Goal: Task Accomplishment & Management: Use online tool/utility

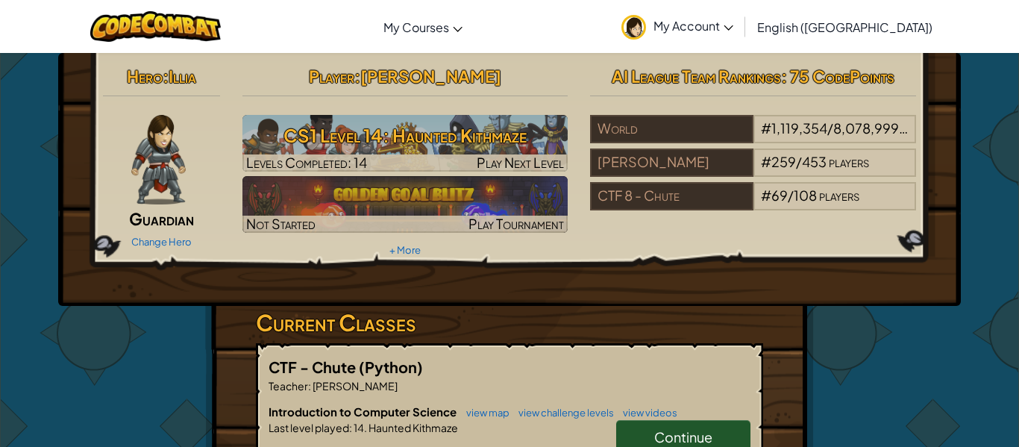
click at [675, 438] on span "Continue" at bounding box center [683, 436] width 58 height 17
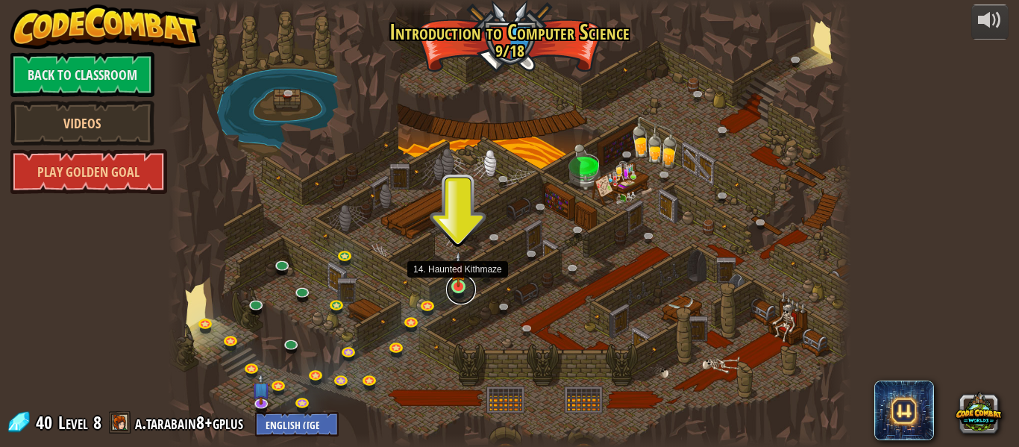
click at [461, 289] on link at bounding box center [461, 289] width 30 height 30
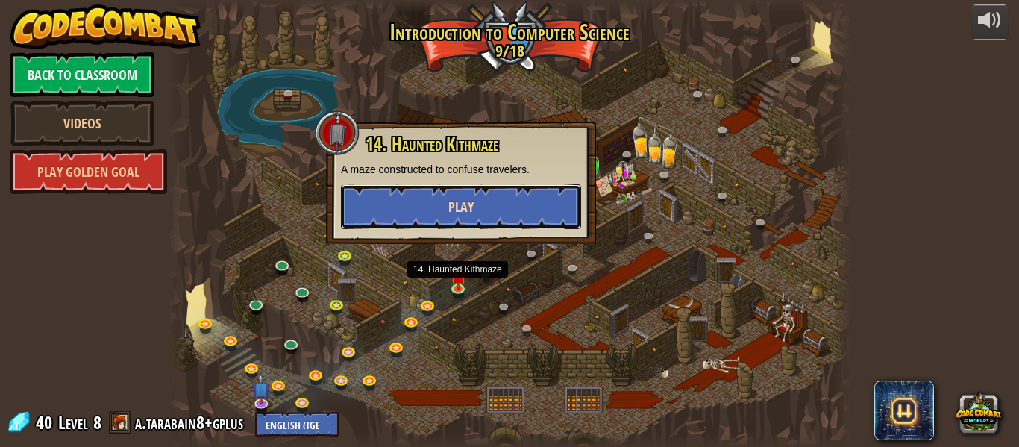
click at [439, 196] on button "Play" at bounding box center [461, 206] width 240 height 45
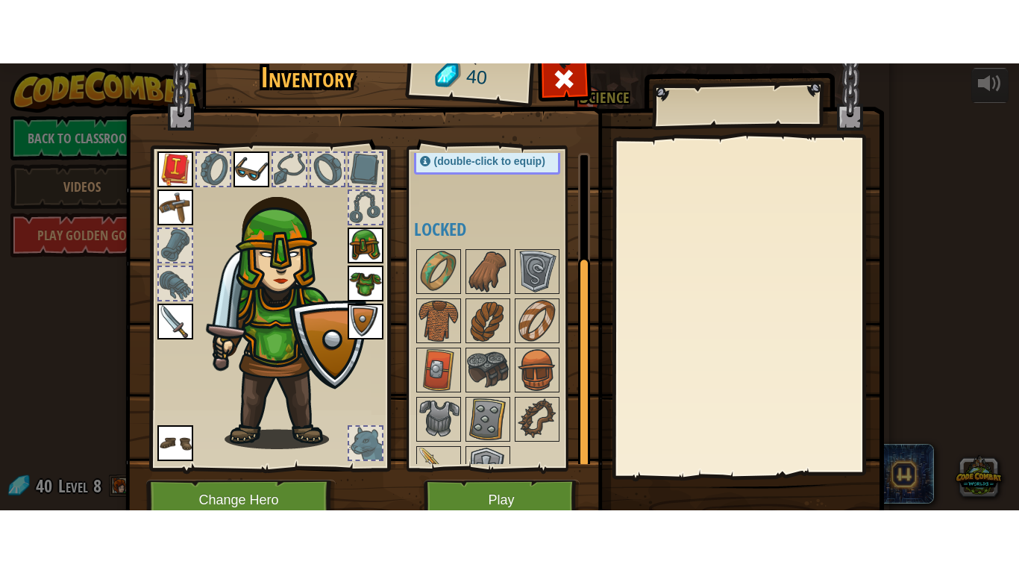
scroll to position [157, 0]
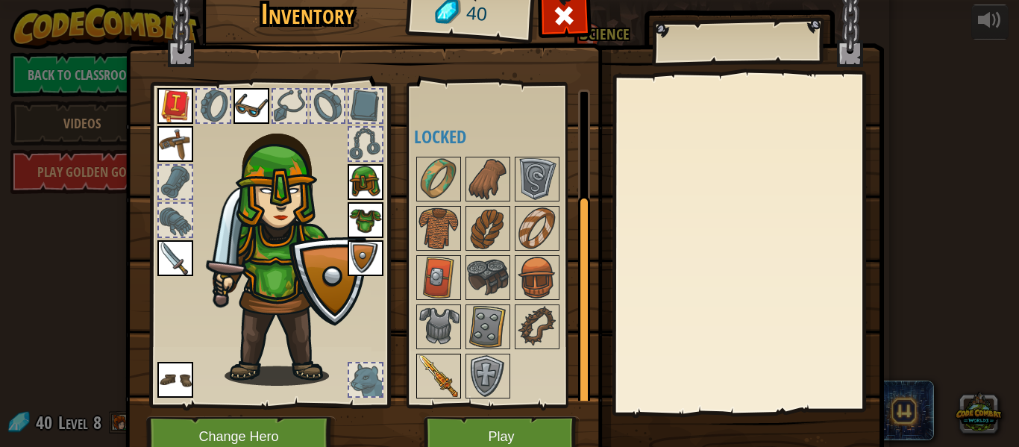
click at [437, 377] on img at bounding box center [439, 376] width 42 height 42
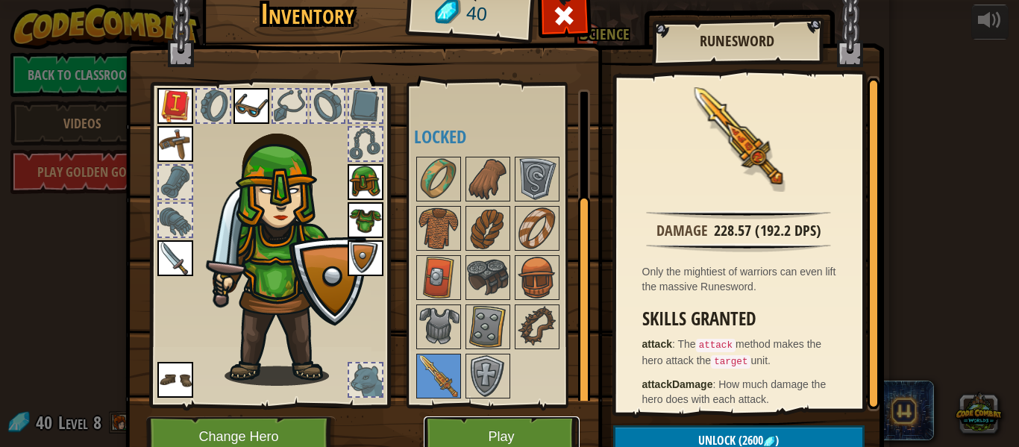
click at [521, 435] on button "Play" at bounding box center [502, 436] width 156 height 41
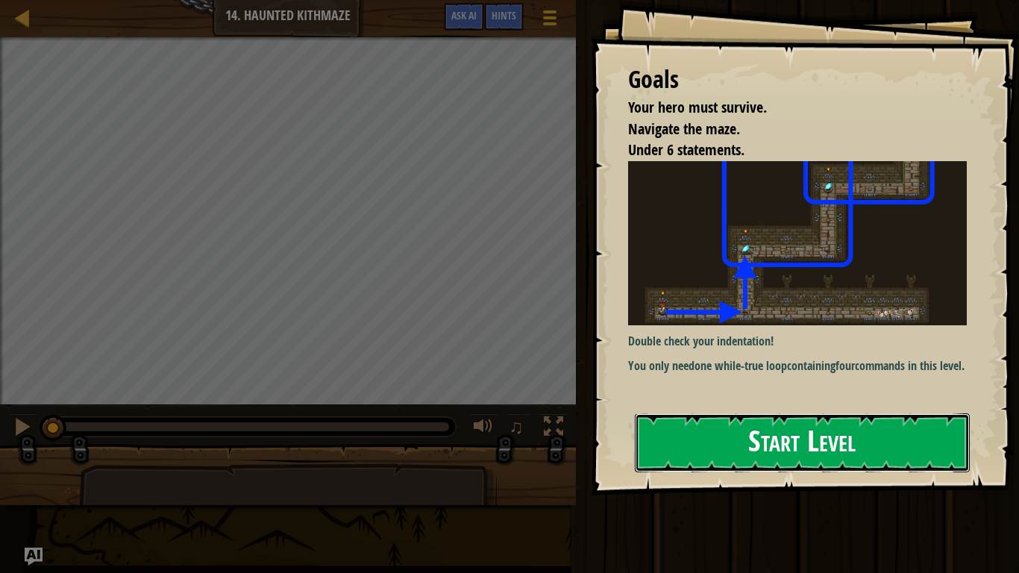
click at [709, 446] on button "Start Level" at bounding box center [802, 442] width 335 height 59
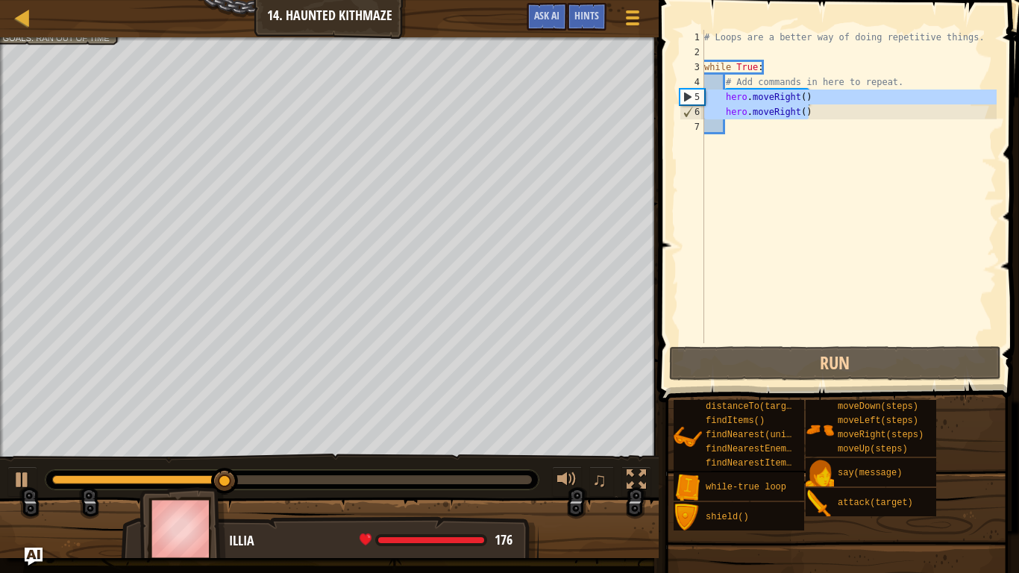
drag, startPoint x: 812, startPoint y: 115, endPoint x: 686, endPoint y: 101, distance: 126.8
click at [686, 101] on div "1 2 3 4 5 6 7 # Loops are a better way of doing repetitive things. while True :…" at bounding box center [836, 186] width 320 height 313
type textarea "hero.moveRight() hero.moveRight()"
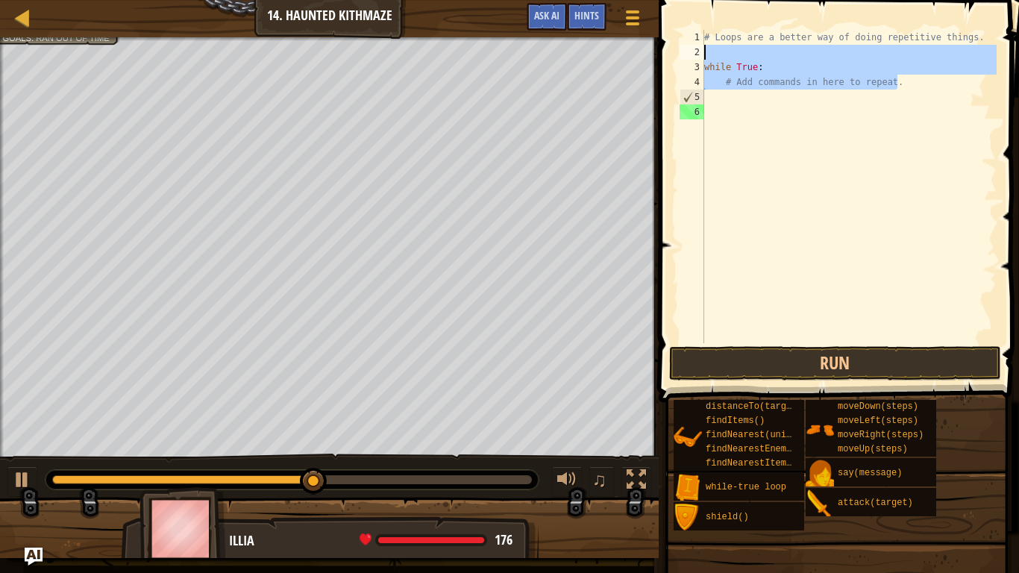
click at [587, 57] on div "Map Introduction to Computer Science 14. Haunted Kithmaze Game Menu Done Hints …" at bounding box center [509, 286] width 1019 height 573
type textarea "while True:"
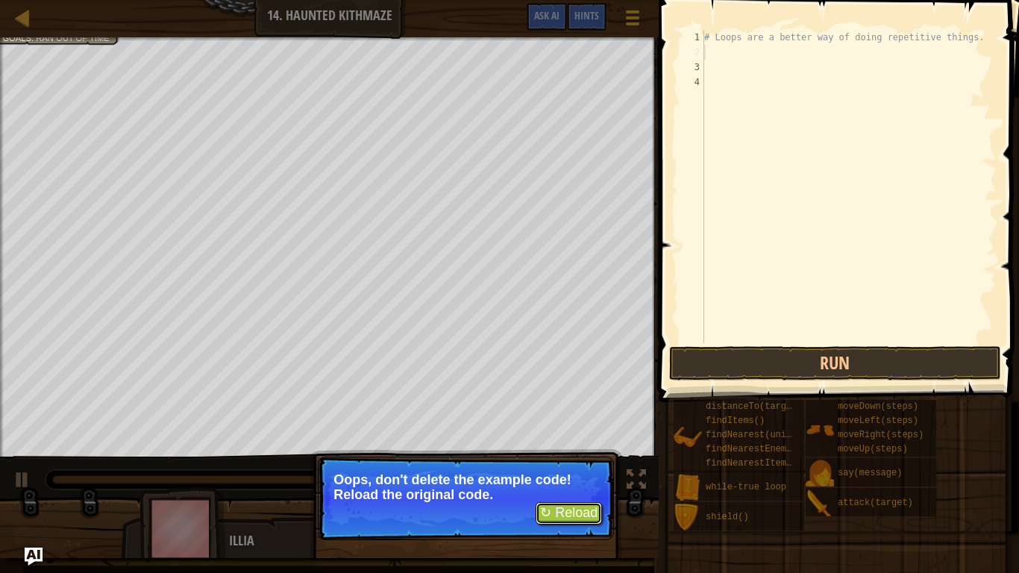
click at [577, 446] on button "↻ Reload" at bounding box center [568, 513] width 66 height 22
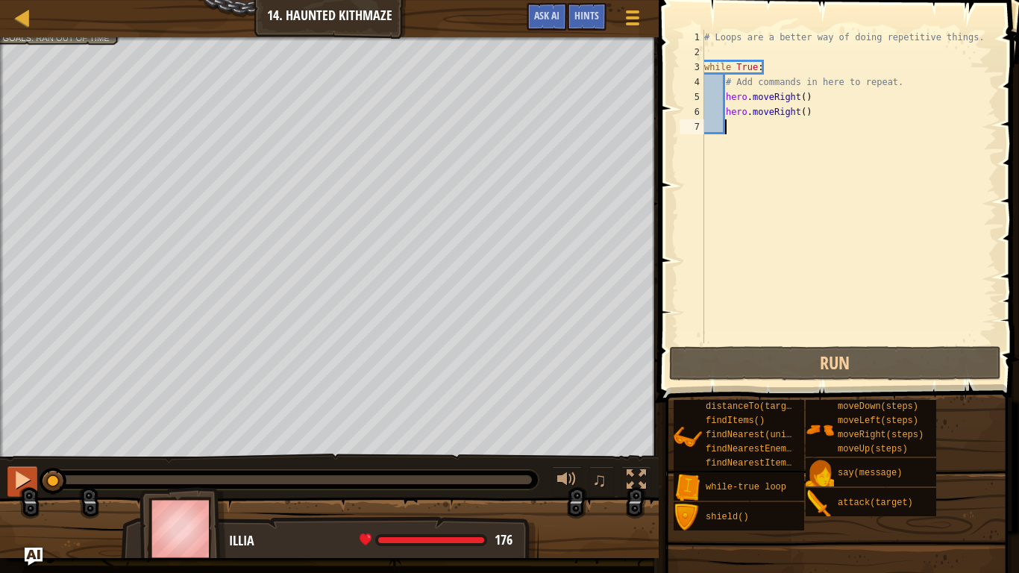
drag, startPoint x: 198, startPoint y: 481, endPoint x: 27, endPoint y: 473, distance: 170.9
click at [27, 446] on div "♫" at bounding box center [329, 475] width 658 height 45
click at [27, 446] on div at bounding box center [22, 479] width 19 height 19
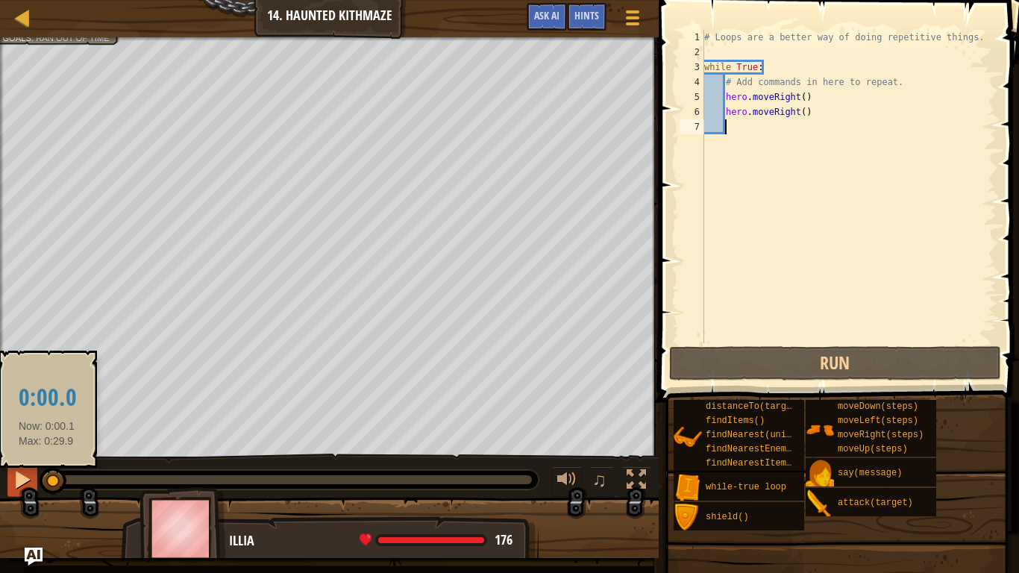
drag, startPoint x: 63, startPoint y: 476, endPoint x: 34, endPoint y: 478, distance: 29.9
click at [34, 446] on div "♫" at bounding box center [329, 475] width 658 height 45
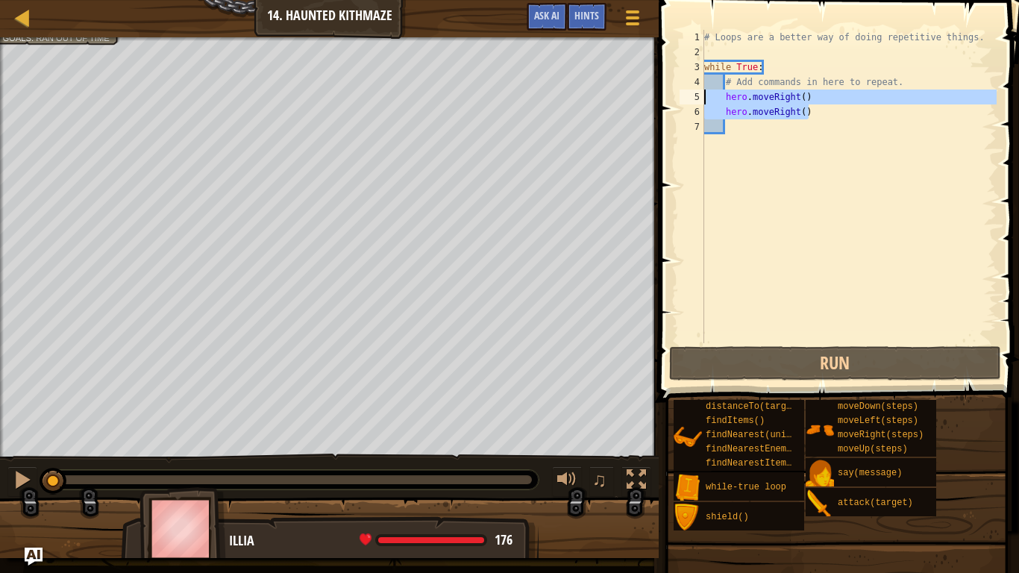
click at [615, 101] on div "Map Introduction to Computer Science 14. Haunted Kithmaze Game Menu Done Hints …" at bounding box center [509, 286] width 1019 height 573
type textarea "hero.moveRight() hero.moveRight()"
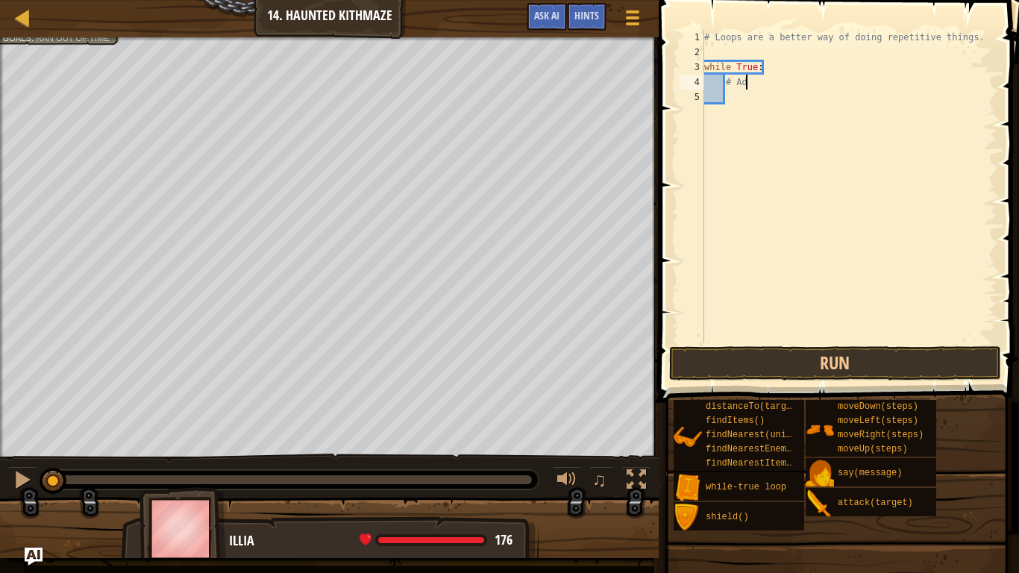
type textarea "#"
type textarea "r"
type textarea "g"
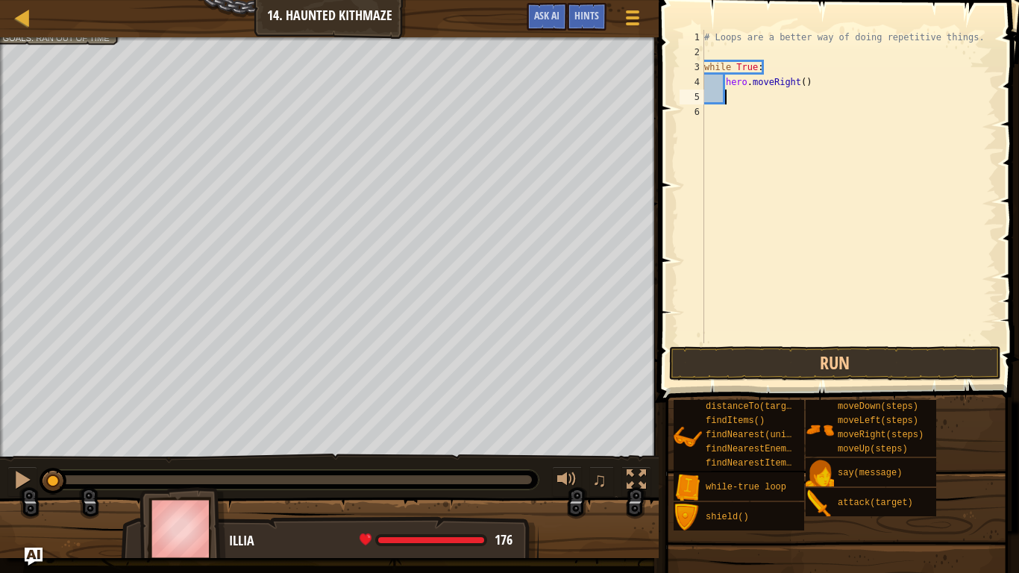
click at [805, 84] on div "# Loops are a better way of doing repetitive things. while True : hero . moveRi…" at bounding box center [848, 201] width 295 height 343
type textarea "hero.moveRight(2)"
click at [833, 104] on div "# Loops are a better way of doing repetitive things. while True : hero . moveRi…" at bounding box center [848, 201] width 295 height 343
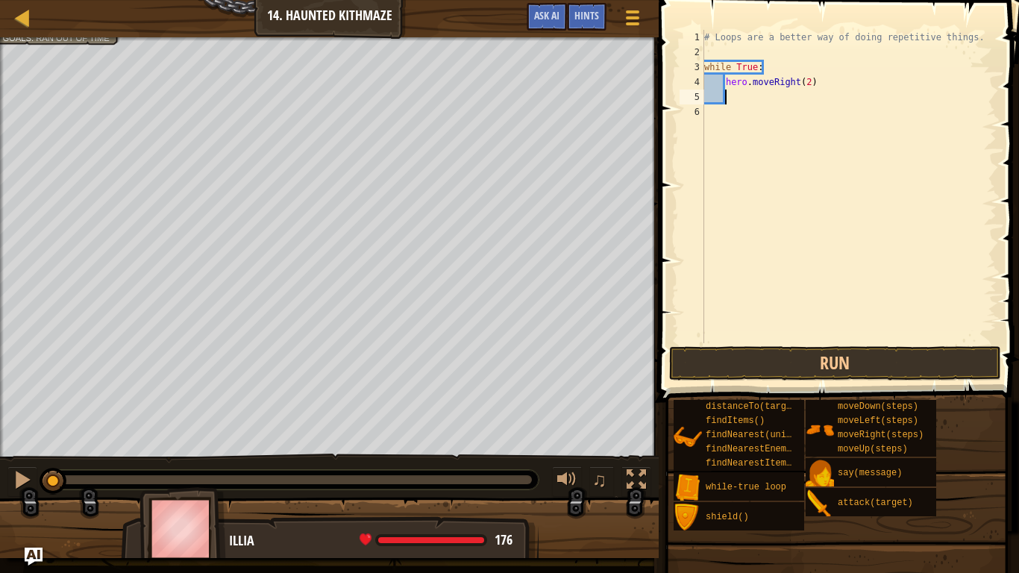
type textarea "u"
click at [790, 100] on div "# Loops are a better way of doing repetitive things. while True : hero . moveRi…" at bounding box center [848, 201] width 295 height 343
type textarea "hero.moveUp(2)"
click at [893, 361] on button "Run" at bounding box center [835, 363] width 332 height 34
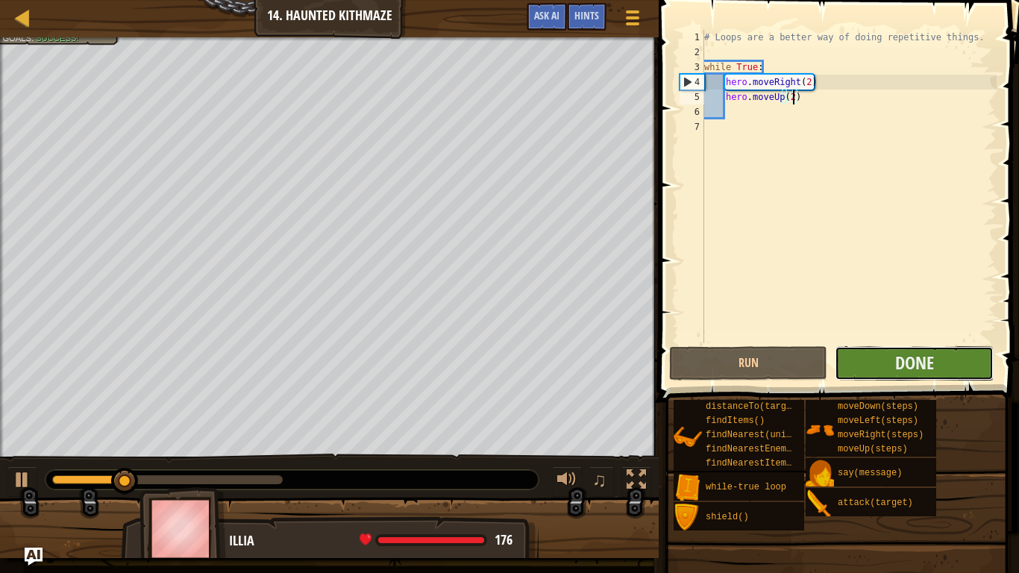
click at [934, 377] on button "Done" at bounding box center [913, 363] width 158 height 34
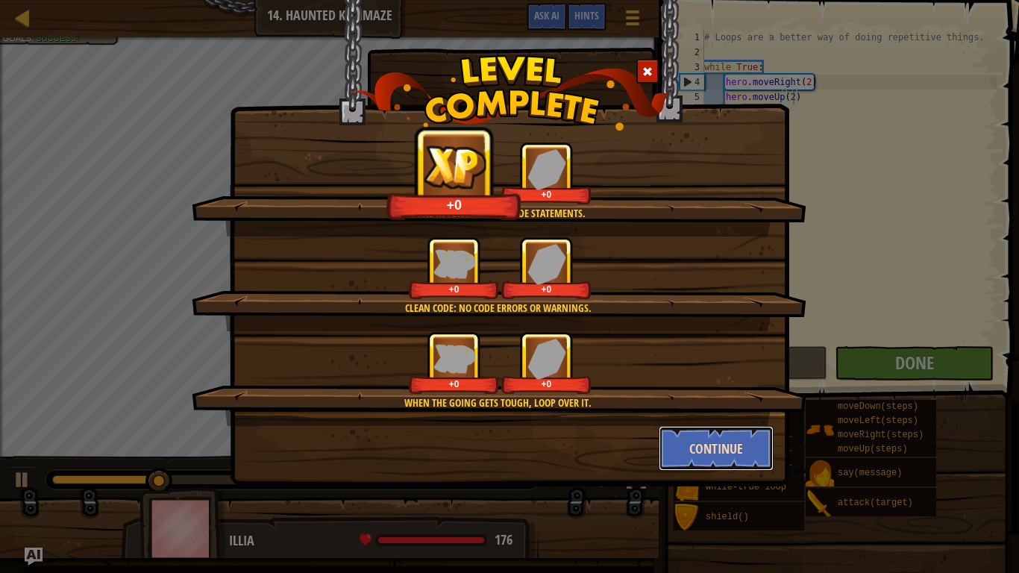
click at [725, 443] on button "Continue" at bounding box center [716, 448] width 116 height 45
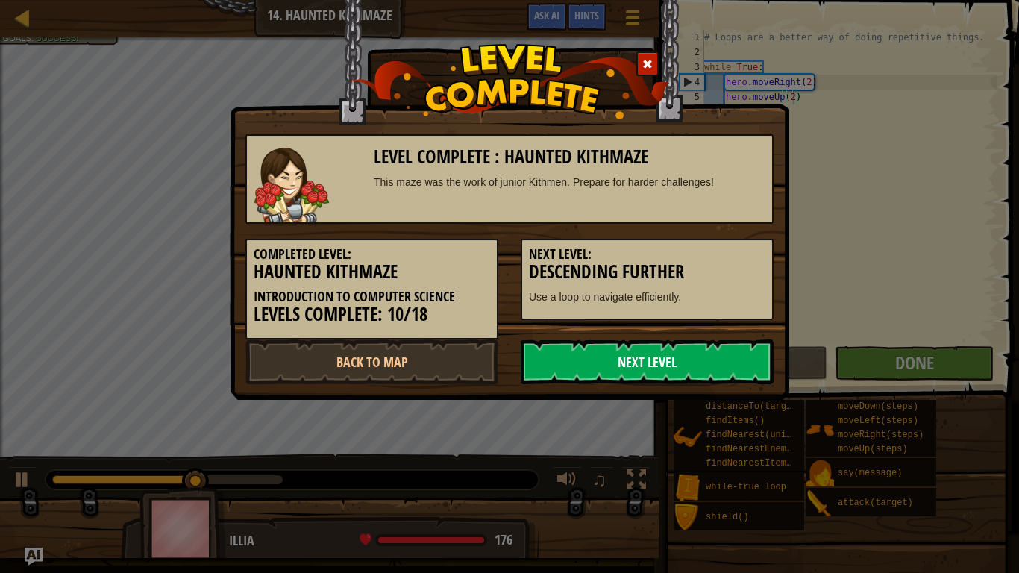
click at [676, 367] on link "Next Level" at bounding box center [646, 361] width 253 height 45
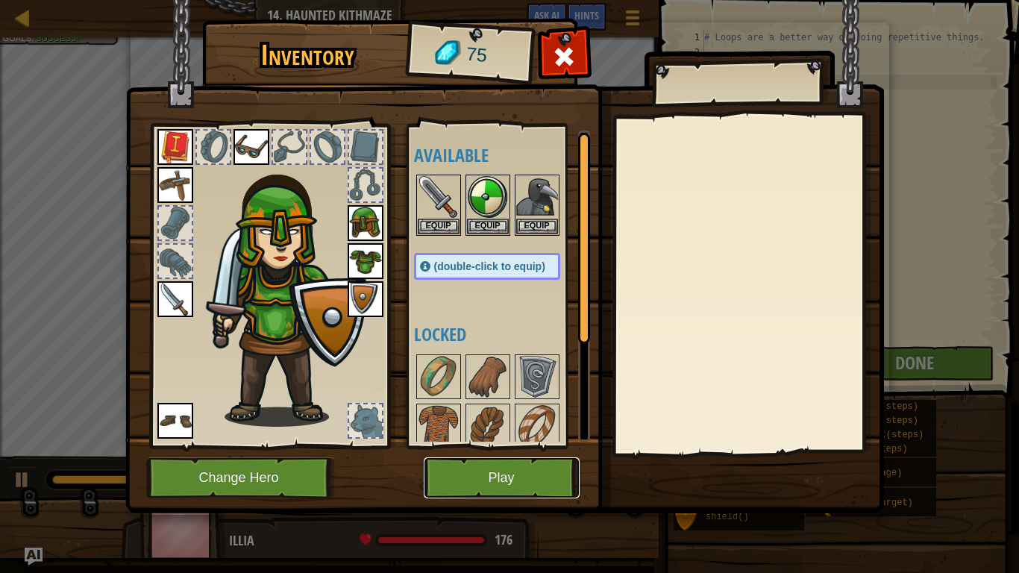
click at [494, 446] on button "Play" at bounding box center [502, 477] width 156 height 41
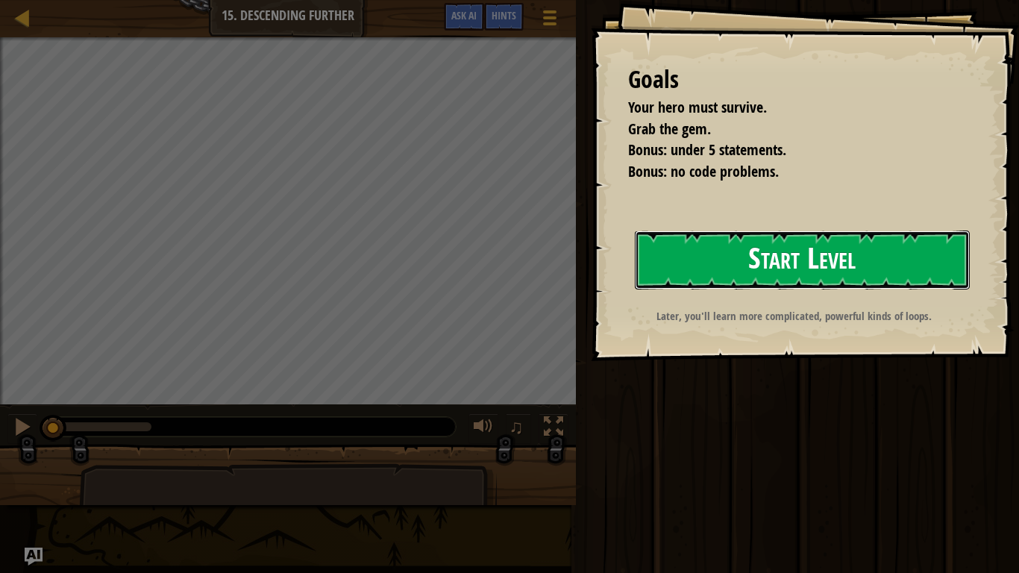
click at [811, 267] on button "Start Level" at bounding box center [802, 259] width 335 height 59
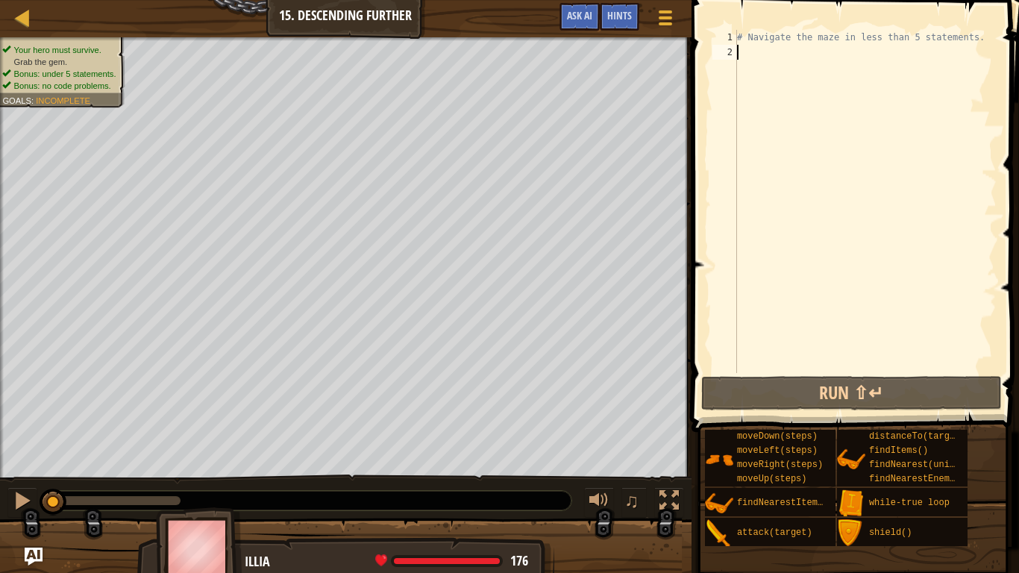
type textarea "h"
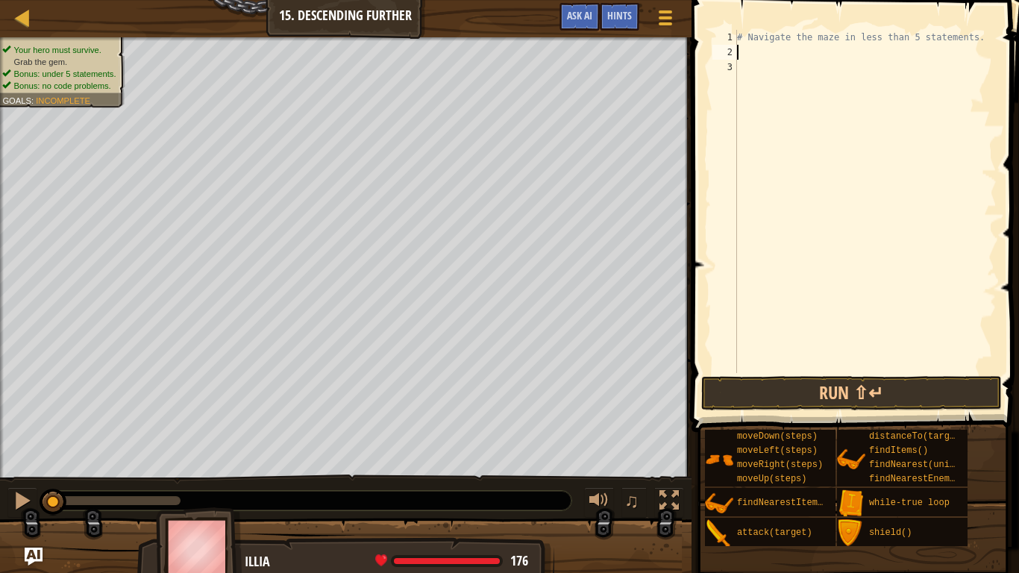
type textarea "w"
type textarea "g"
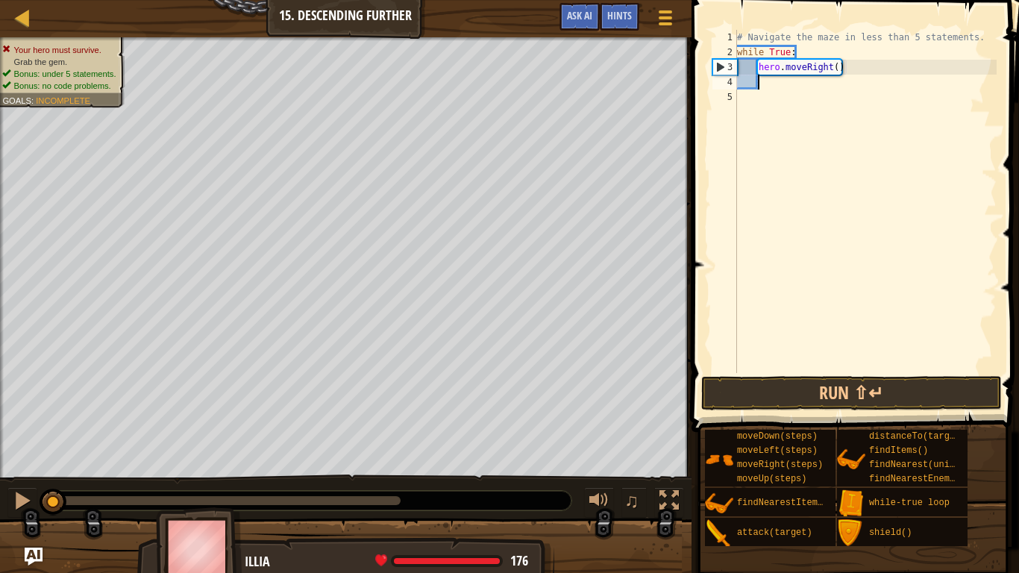
click at [836, 68] on div "# Navigate the maze in less than 5 statements. while True : hero . moveRight ( )" at bounding box center [865, 216] width 262 height 373
type textarea "hero.moveRight(2)"
click at [815, 78] on div "# Navigate the maze in less than 5 statements. while True : hero . moveRight ( …" at bounding box center [865, 216] width 262 height 373
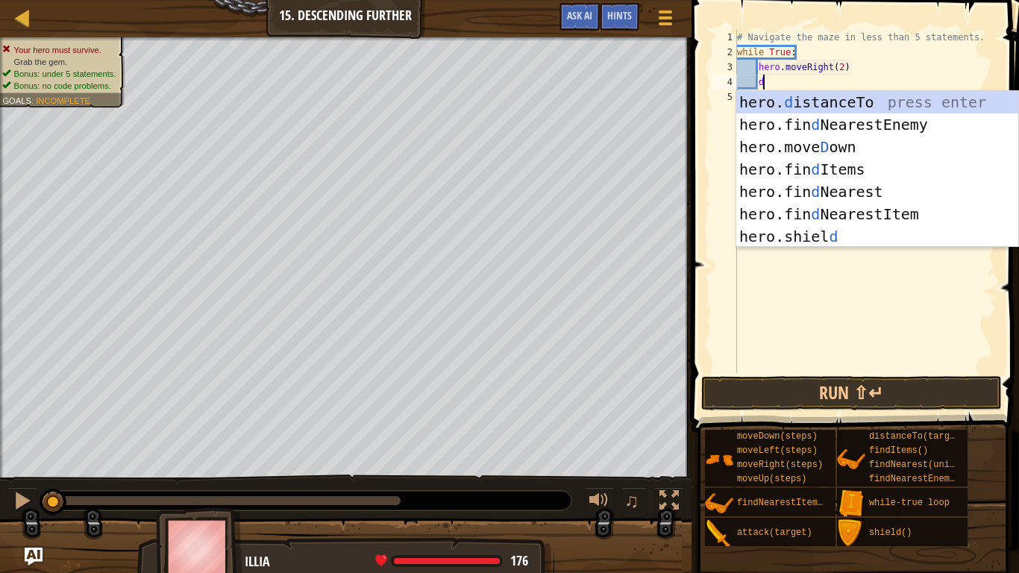
scroll to position [7, 3]
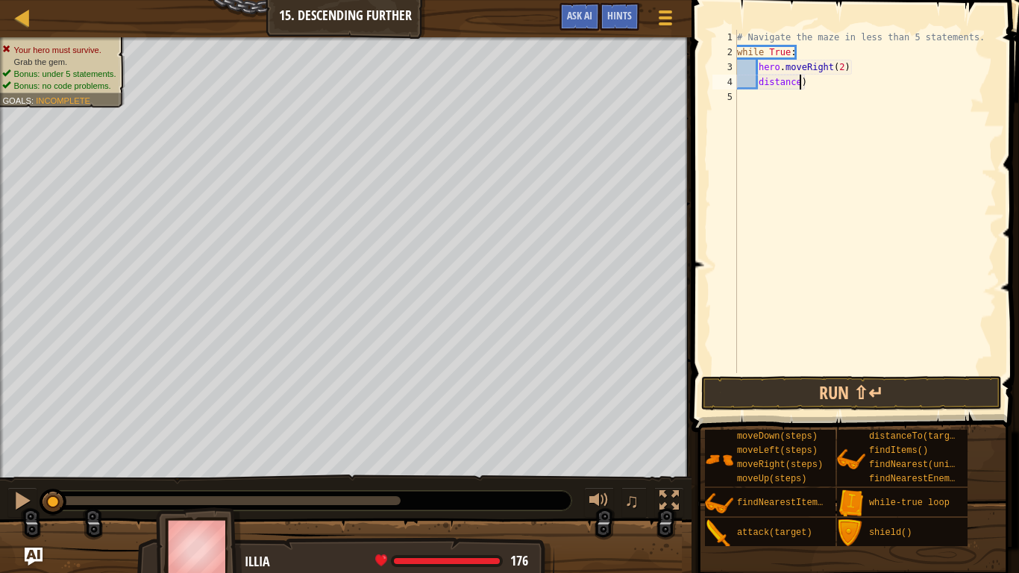
type textarea "distanc)"
drag, startPoint x: 848, startPoint y: 95, endPoint x: 760, endPoint y: 89, distance: 88.2
click at [760, 89] on div "# Navigate the maze in less than 5 statements. while True : hero . moveRight ( …" at bounding box center [865, 216] width 262 height 373
drag, startPoint x: 812, startPoint y: 77, endPoint x: 759, endPoint y: 78, distance: 53.0
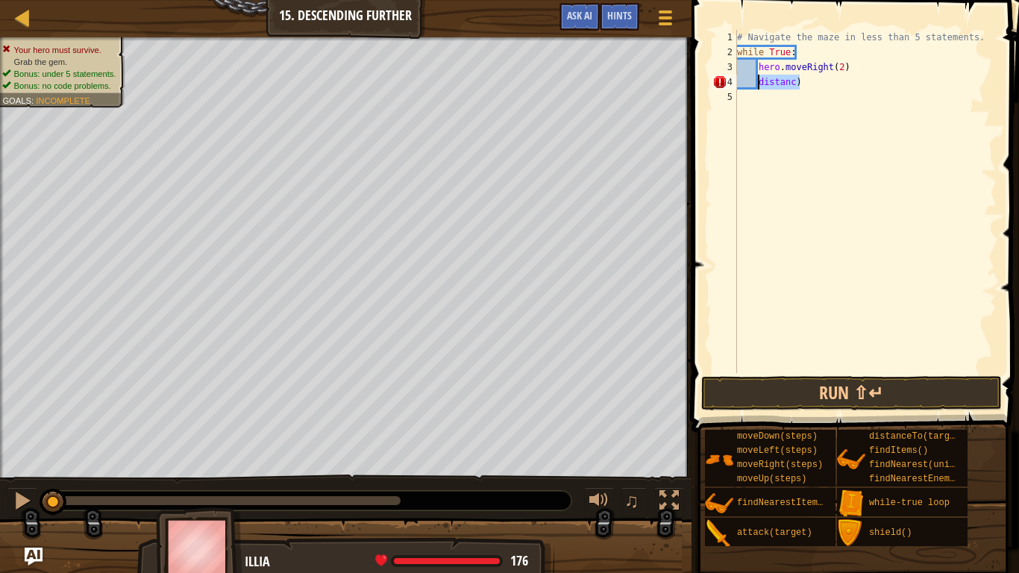
click at [759, 78] on div "# Navigate the maze in less than 5 statements. while True : hero . moveRight ( …" at bounding box center [865, 216] width 262 height 373
type textarea "distanc)"
type textarea "o"
type textarea "w"
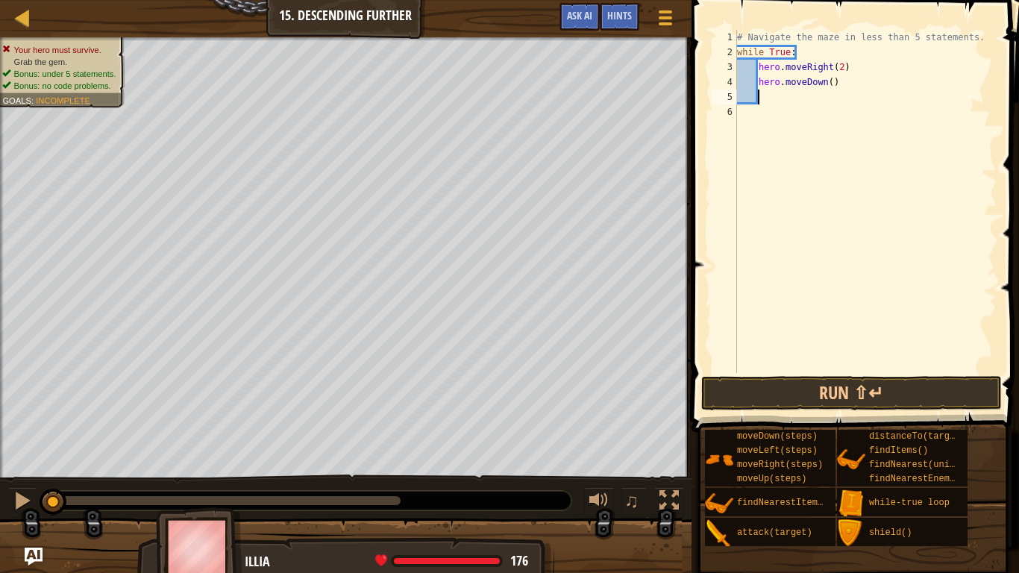
click at [829, 84] on div "# Navigate the maze in less than 5 statements. while True : hero . moveRight ( …" at bounding box center [865, 216] width 262 height 373
type textarea "hero.moveDown(1)"
click at [832, 386] on button "Run ⇧↵" at bounding box center [851, 393] width 300 height 34
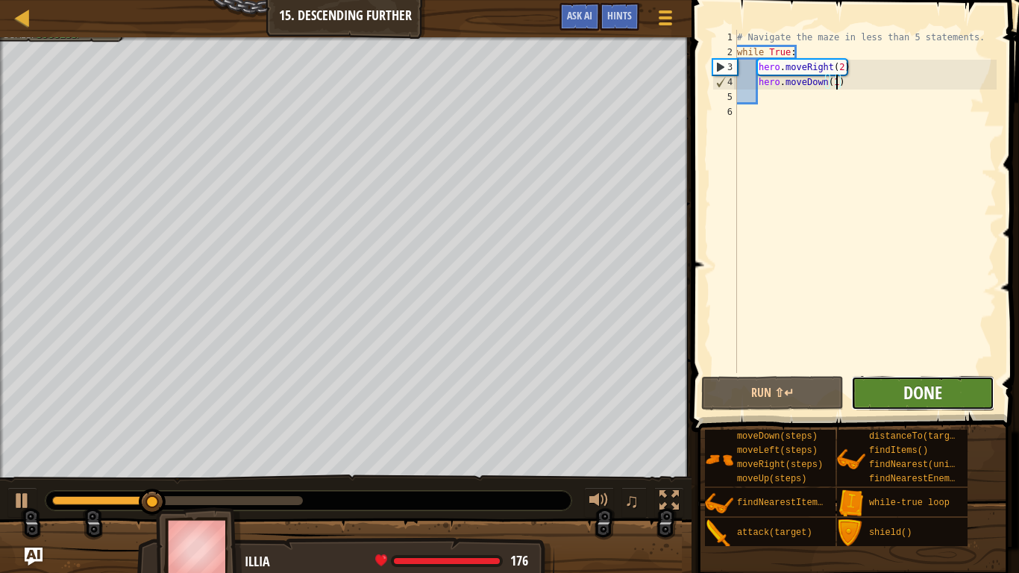
click at [938, 394] on span "Done" at bounding box center [922, 392] width 39 height 24
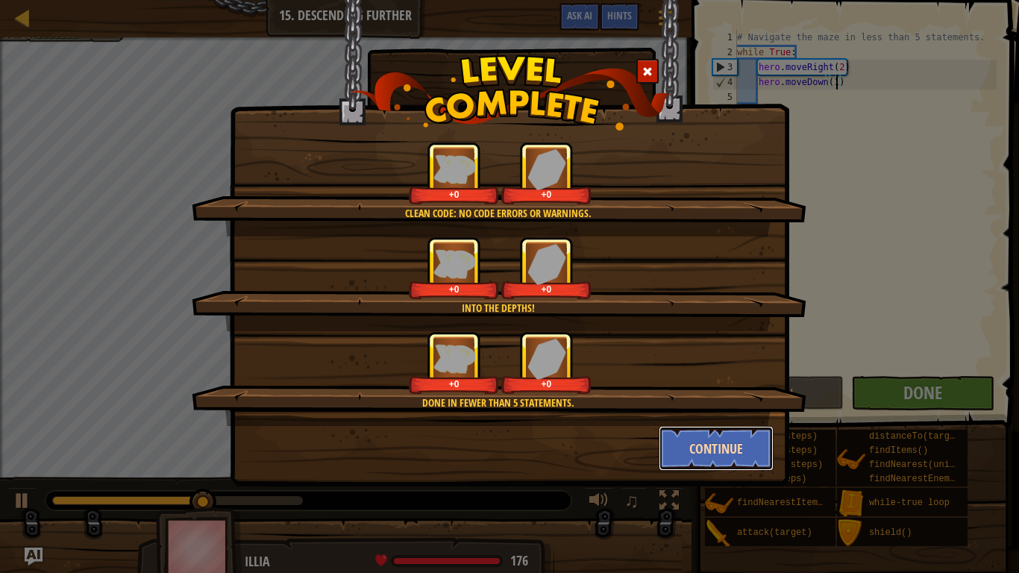
click at [705, 446] on button "Continue" at bounding box center [716, 448] width 116 height 45
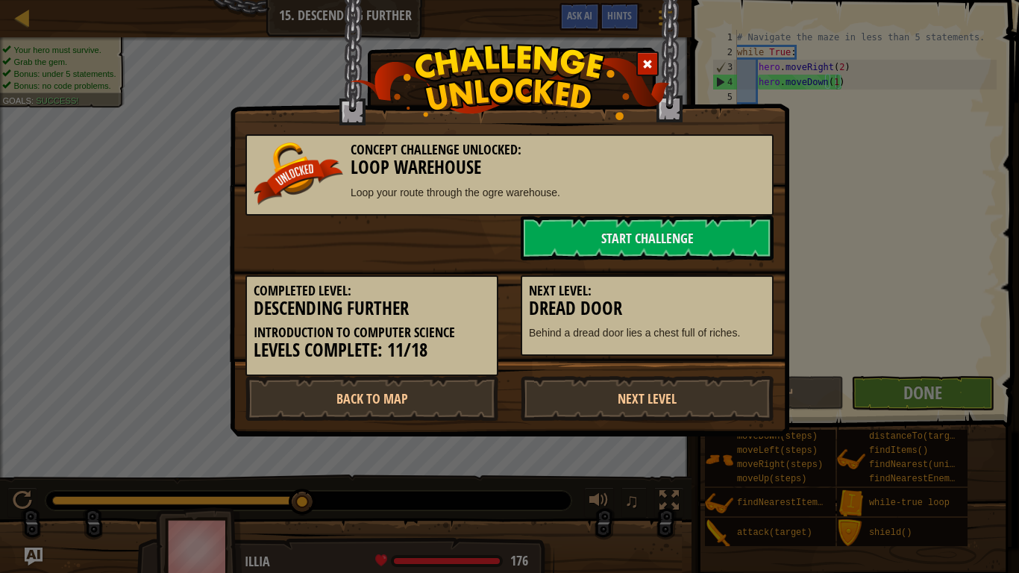
click at [884, 215] on div "Concept Challenge Unlocked: Loop Warehouse Loop your route through the ogre war…" at bounding box center [509, 286] width 1019 height 573
click at [689, 235] on link "Start Challenge" at bounding box center [646, 237] width 253 height 45
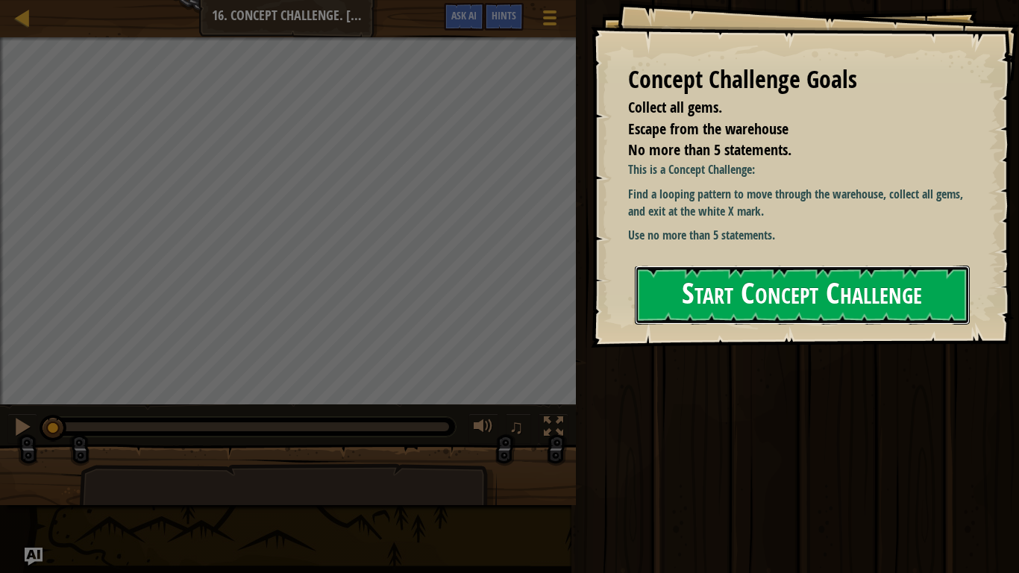
click at [731, 280] on button "Start Concept Challenge" at bounding box center [802, 294] width 335 height 59
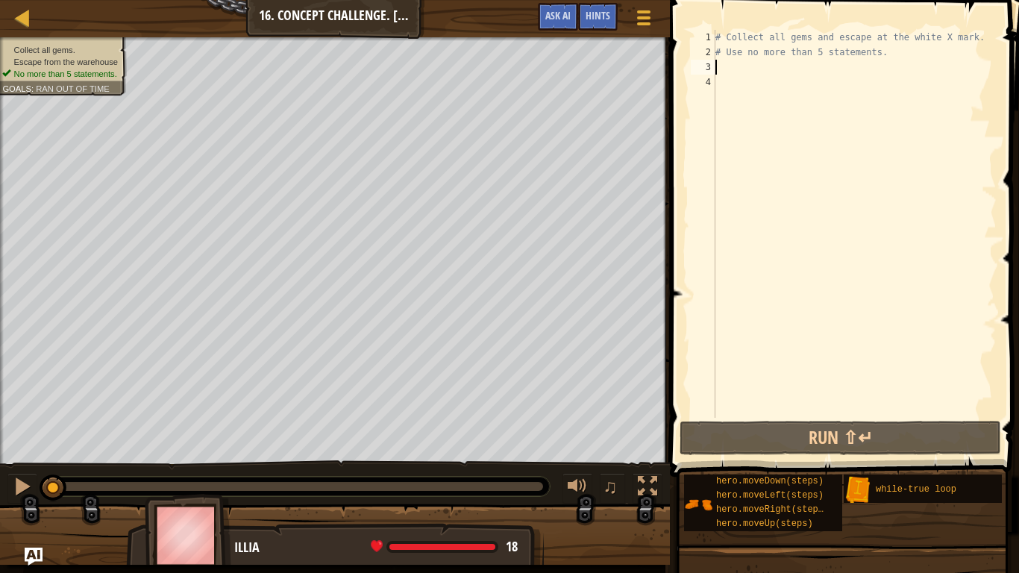
click at [719, 65] on div "# Collect all gems and escape at the white X mark. # Use no more than 5 stateme…" at bounding box center [854, 239] width 284 height 418
type textarea "u"
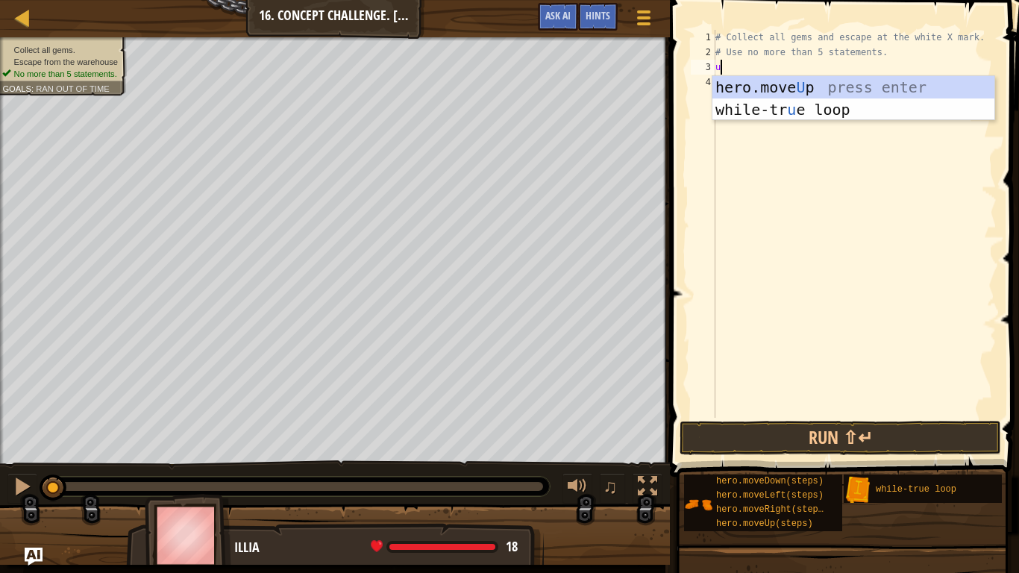
scroll to position [7, 0]
click at [798, 85] on div "hero.move U p press enter while-tr u e loop press enter" at bounding box center [853, 120] width 282 height 89
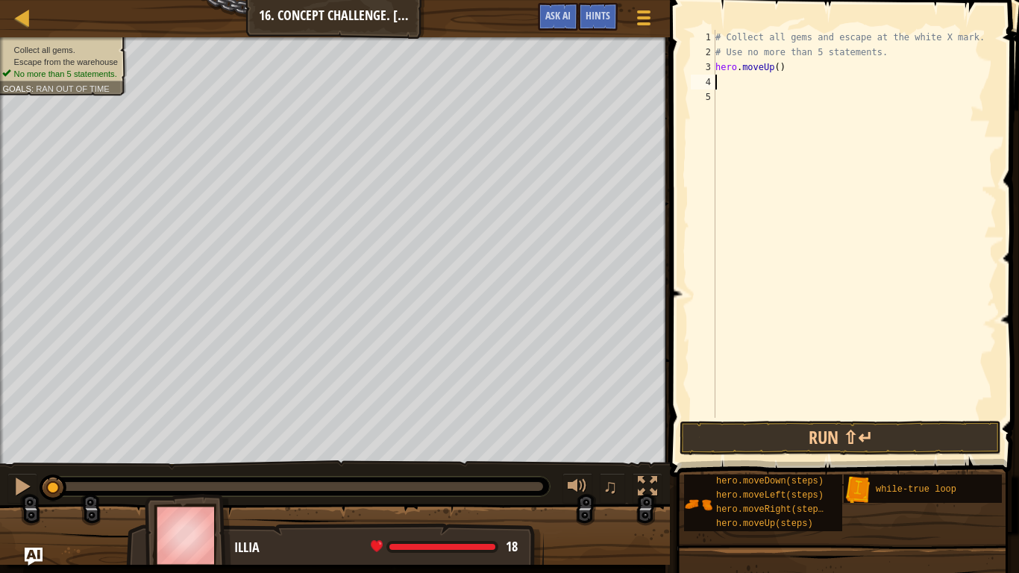
type textarea "h"
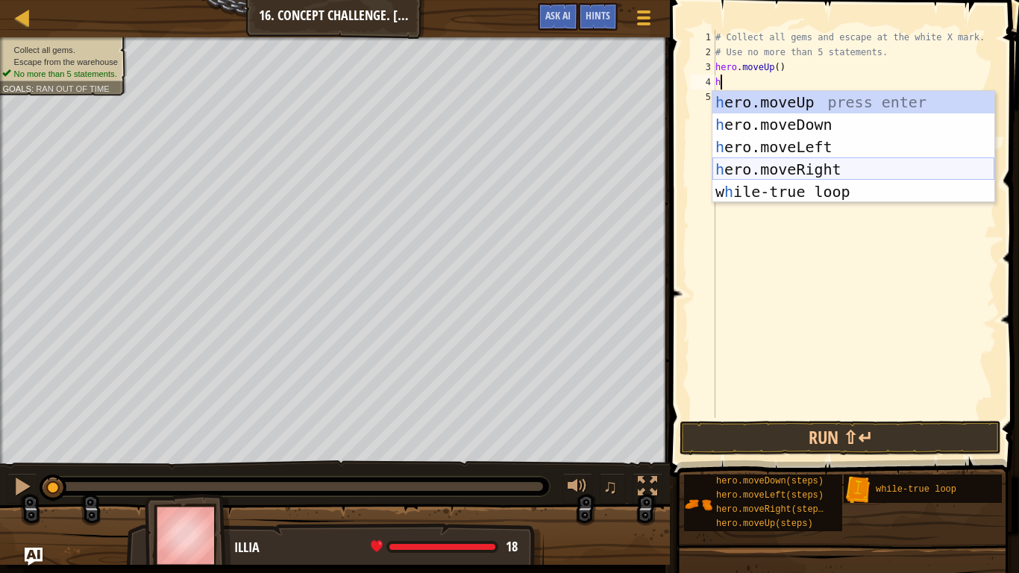
click at [813, 163] on div "h ero.moveUp press enter h ero.moveDown press enter h ero.moveLeft press enter …" at bounding box center [853, 169] width 282 height 157
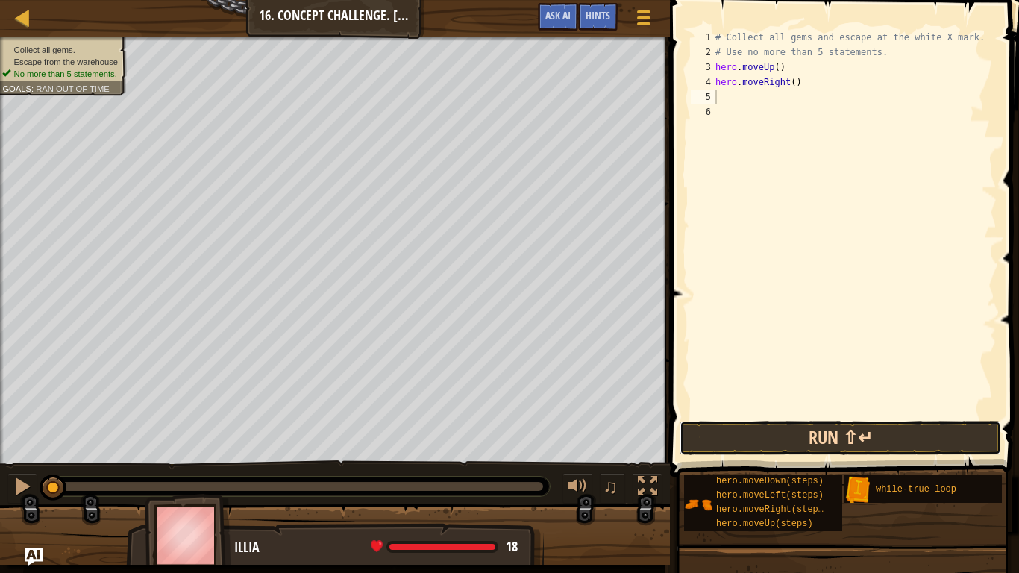
click at [816, 438] on button "Run ⇧↵" at bounding box center [839, 438] width 321 height 34
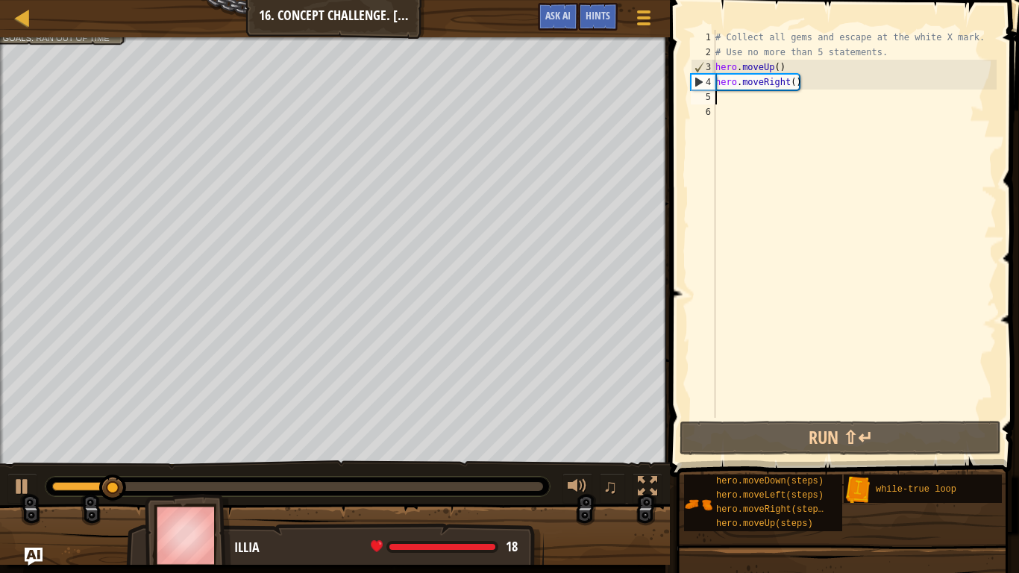
click at [789, 66] on div "# Collect all gems and escape at the white X mark. # Use no more than 5 stateme…" at bounding box center [854, 239] width 284 height 418
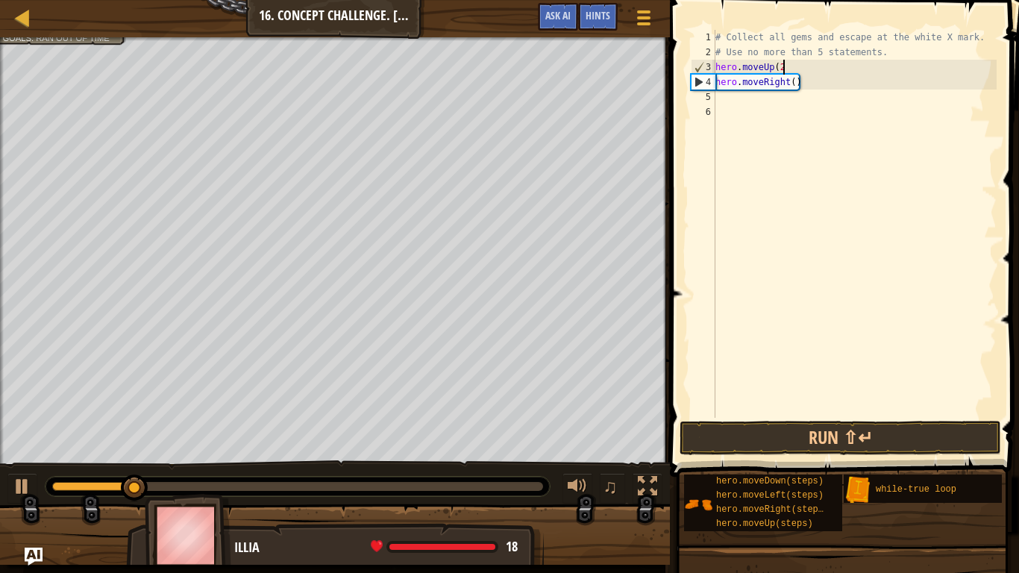
scroll to position [7, 10]
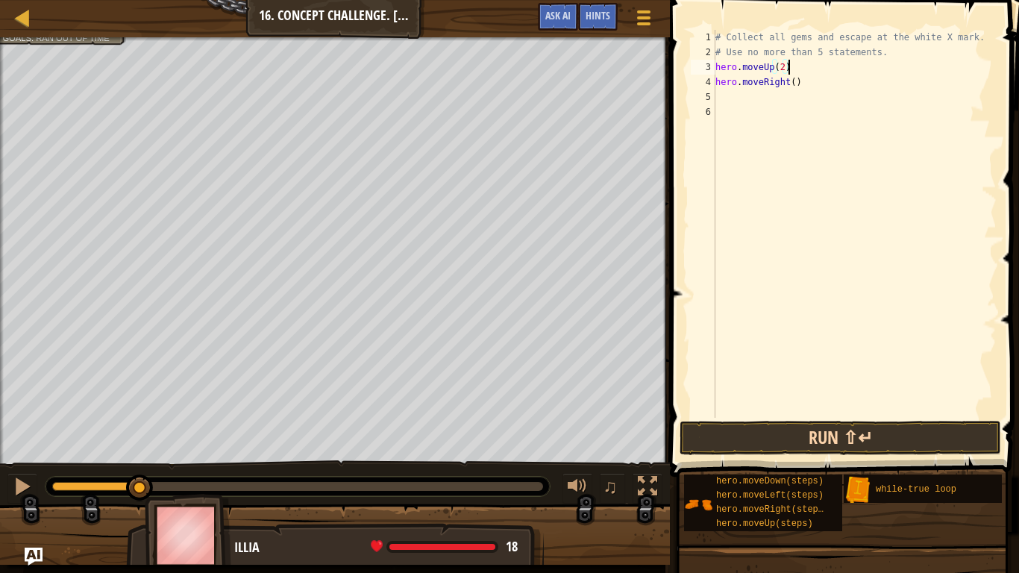
type textarea "hero.moveUp(2)"
click at [709, 429] on button "Run ⇧↵" at bounding box center [839, 438] width 321 height 34
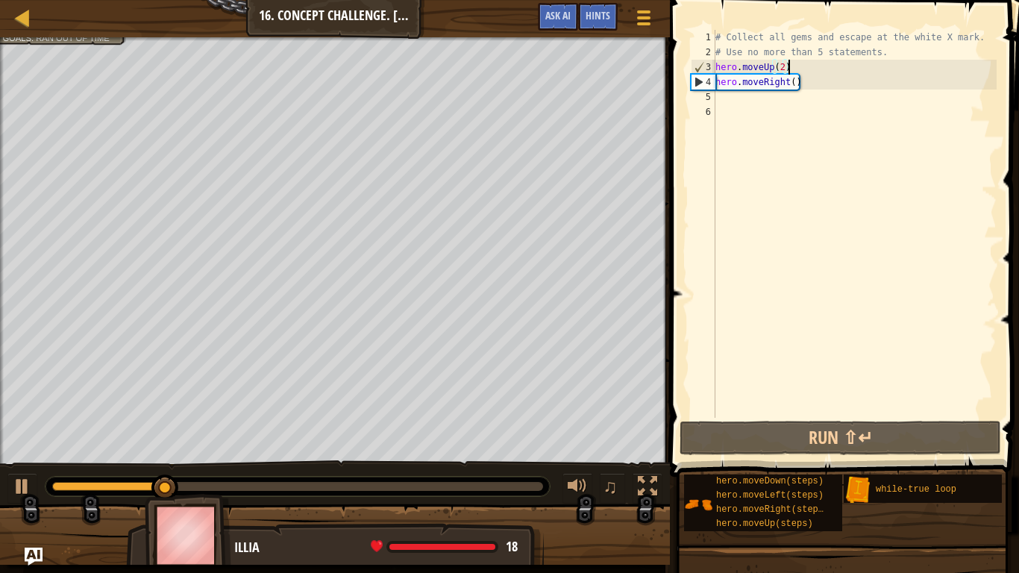
click at [715, 98] on div "# Collect all gems and escape at the white X mark. # Use no more than 5 stateme…" at bounding box center [854, 239] width 284 height 418
type textarea "r"
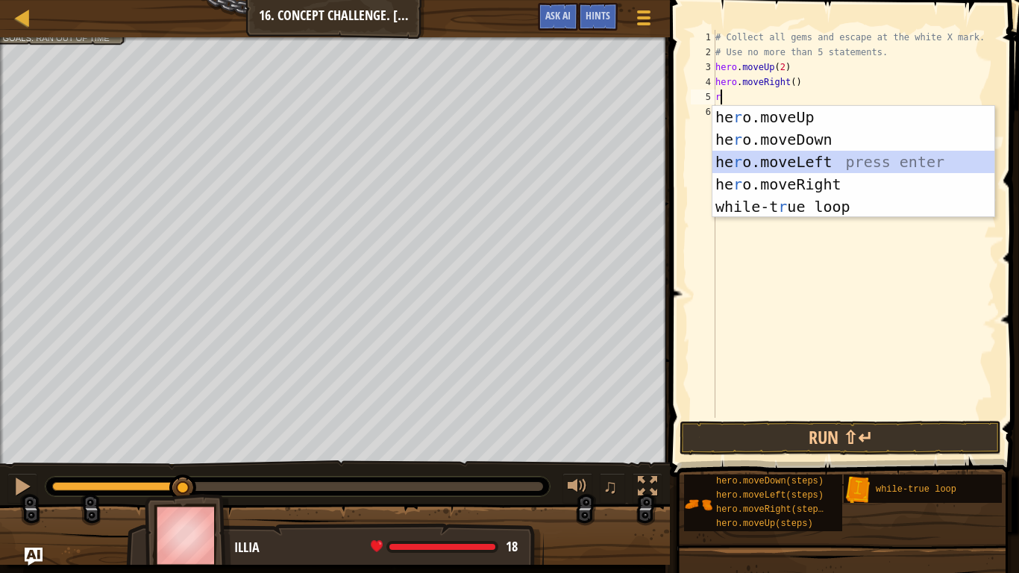
click at [775, 165] on div "he r o.moveUp press enter he r o.moveDown press enter he r o.moveLeft press ent…" at bounding box center [853, 184] width 282 height 157
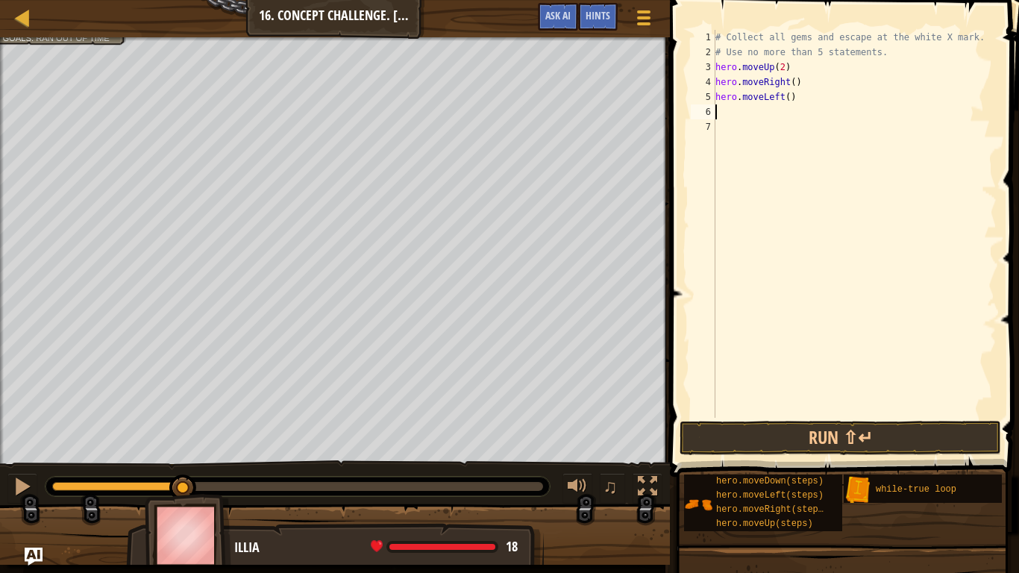
click at [794, 101] on div "# Collect all gems and escape at the white X mark. # Use no more than 5 stateme…" at bounding box center [854, 239] width 284 height 418
type textarea "hero.mover"
click at [762, 432] on button "Run ⇧↵" at bounding box center [839, 438] width 321 height 34
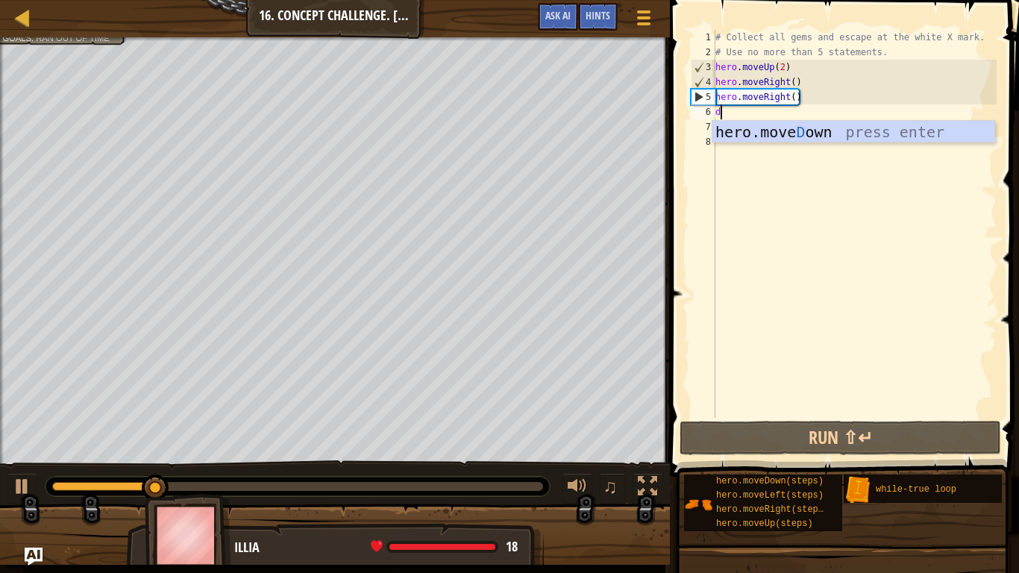
type textarea "d"
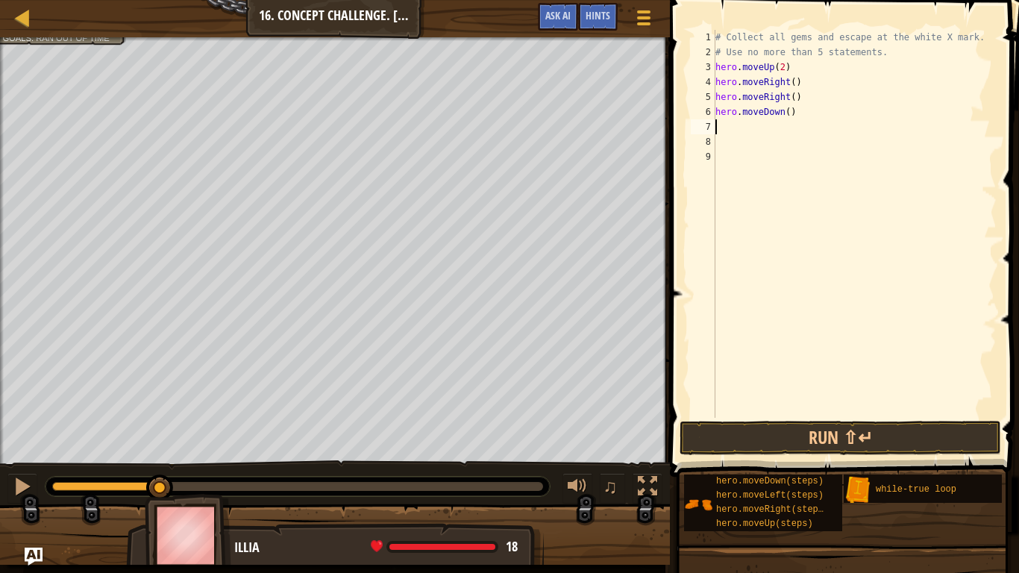
type textarea "l"
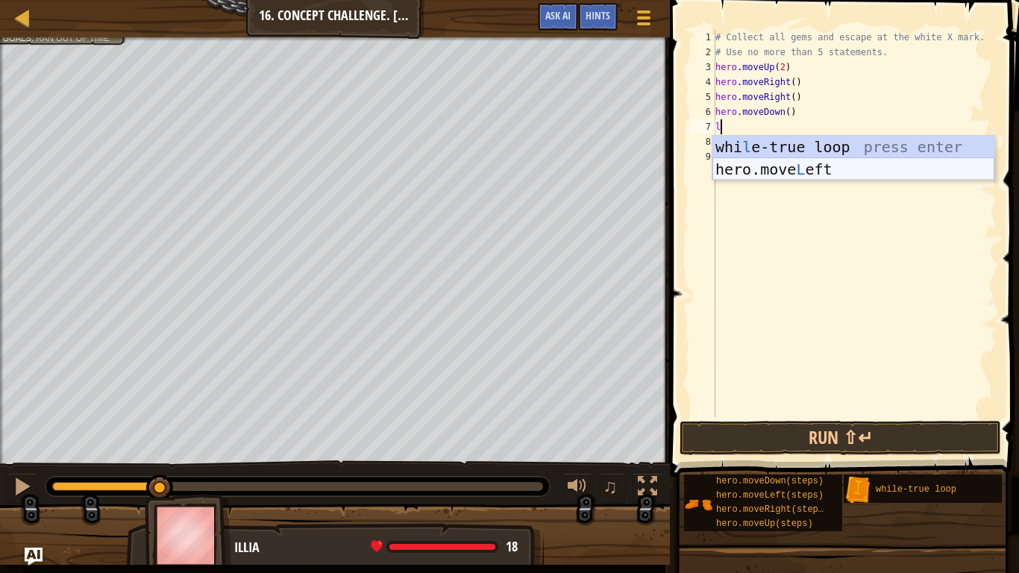
click at [734, 165] on div "whi l e-true loop press enter hero.move L eft press enter" at bounding box center [853, 180] width 282 height 89
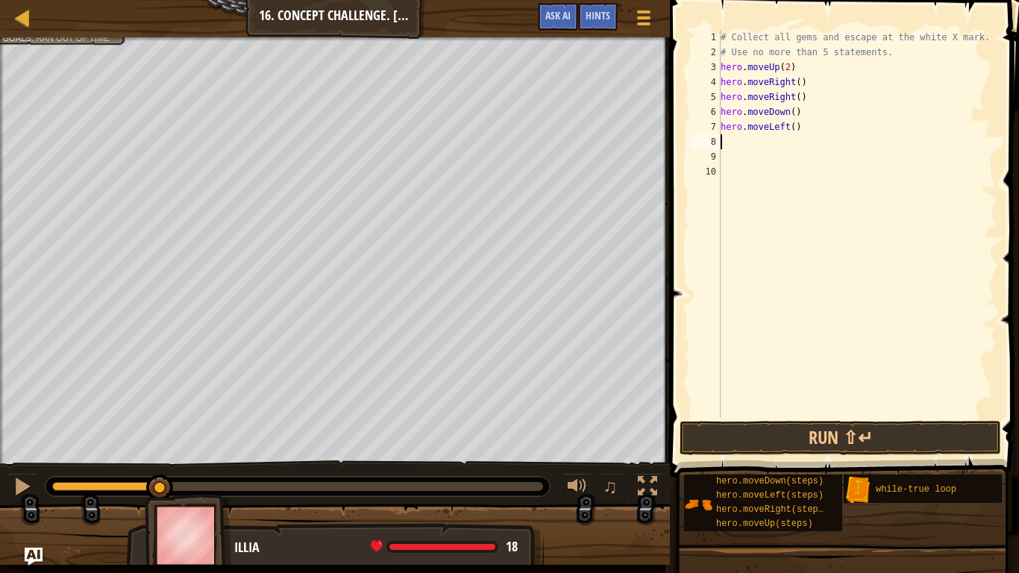
type textarea "u"
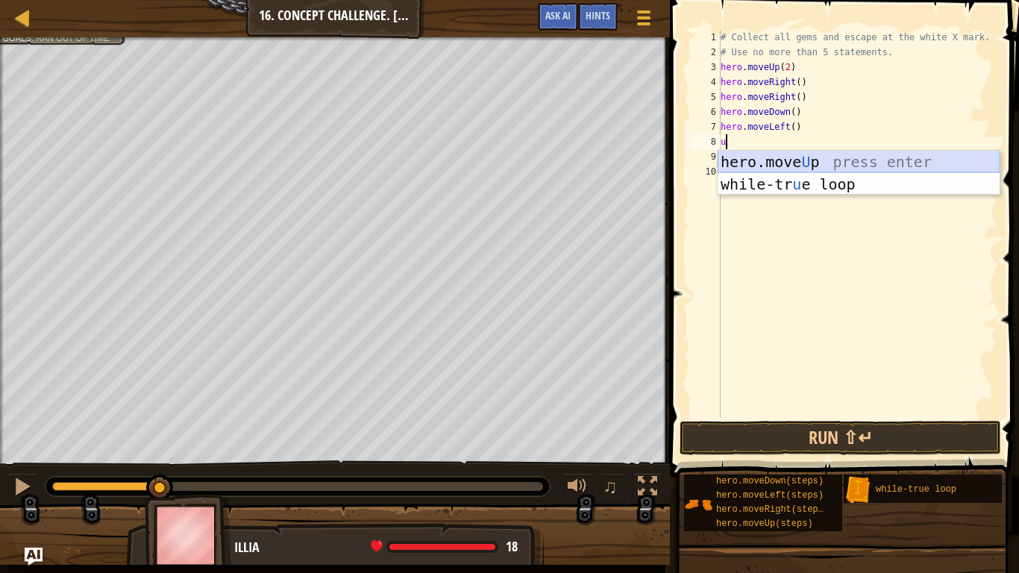
click at [764, 153] on div "hero.move U p press enter while-tr u e loop press enter" at bounding box center [858, 195] width 282 height 89
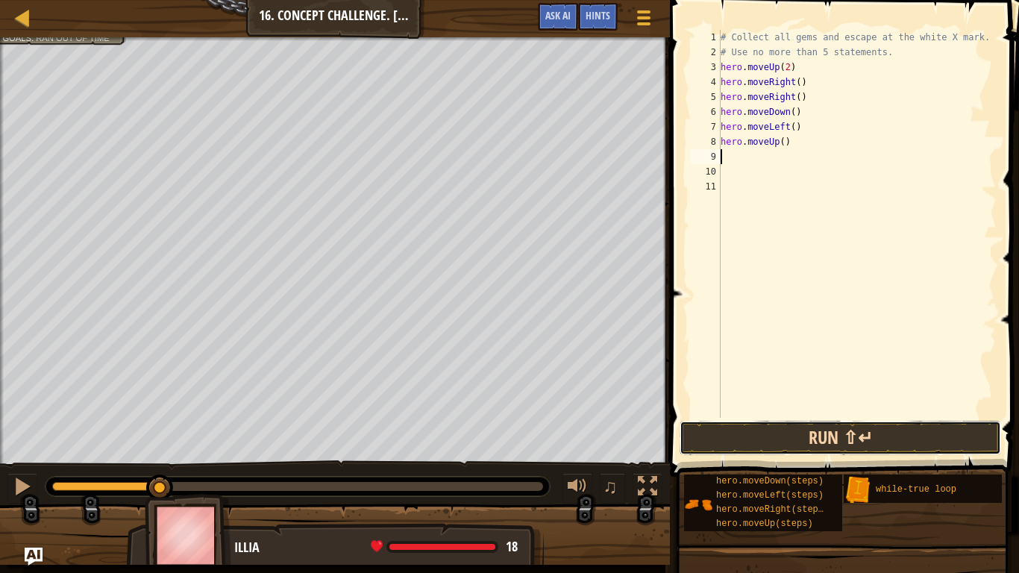
click at [808, 437] on button "Run ⇧↵" at bounding box center [839, 438] width 321 height 34
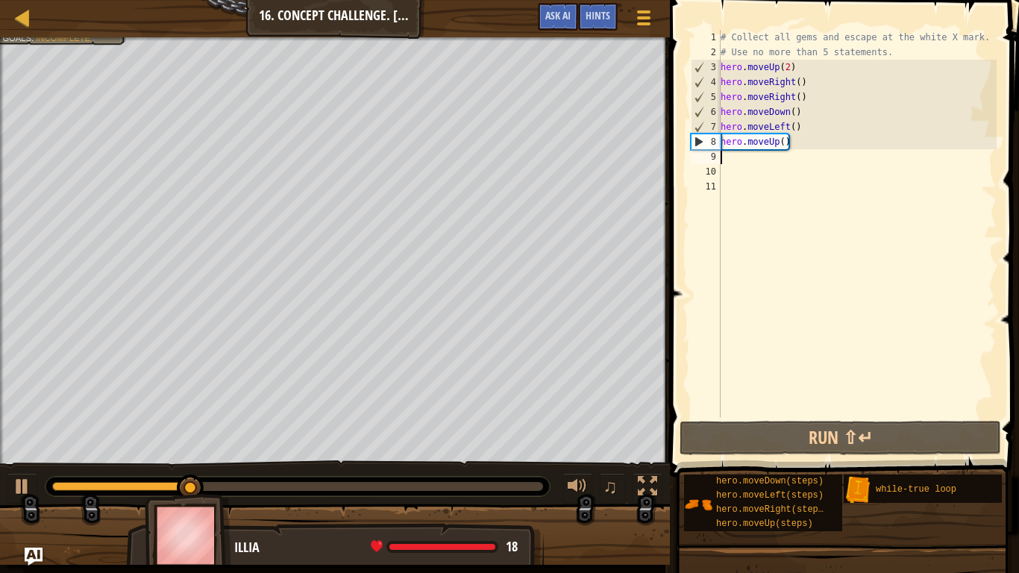
type textarea "r"
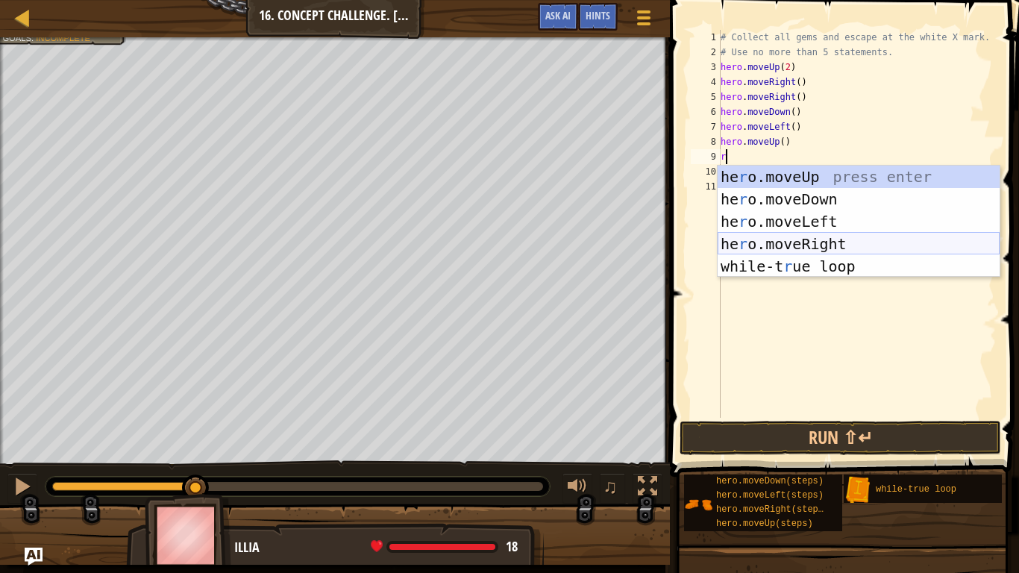
click at [815, 240] on div "he r o.moveUp press enter he r o.moveDown press enter he r o.moveLeft press ent…" at bounding box center [858, 244] width 282 height 157
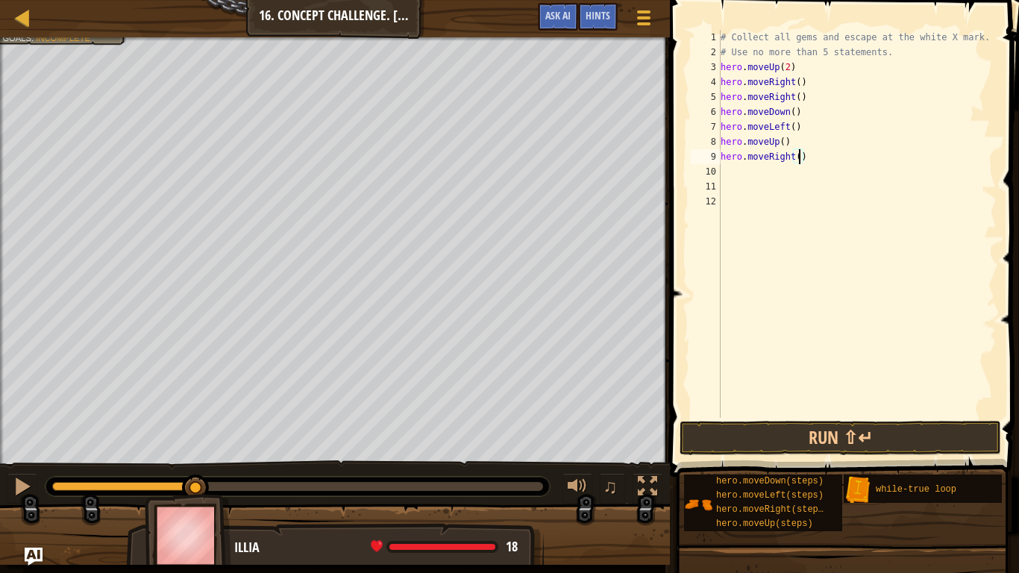
click at [799, 156] on div "# Collect all gems and escape at the white X mark. # Use no more than 5 stateme…" at bounding box center [856, 239] width 279 height 418
type textarea "hero.moveRight(2)"
click at [720, 170] on div "10" at bounding box center [705, 171] width 30 height 15
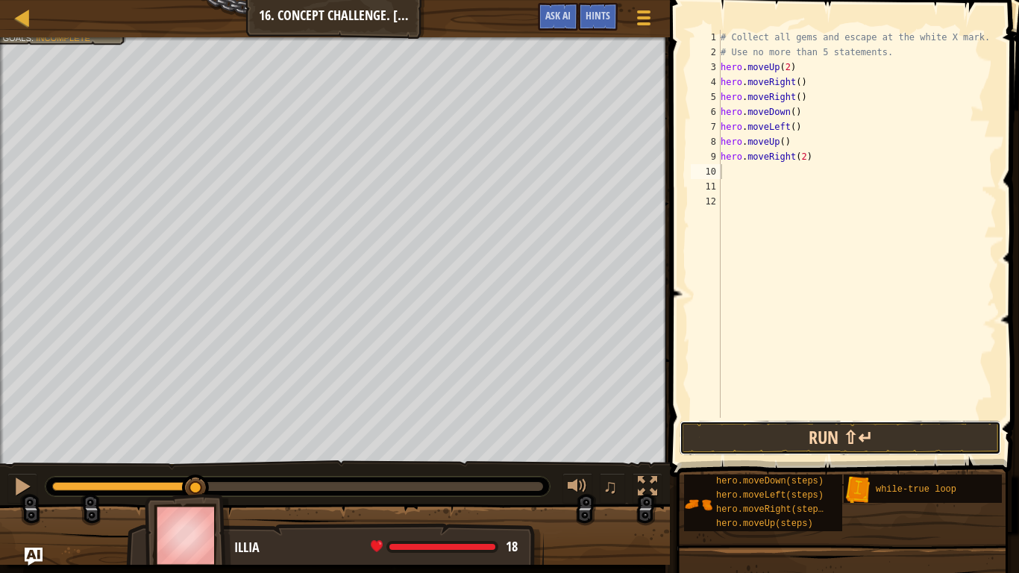
click at [755, 432] on button "Run ⇧↵" at bounding box center [839, 438] width 321 height 34
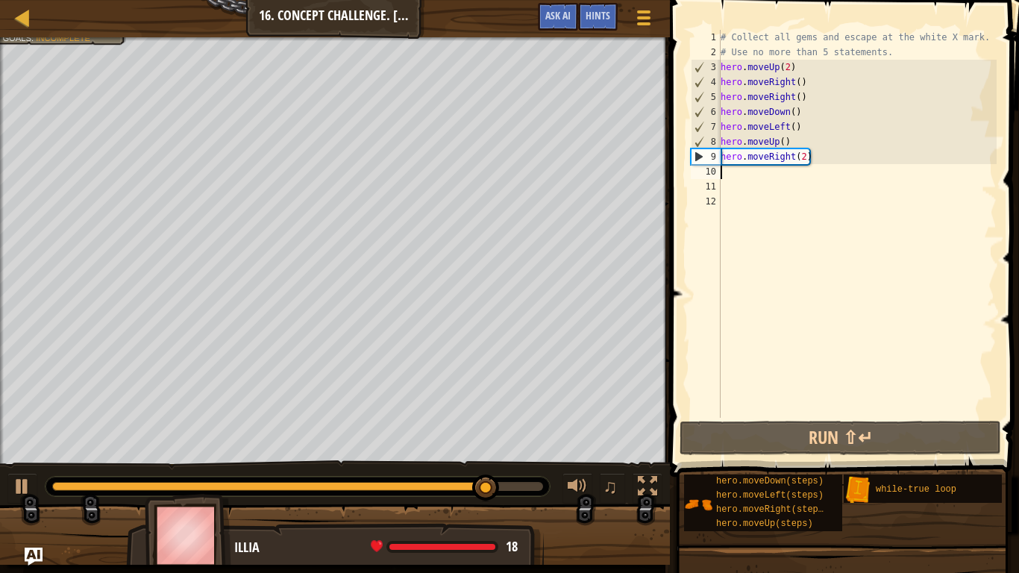
type textarea "u"
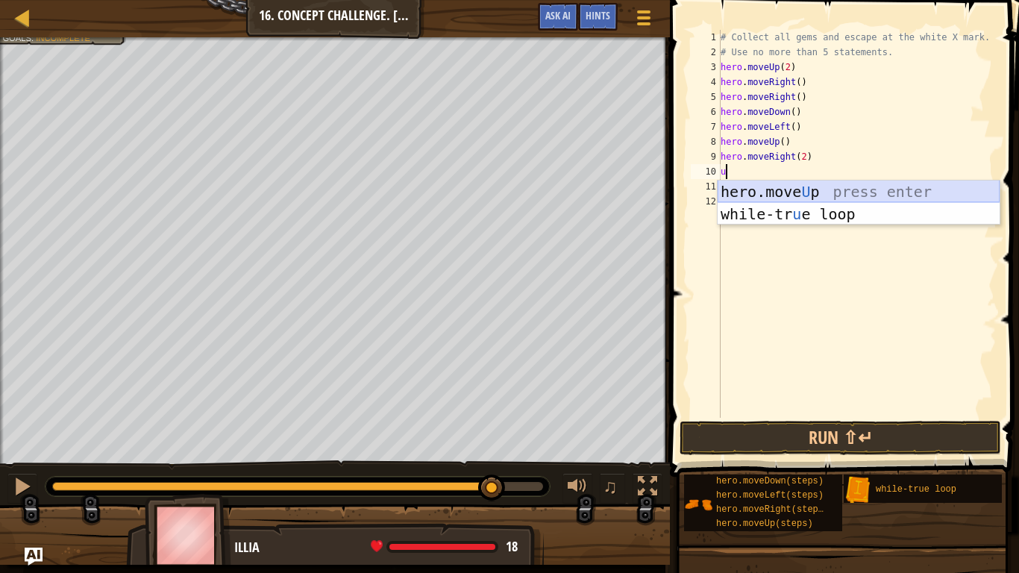
click at [740, 185] on div "hero.move U p press enter while-tr u e loop press enter" at bounding box center [858, 224] width 282 height 89
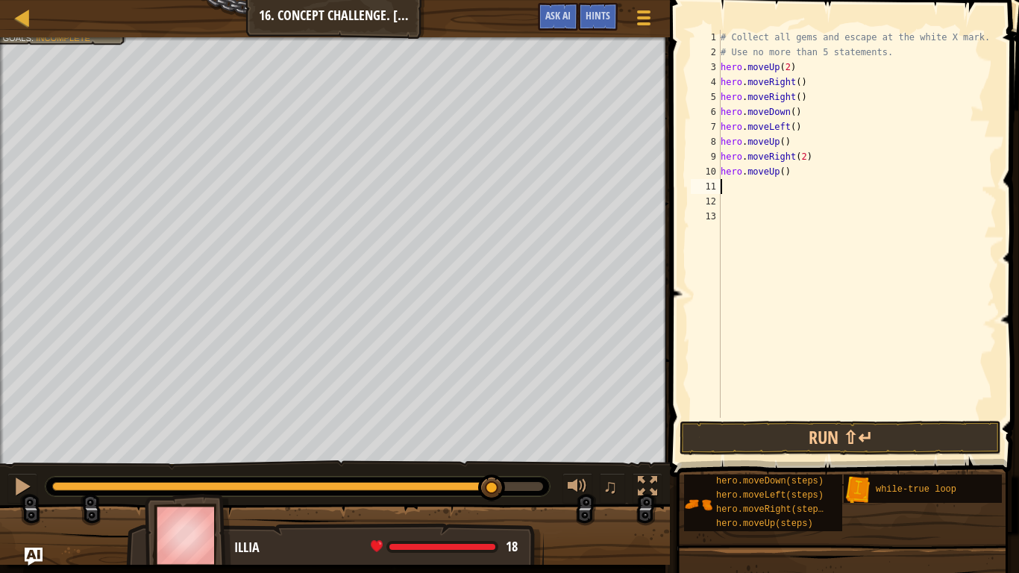
type textarea "d"
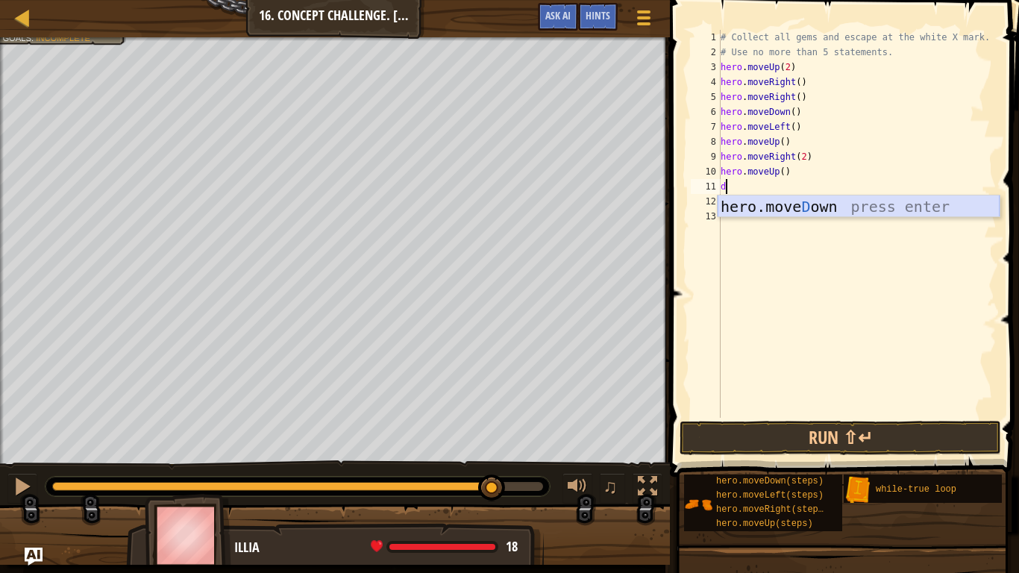
click at [750, 206] on div "hero.[PERSON_NAME] own press enter" at bounding box center [858, 228] width 282 height 67
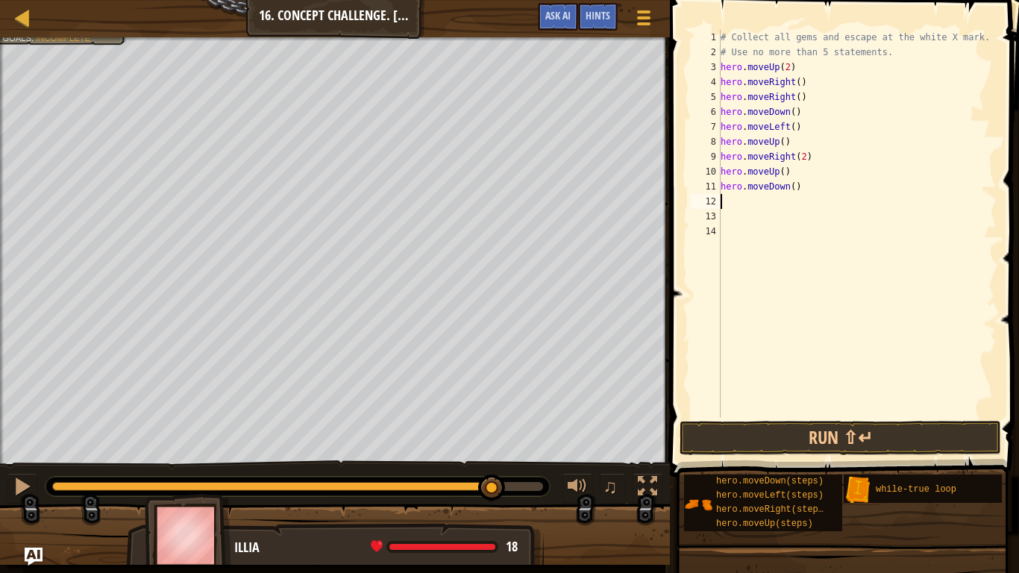
type textarea "l"
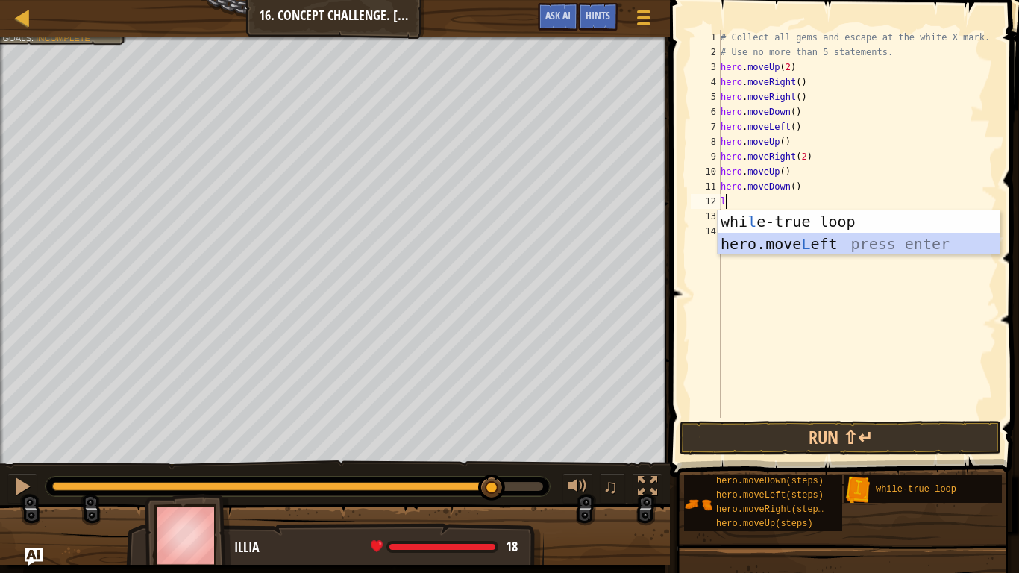
click at [761, 233] on div "whi l e-true loop press enter hero.move L eft press enter" at bounding box center [858, 254] width 282 height 89
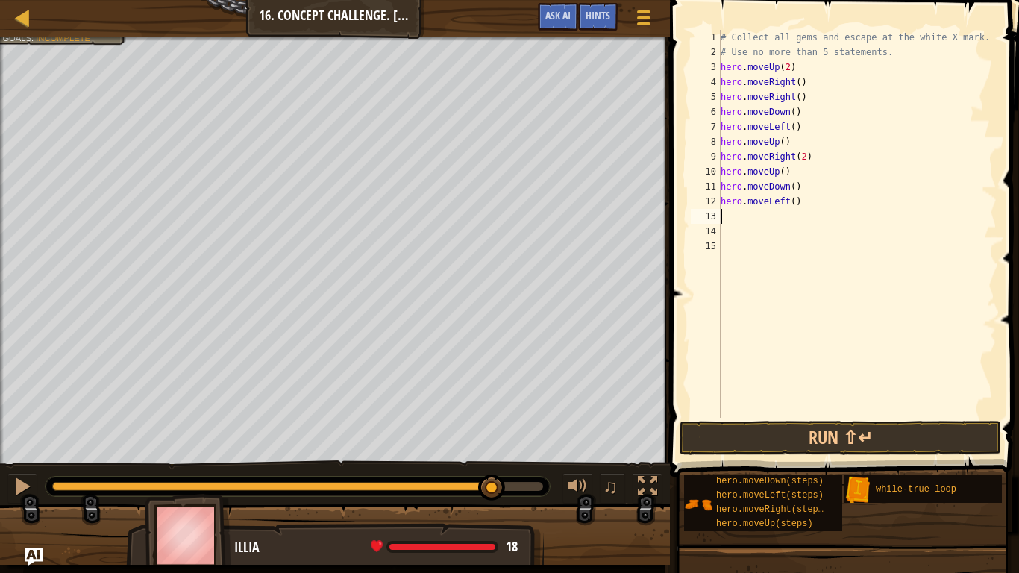
type textarea "u"
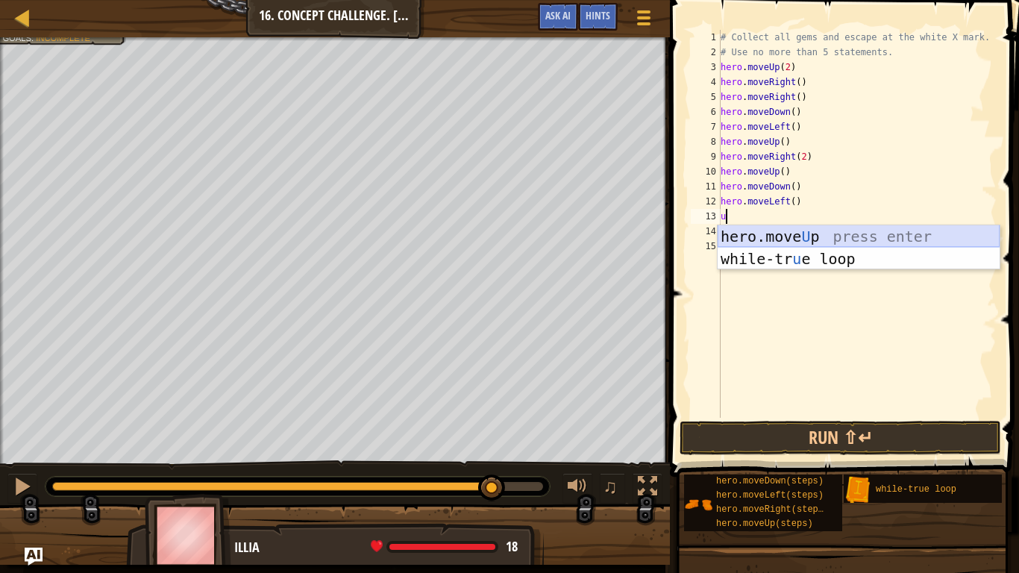
click at [794, 236] on div "hero.move U p press enter while-tr u e loop press enter" at bounding box center [858, 269] width 282 height 89
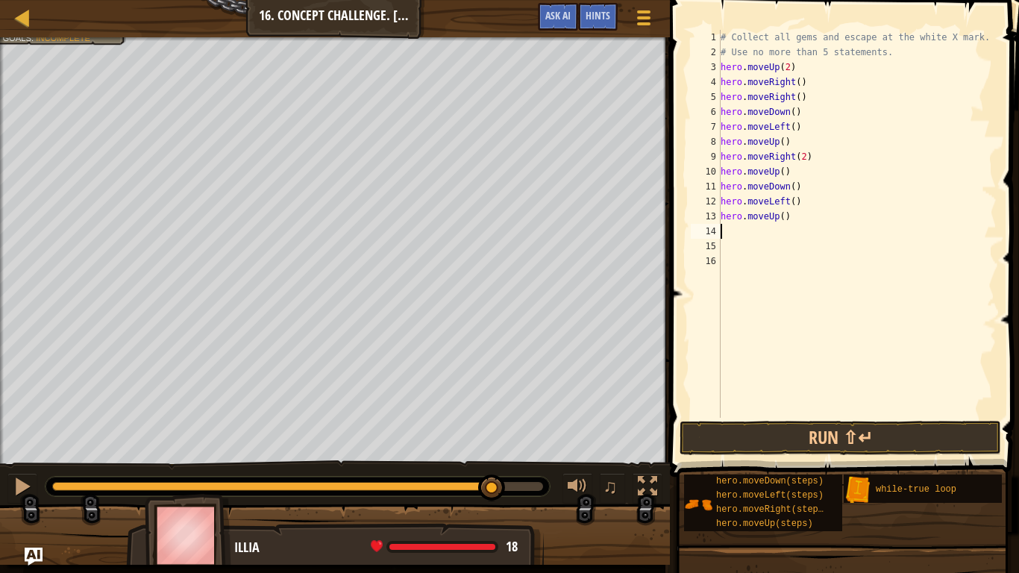
type textarea "r"
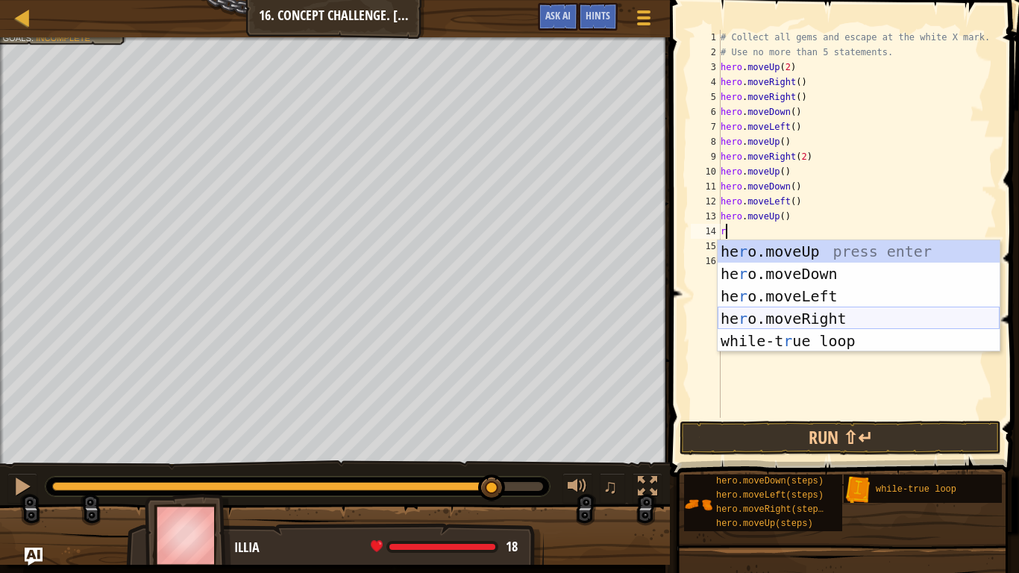
click at [776, 313] on div "he r o.moveUp press enter he r o.moveDown press enter he r o.moveLeft press ent…" at bounding box center [858, 318] width 282 height 157
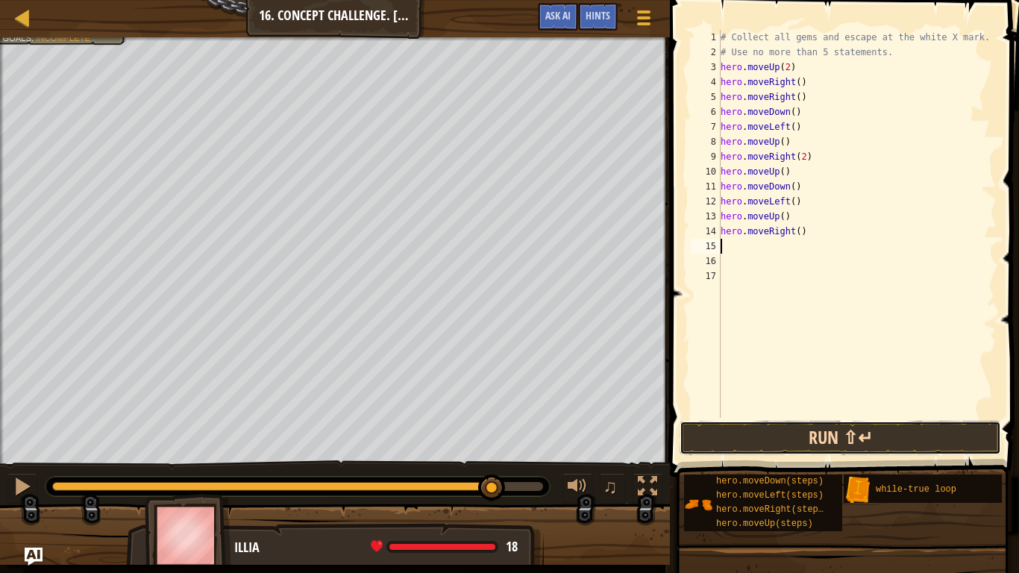
click at [755, 442] on button "Run ⇧↵" at bounding box center [839, 438] width 321 height 34
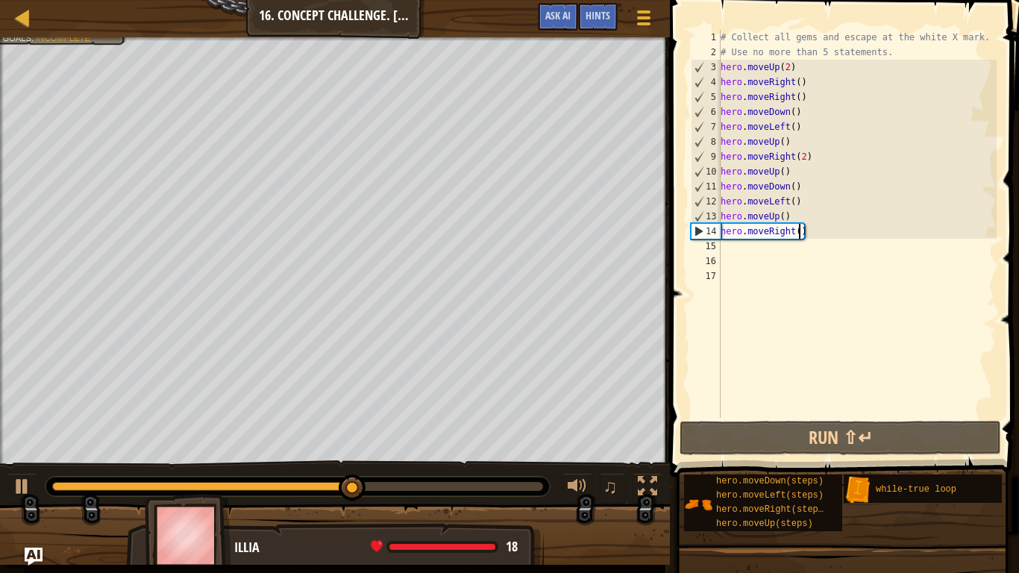
click at [799, 231] on div "# Collect all gems and escape at the white X mark. # Use no more than 5 stateme…" at bounding box center [856, 239] width 279 height 418
type textarea "hero.moveRight(2)"
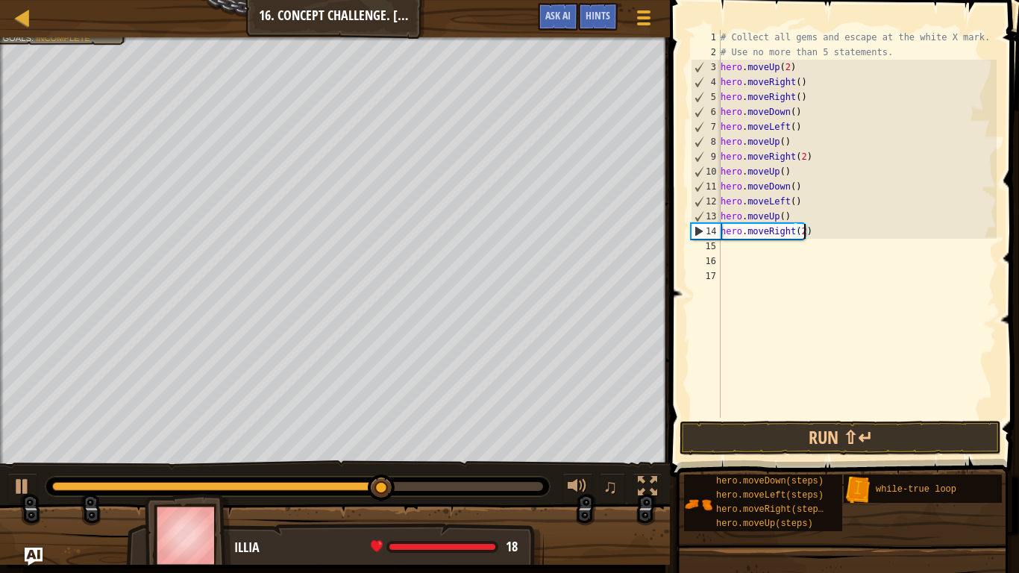
click at [719, 251] on div "15" at bounding box center [705, 246] width 30 height 15
click at [720, 247] on div "# Collect all gems and escape at the white X mark. # Use no more than 5 stateme…" at bounding box center [856, 239] width 279 height 418
type textarea "u"
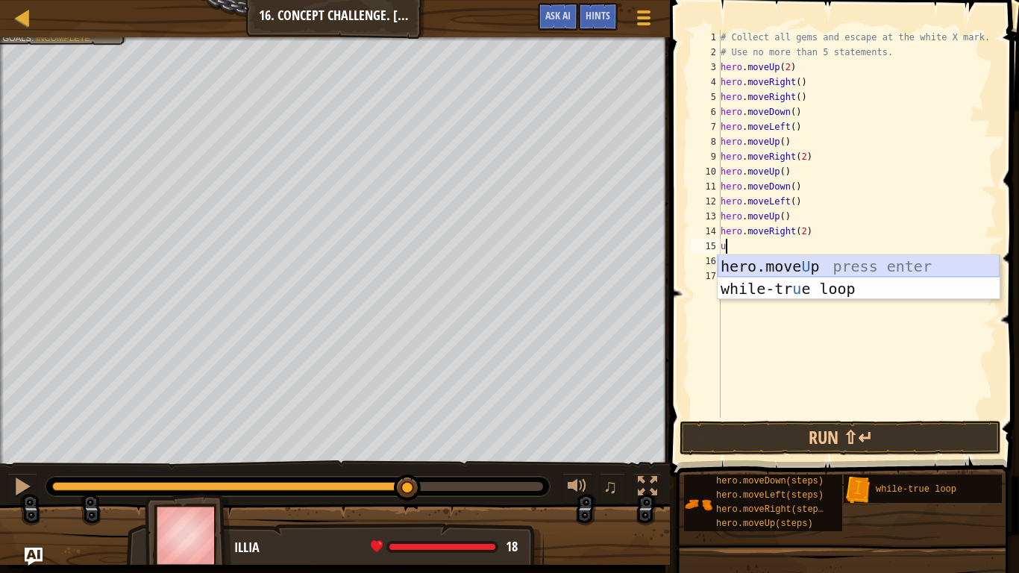
click at [759, 261] on div "hero.move U p press enter while-tr u e loop press enter" at bounding box center [858, 299] width 282 height 89
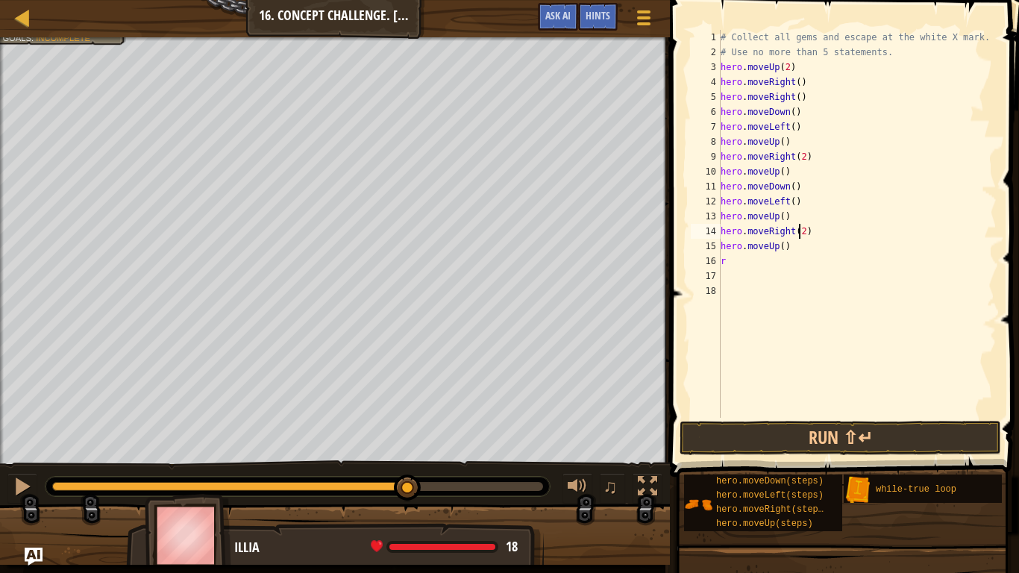
click at [799, 228] on div "# Collect all gems and escape at the white X mark. # Use no more than 5 stateme…" at bounding box center [856, 239] width 279 height 418
click at [736, 260] on div "# Collect all gems and escape at the white X mark. # Use no more than 5 stateme…" at bounding box center [856, 239] width 279 height 418
type textarea "r"
click at [757, 424] on button "Run ⇧↵" at bounding box center [839, 438] width 321 height 34
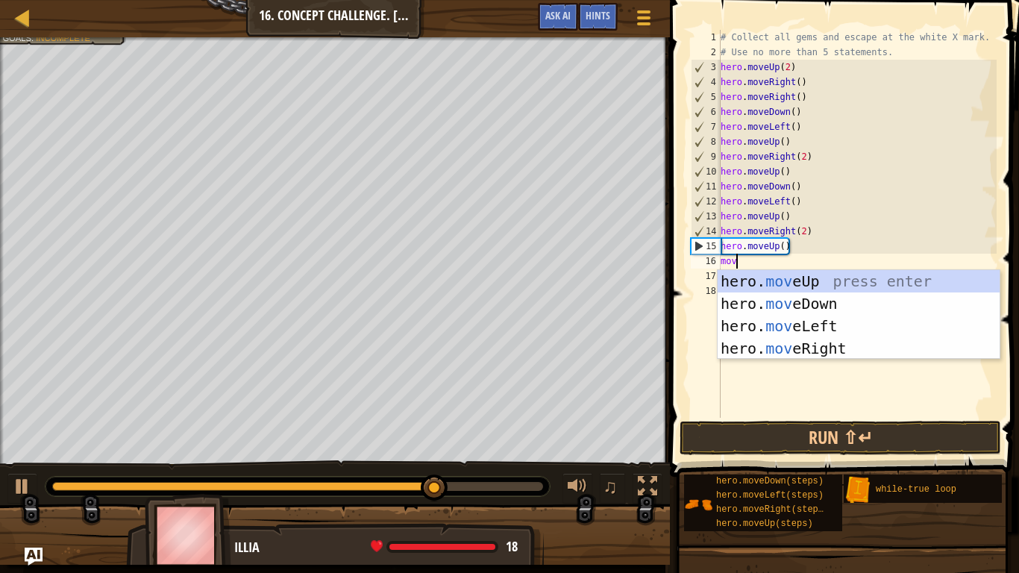
type textarea "move"
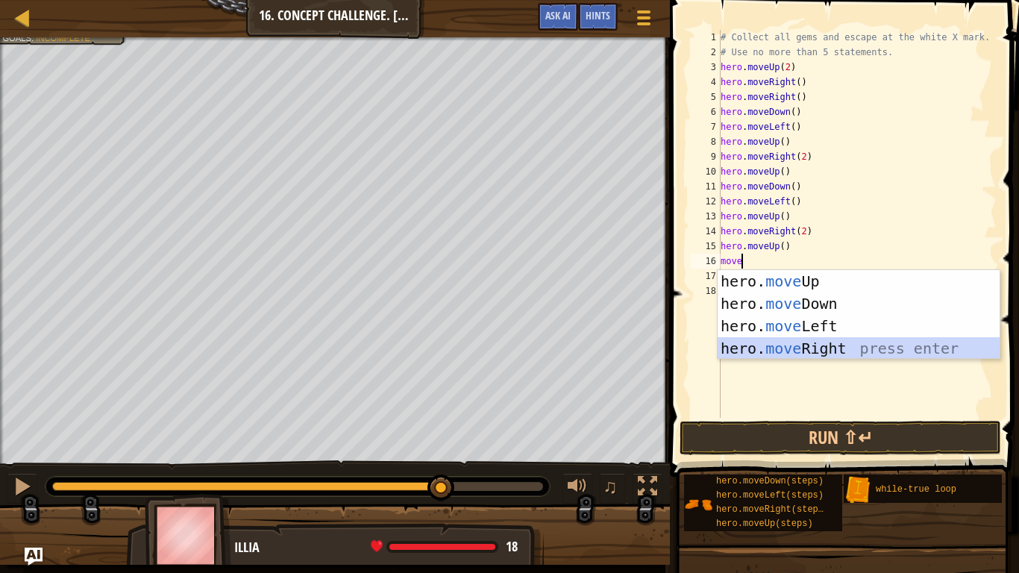
click at [771, 350] on div "hero. move Up press enter hero. move Down press enter hero. move Left press ent…" at bounding box center [858, 337] width 282 height 134
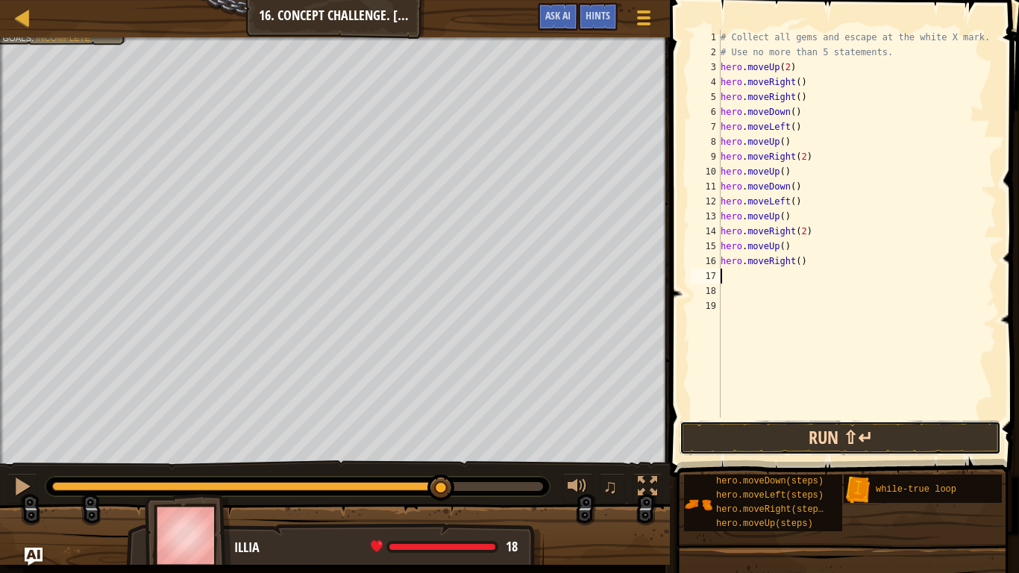
click at [776, 433] on button "Run ⇧↵" at bounding box center [839, 438] width 321 height 34
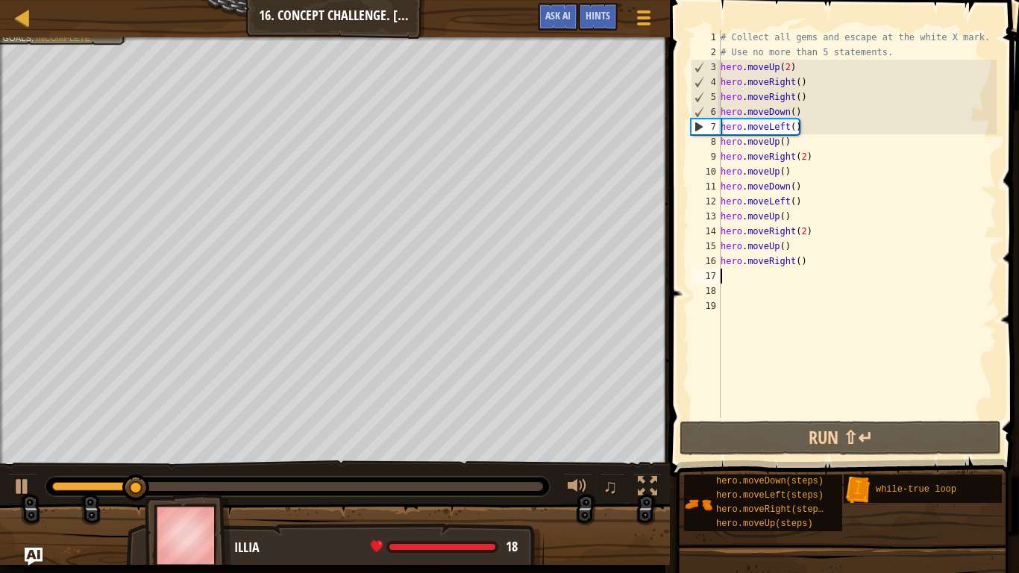
click at [806, 265] on div "# Collect all gems and escape at the white X mark. # Use no more than 5 stateme…" at bounding box center [856, 239] width 279 height 418
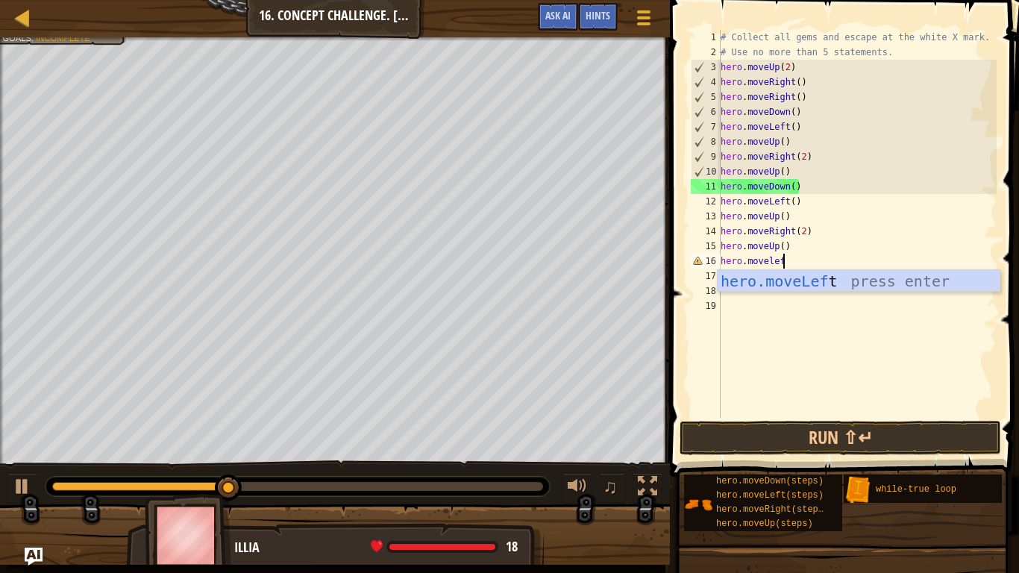
type textarea "hero.moveleft"
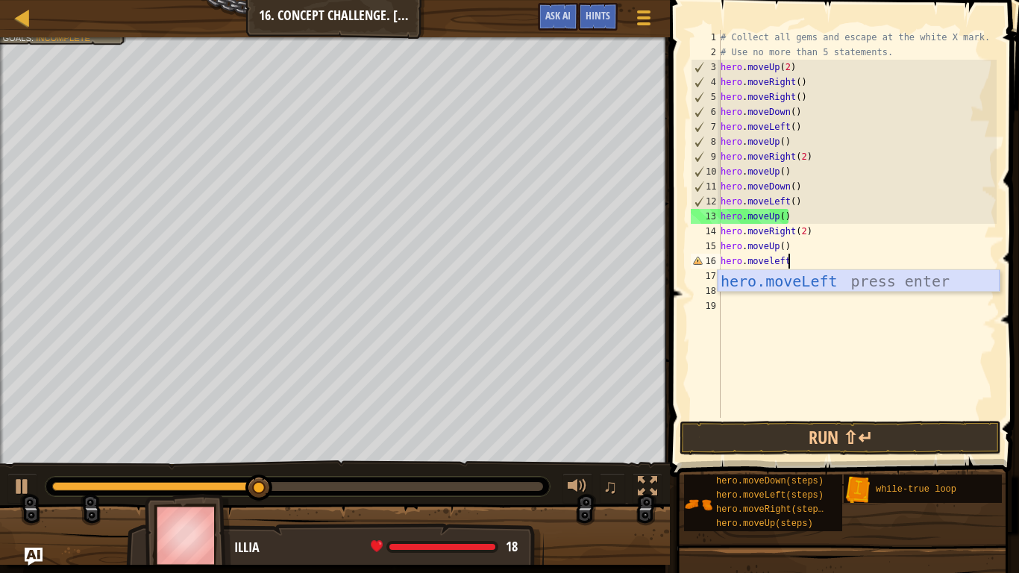
click at [813, 281] on div "hero.moveLeft press enter" at bounding box center [858, 303] width 282 height 67
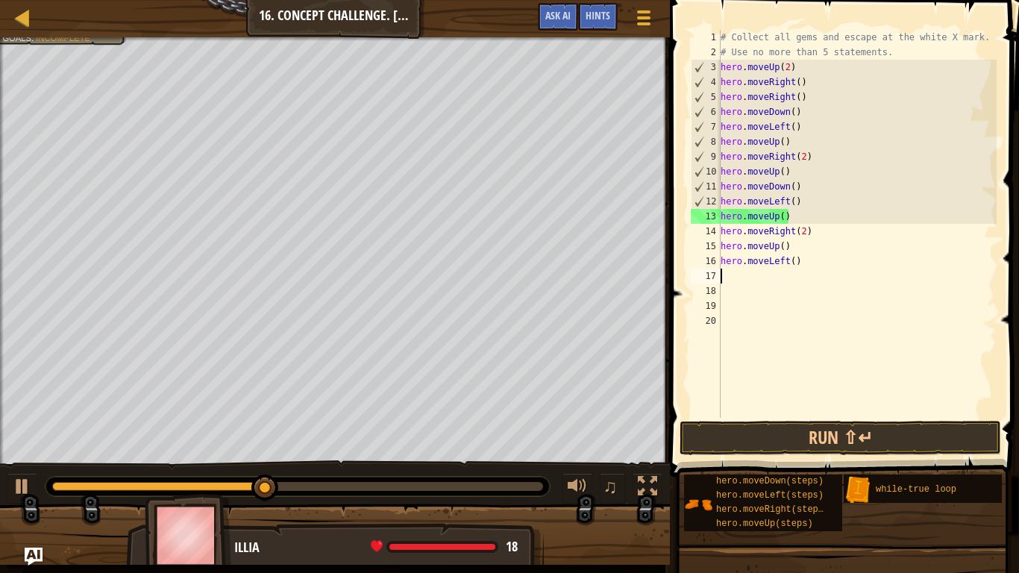
scroll to position [7, 0]
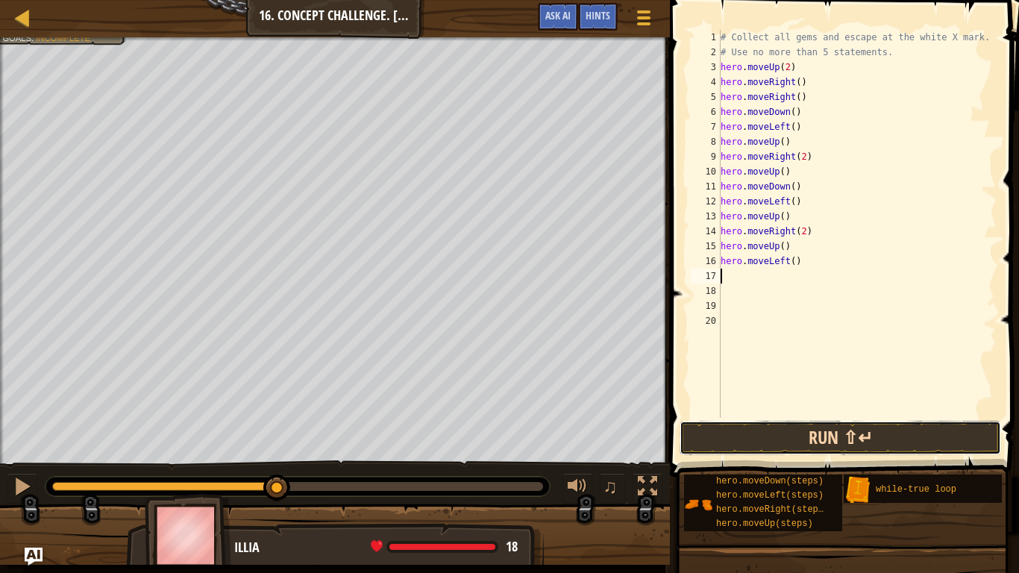
click at [792, 438] on button "Run ⇧↵" at bounding box center [839, 438] width 321 height 34
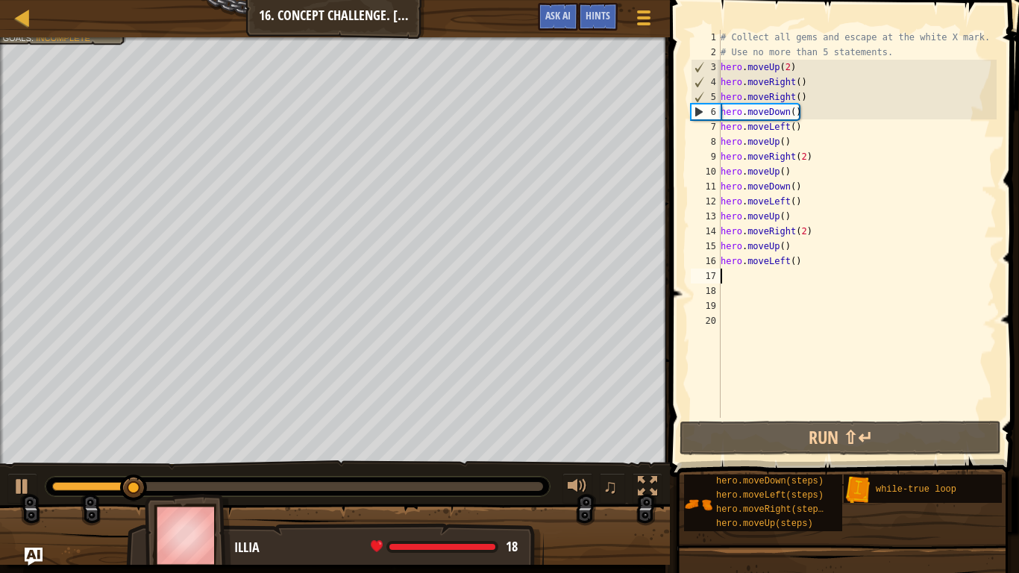
click at [795, 261] on div "# Collect all gems and escape at the white X mark. # Use no more than 5 stateme…" at bounding box center [856, 239] width 279 height 418
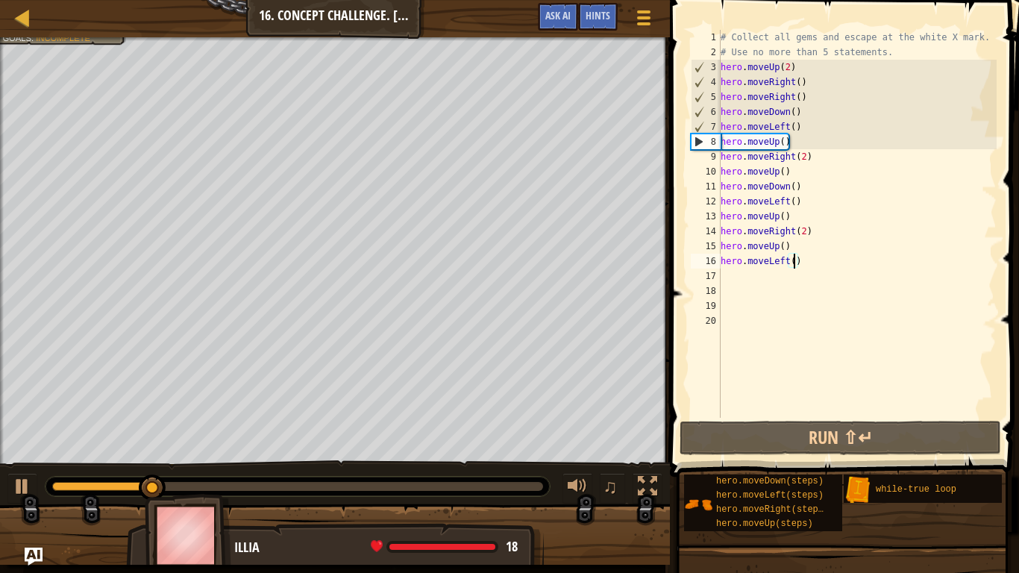
scroll to position [7, 11]
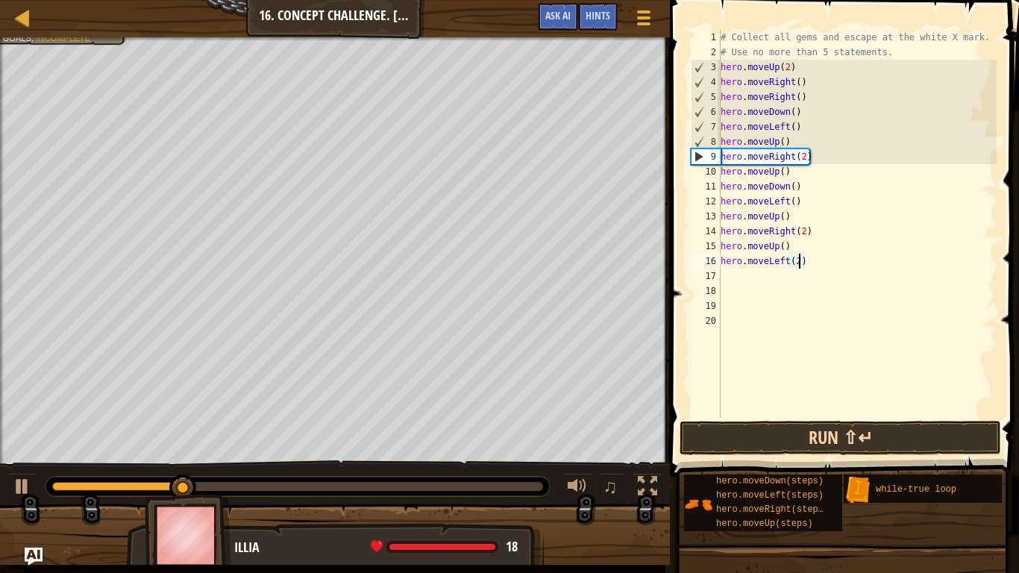
type textarea "hero.moveLeft(2)"
click at [754, 435] on button "Run ⇧↵" at bounding box center [839, 438] width 321 height 34
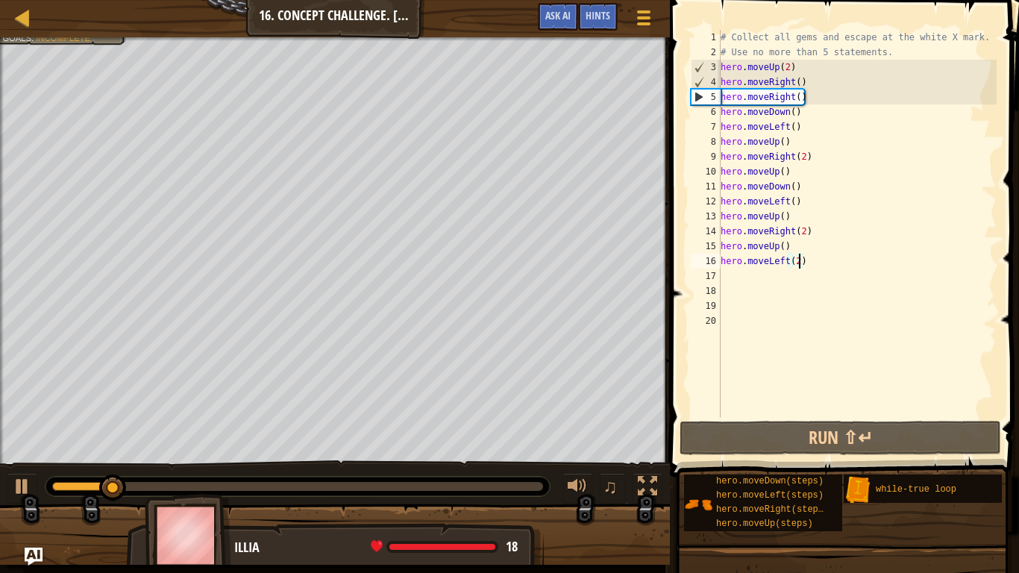
click at [724, 280] on div "# Collect all gems and escape at the white X mark. # Use no more than 5 stateme…" at bounding box center [856, 239] width 279 height 418
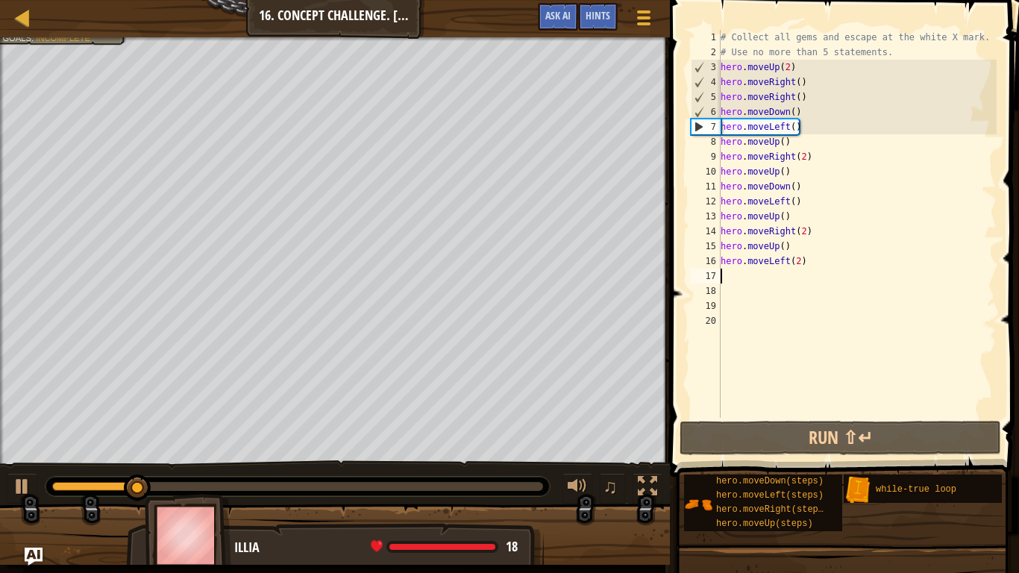
type textarea "d"
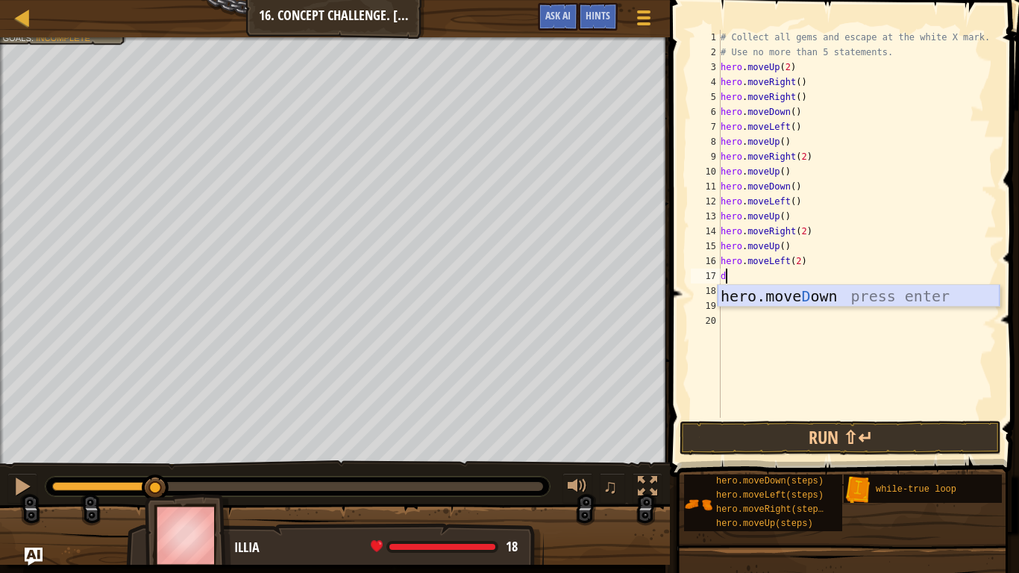
click at [784, 285] on div "hero.[PERSON_NAME] own press enter" at bounding box center [858, 318] width 282 height 67
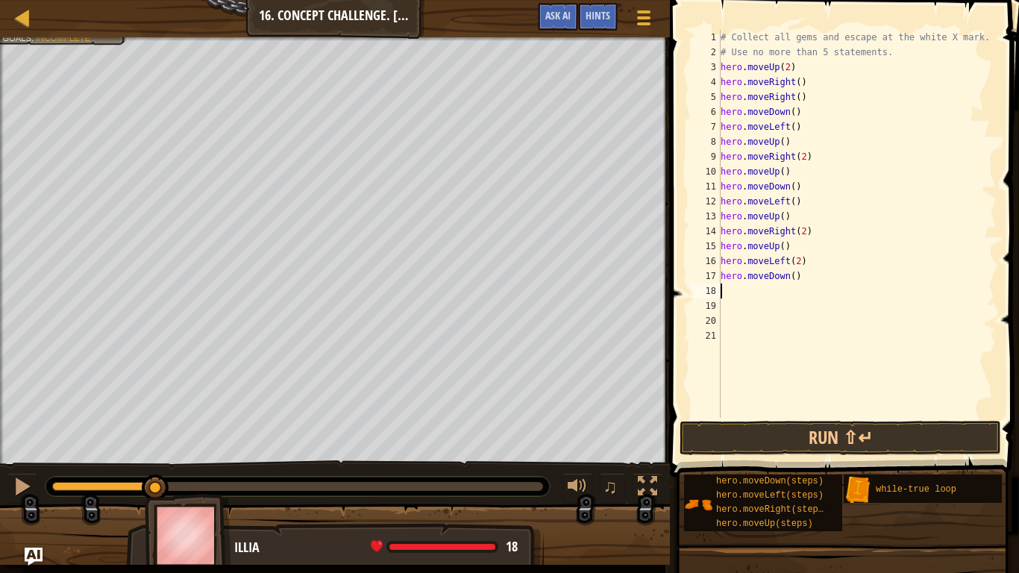
type textarea "l"
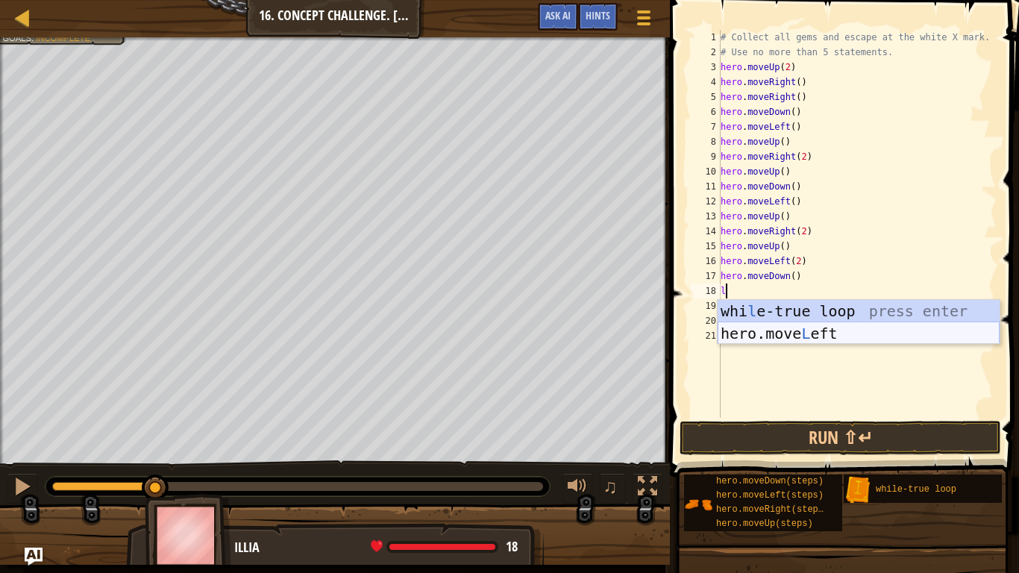
click at [765, 328] on div "whi l e-true loop press enter hero.move L eft press enter" at bounding box center [858, 344] width 282 height 89
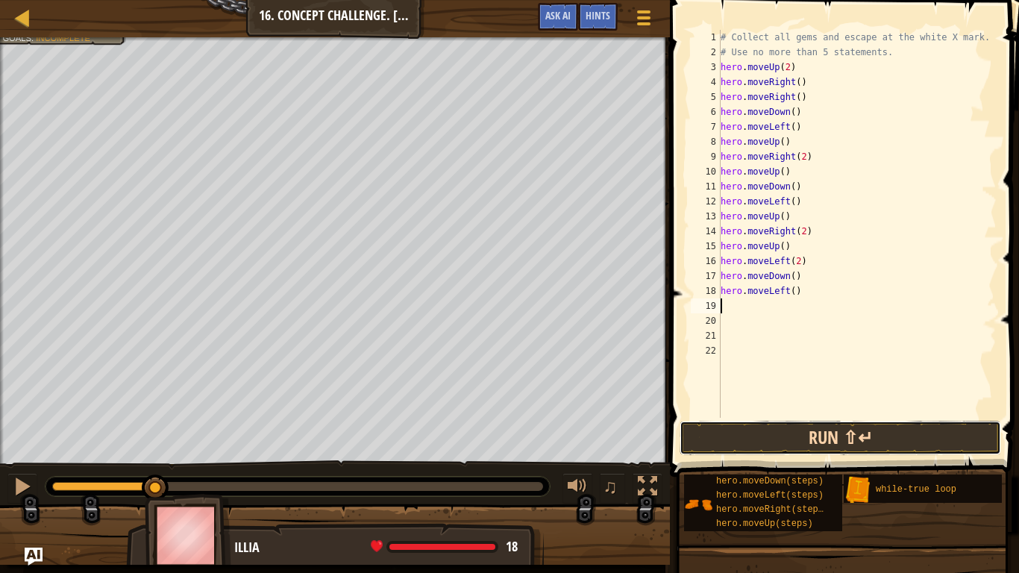
click at [755, 431] on button "Run ⇧↵" at bounding box center [839, 438] width 321 height 34
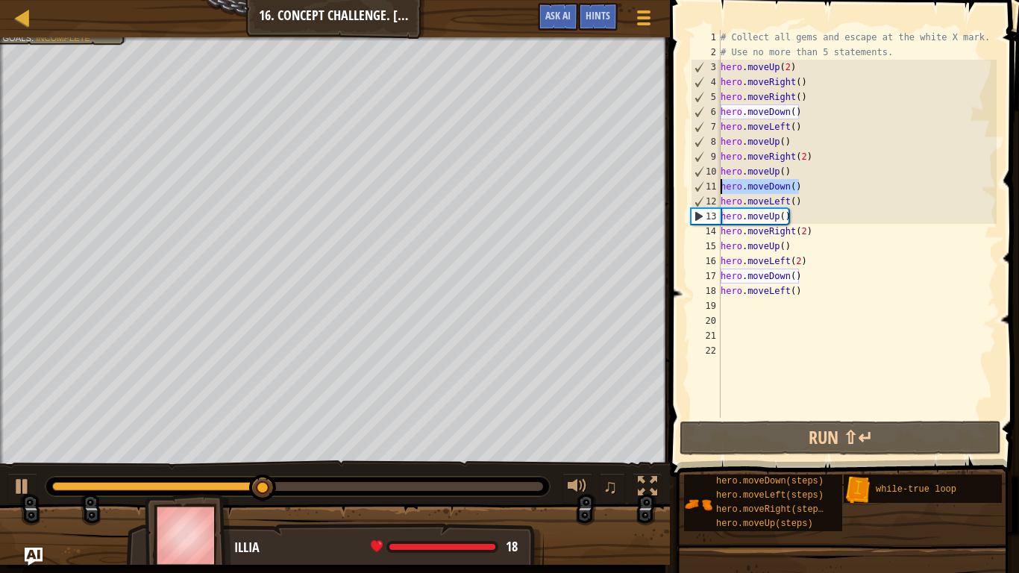
drag, startPoint x: 797, startPoint y: 189, endPoint x: 711, endPoint y: 180, distance: 86.9
click at [711, 180] on div "1 2 3 4 5 6 7 8 9 10 11 12 13 14 15 16 17 18 19 20 21 22 # Collect all gems and…" at bounding box center [841, 224] width 309 height 388
type textarea "hero.moveDown()"
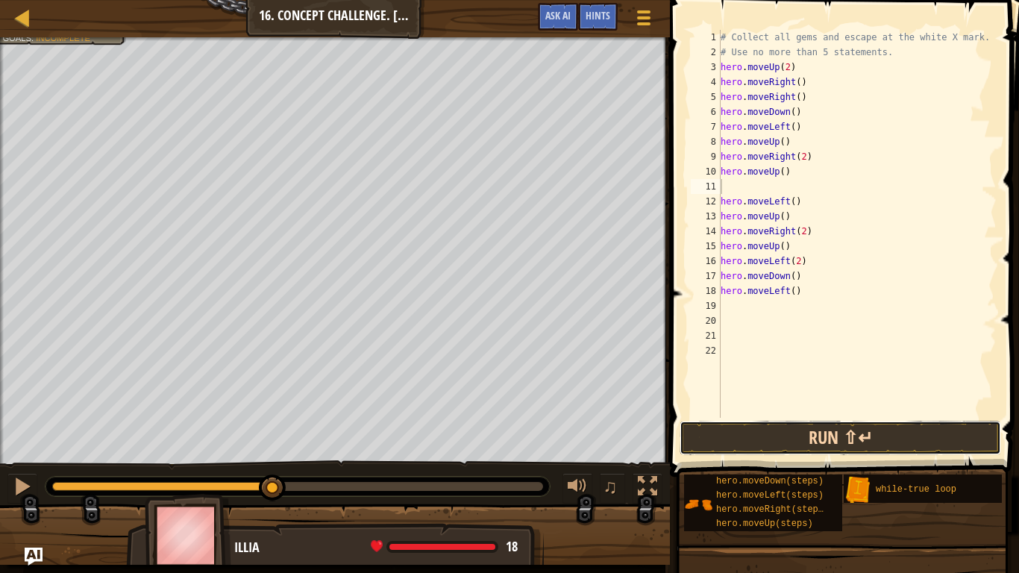
click at [747, 439] on button "Run ⇧↵" at bounding box center [839, 438] width 321 height 34
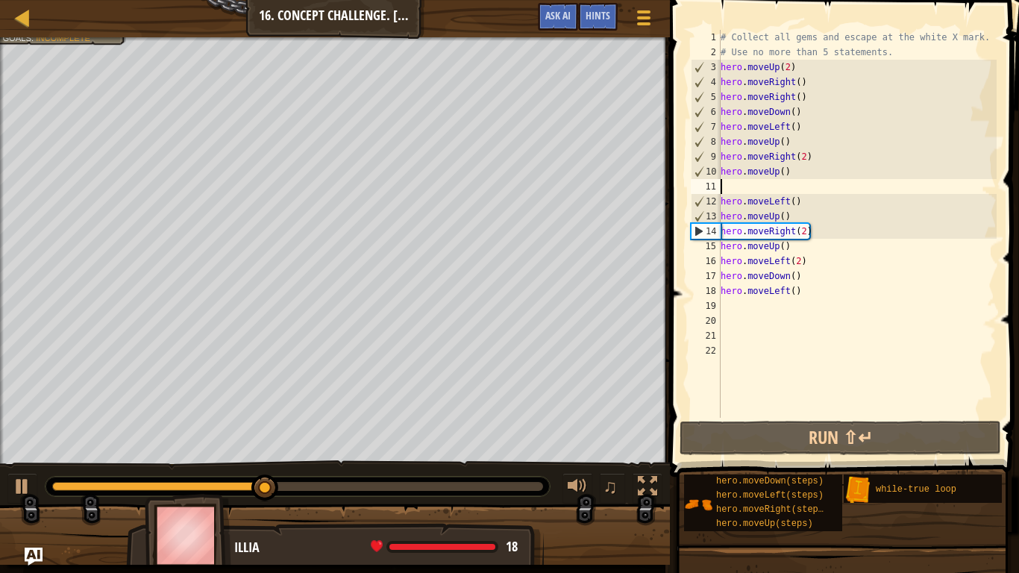
type textarea "r"
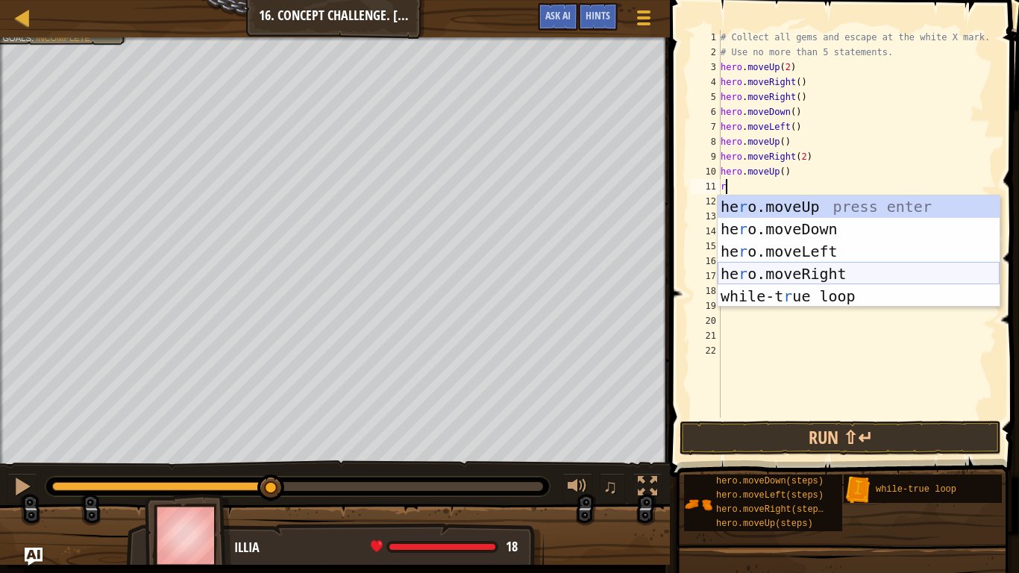
click at [796, 270] on div "he r o.moveUp press enter he r o.moveDown press enter he r o.moveLeft press ent…" at bounding box center [858, 273] width 282 height 157
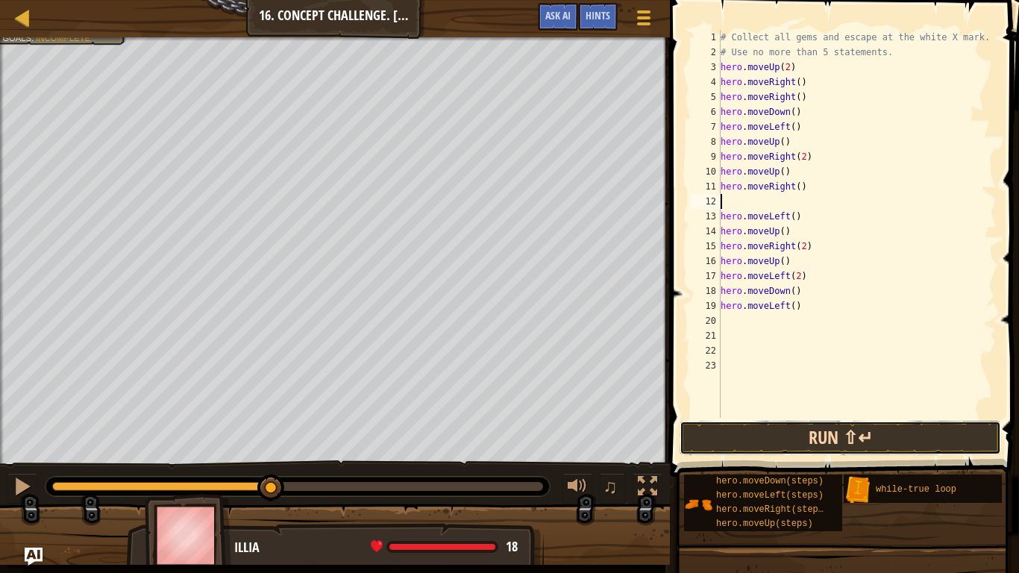
click at [764, 435] on button "Run ⇧↵" at bounding box center [839, 438] width 321 height 34
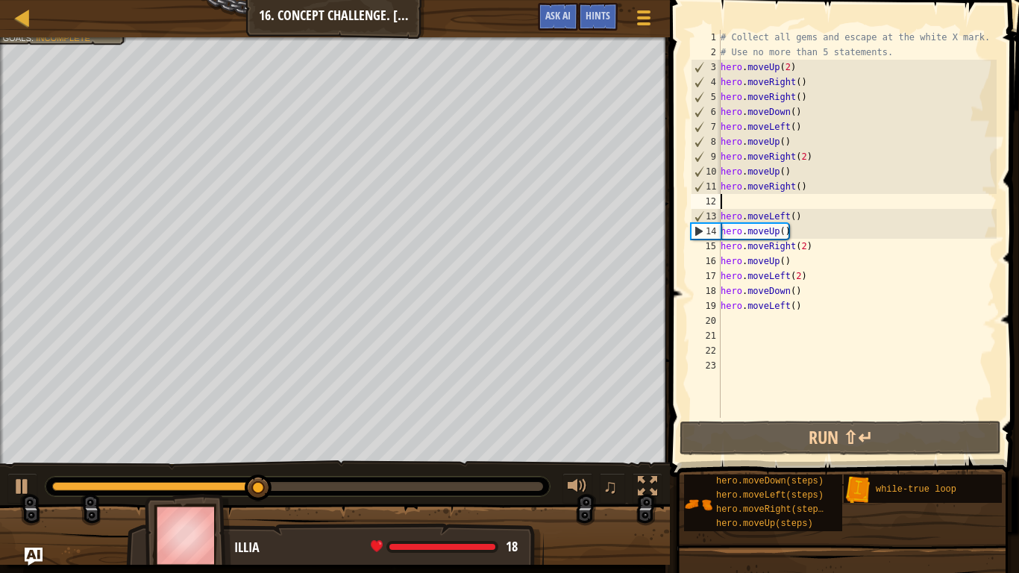
type textarea "u"
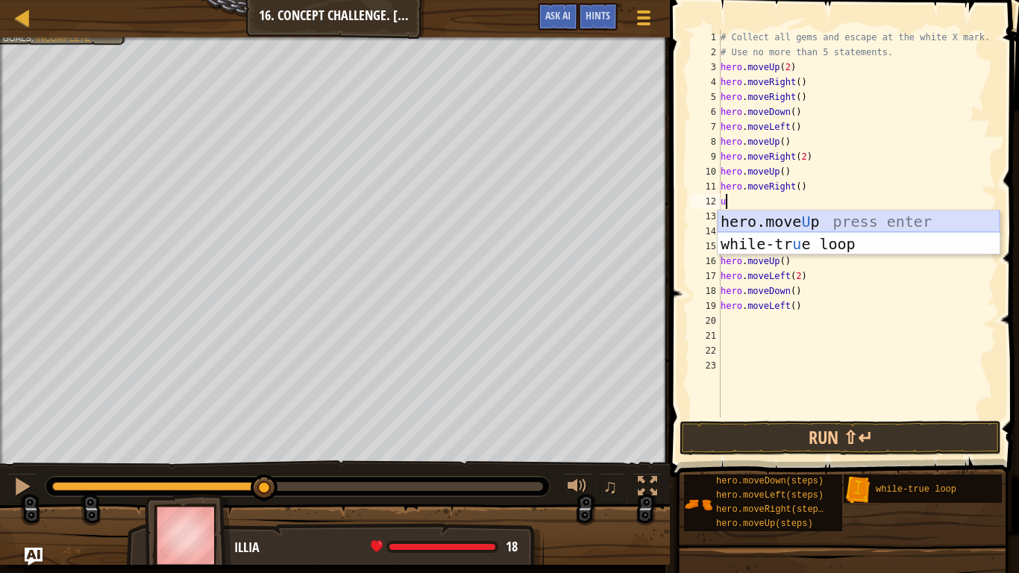
click at [752, 213] on div "hero.move U p press enter while-tr u e loop press enter" at bounding box center [858, 254] width 282 height 89
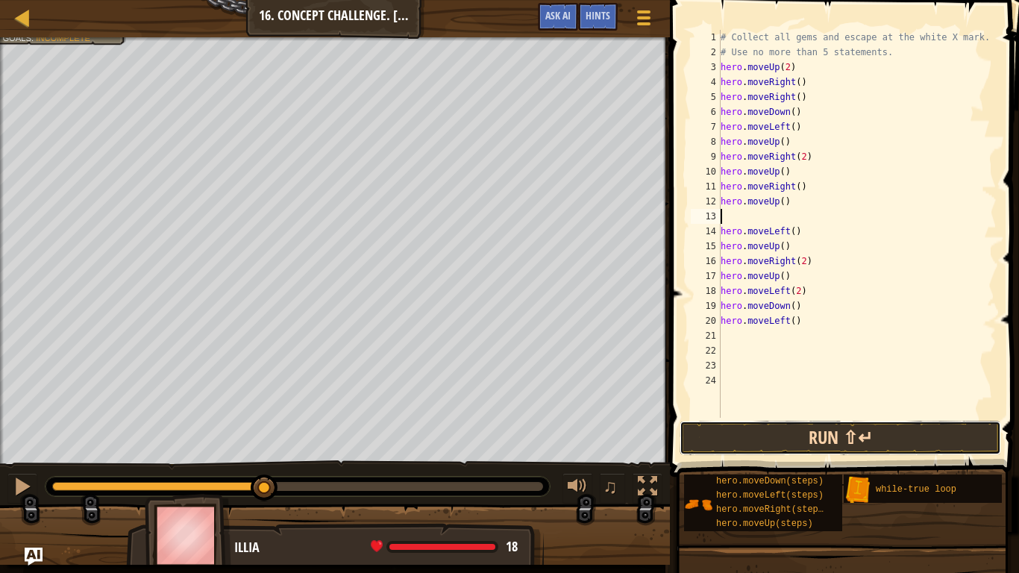
click at [709, 439] on button "Run ⇧↵" at bounding box center [839, 438] width 321 height 34
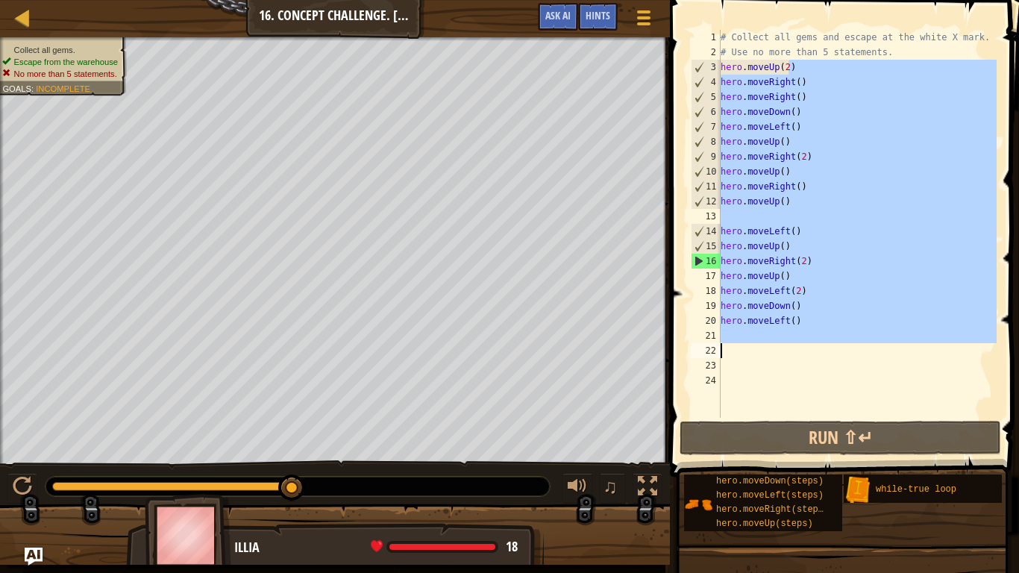
drag, startPoint x: 790, startPoint y: 69, endPoint x: 709, endPoint y: 347, distance: 289.0
click at [709, 347] on div "1 2 3 4 5 6 7 8 9 10 11 12 13 14 15 16 17 18 19 20 21 22 23 24 # Collect all ge…" at bounding box center [841, 224] width 309 height 388
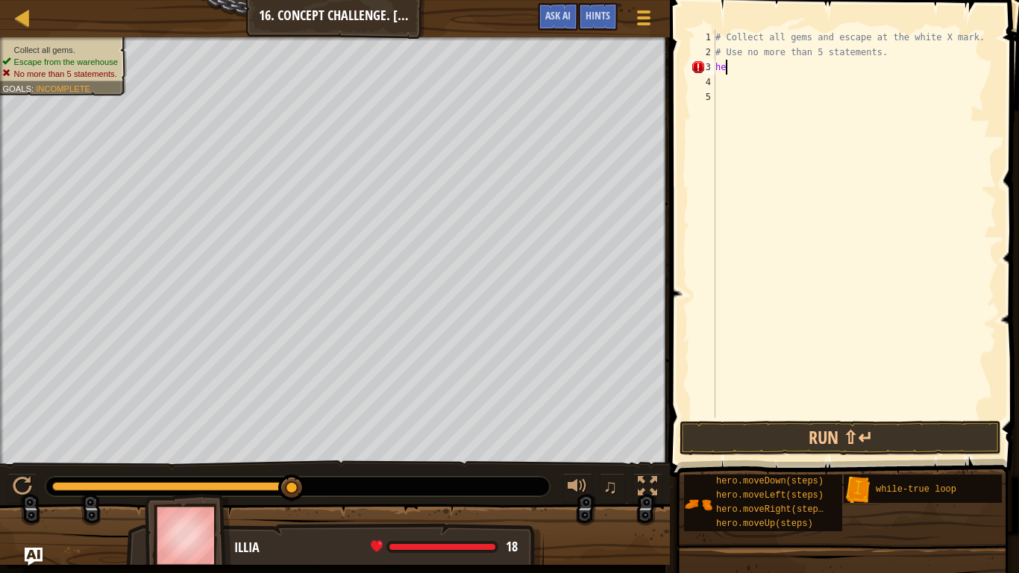
type textarea "h"
type textarea "# Use no more than 5 statements.h"
click at [717, 65] on div "# Collect all gems and escape at the white X mark. # Use no more than 5 stateme…" at bounding box center [854, 239] width 284 height 418
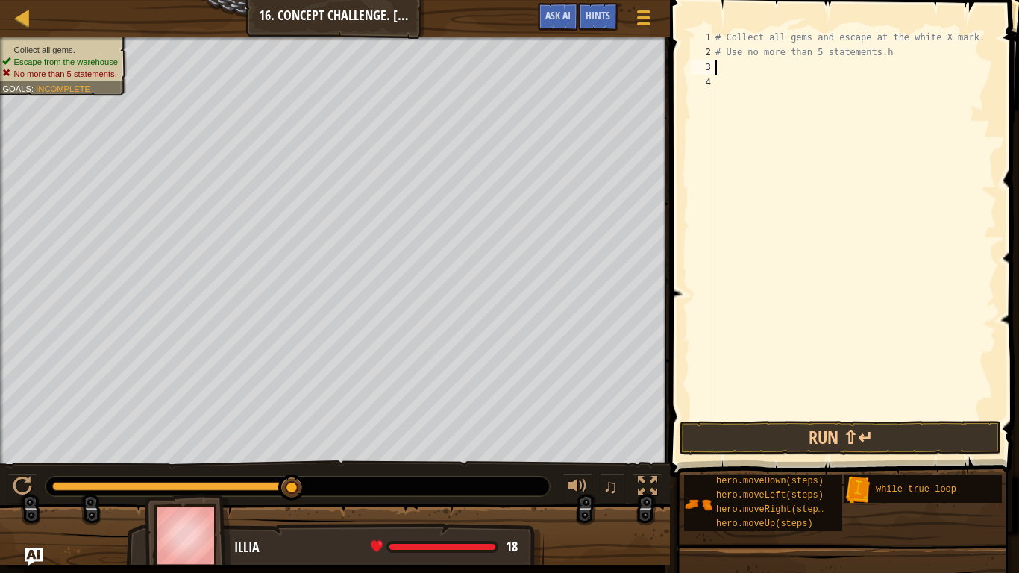
type textarea "h"
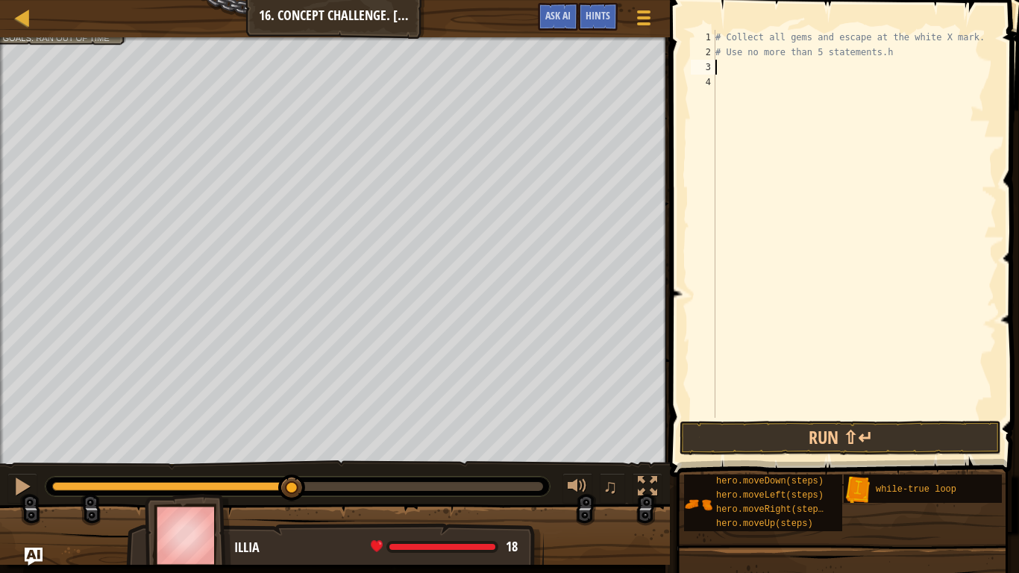
type textarea "u"
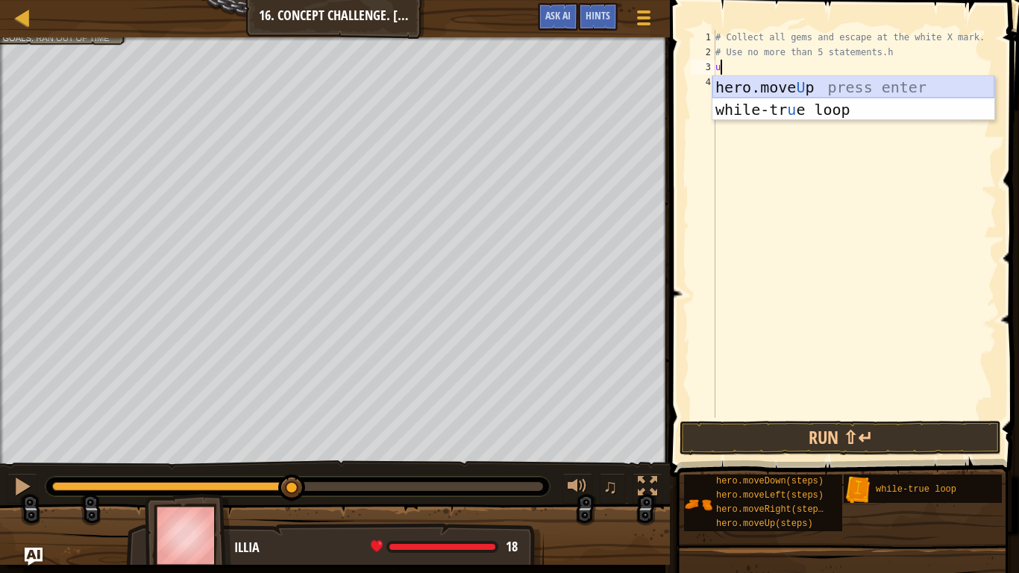
click at [815, 85] on div "hero.move U p press enter while-tr u e loop press enter" at bounding box center [853, 120] width 282 height 89
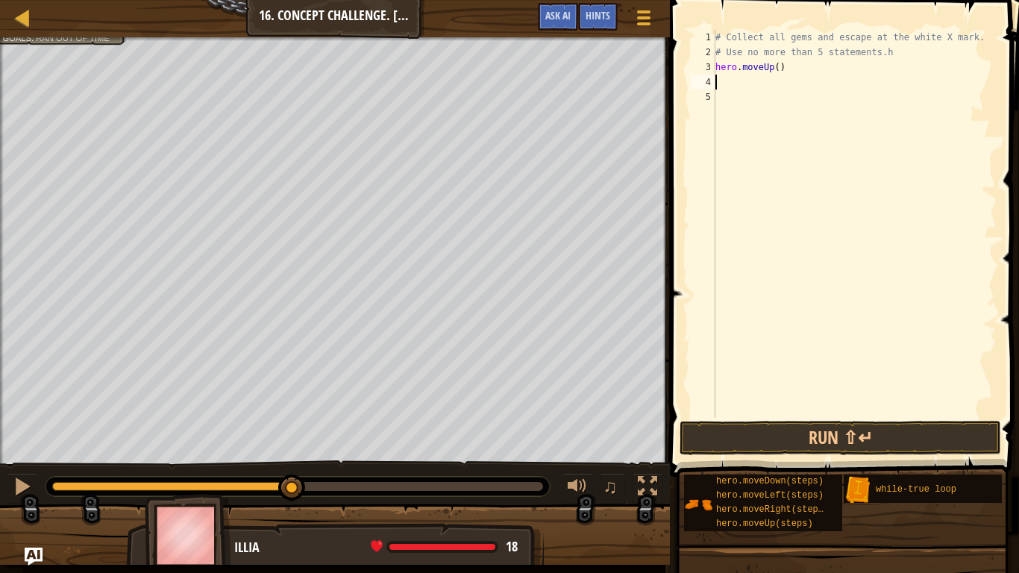
click at [777, 69] on div "# Collect all gems and escape at the white X mark. # Use no more than 5 stateme…" at bounding box center [854, 239] width 284 height 418
type textarea "hero.moveUp(2)"
click at [717, 78] on div "# Collect all gems and escape at the white X mark. # Use no more than 5 stateme…" at bounding box center [854, 239] width 284 height 418
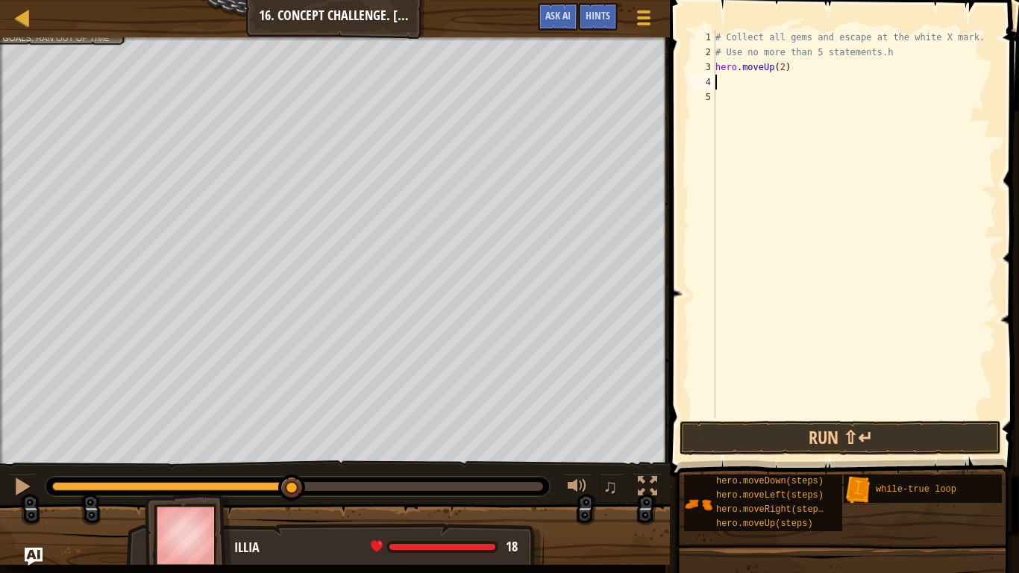
click at [793, 78] on div "# Collect all gems and escape at the white X mark. # Use no more than 5 stateme…" at bounding box center [854, 239] width 284 height 418
type textarea "r"
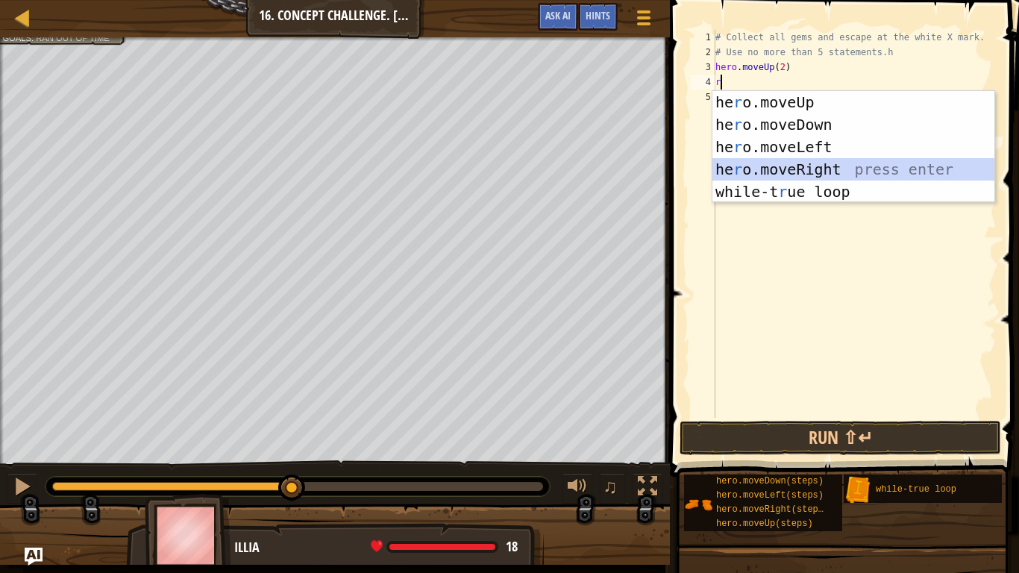
click at [827, 163] on div "he r o.moveUp press enter he r o.moveDown press enter he r o.moveLeft press ent…" at bounding box center [853, 169] width 282 height 157
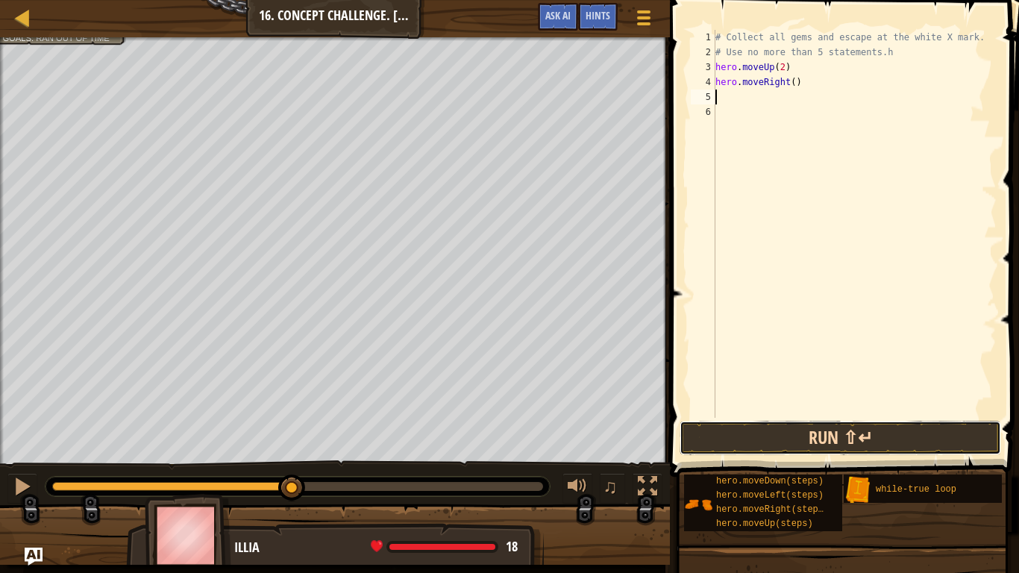
click at [772, 429] on button "Run ⇧↵" at bounding box center [839, 438] width 321 height 34
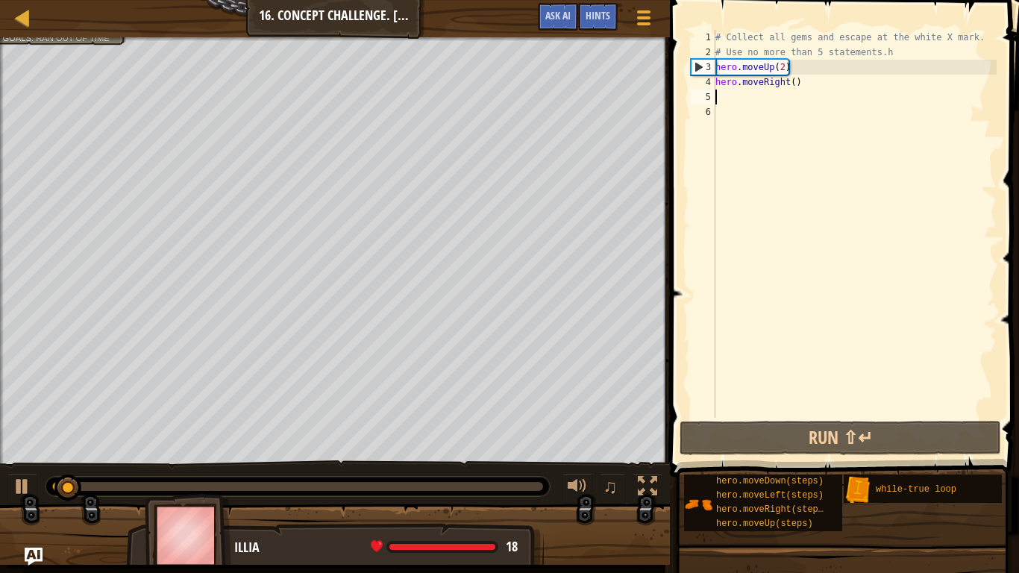
click at [793, 81] on div "# Collect all gems and escape at the white X mark. # Use no more than 5 stateme…" at bounding box center [854, 239] width 284 height 418
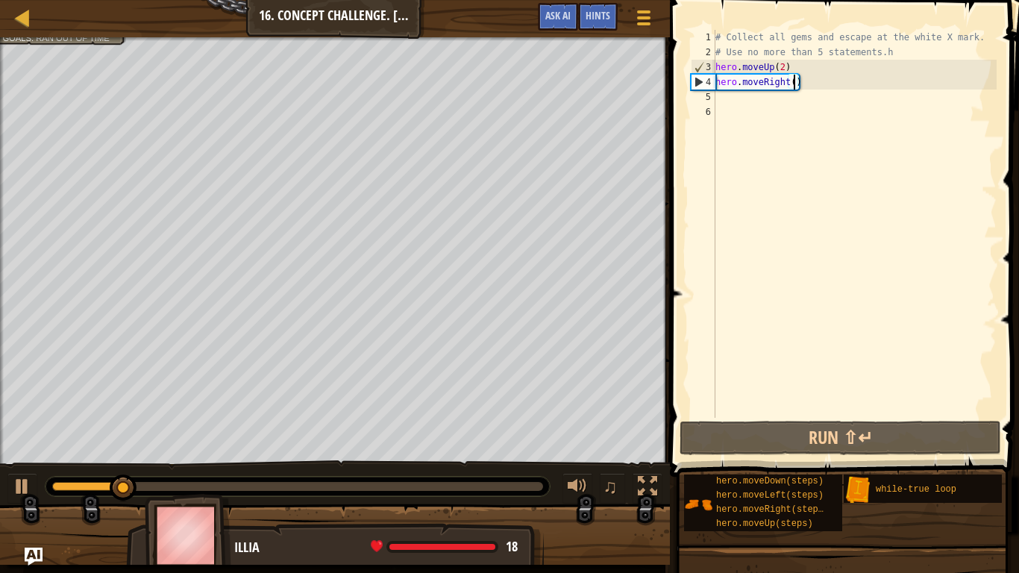
type textarea "hero.moveRight(2)"
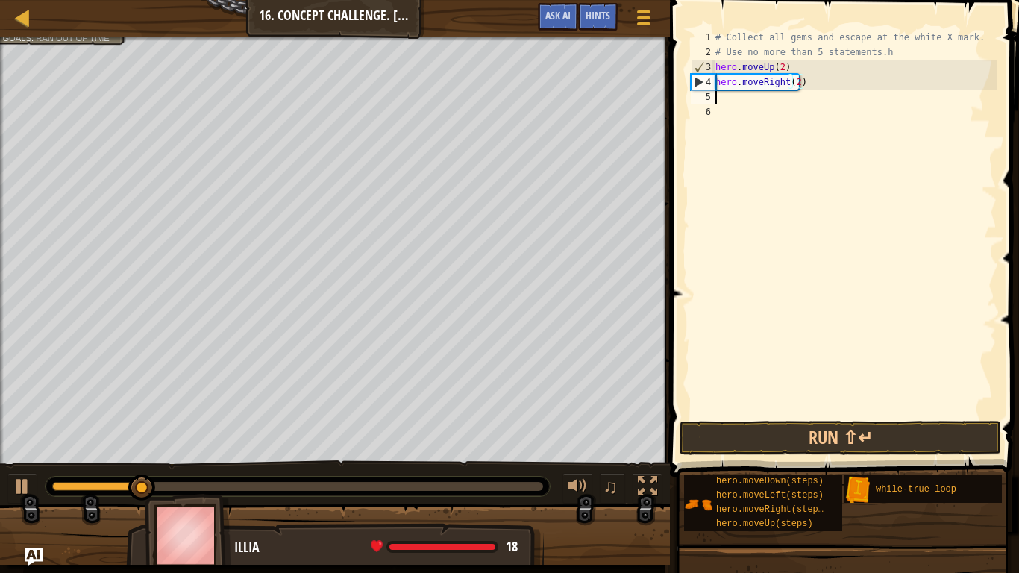
click at [719, 97] on div "# Collect all gems and escape at the white X mark. # Use no more than 5 stateme…" at bounding box center [854, 239] width 284 height 418
type textarea "d"
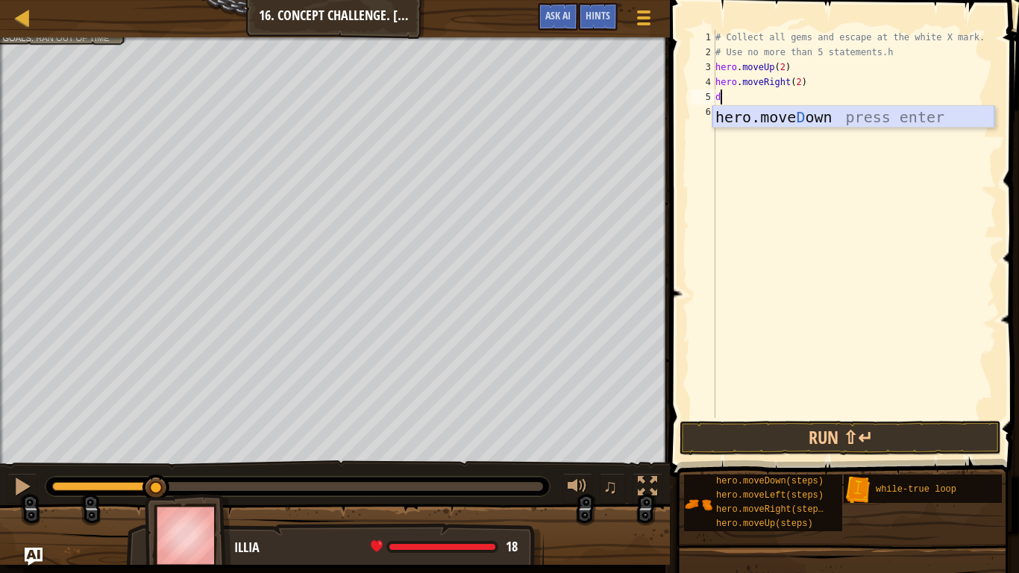
click at [755, 110] on div "hero.[PERSON_NAME] own press enter" at bounding box center [853, 139] width 282 height 67
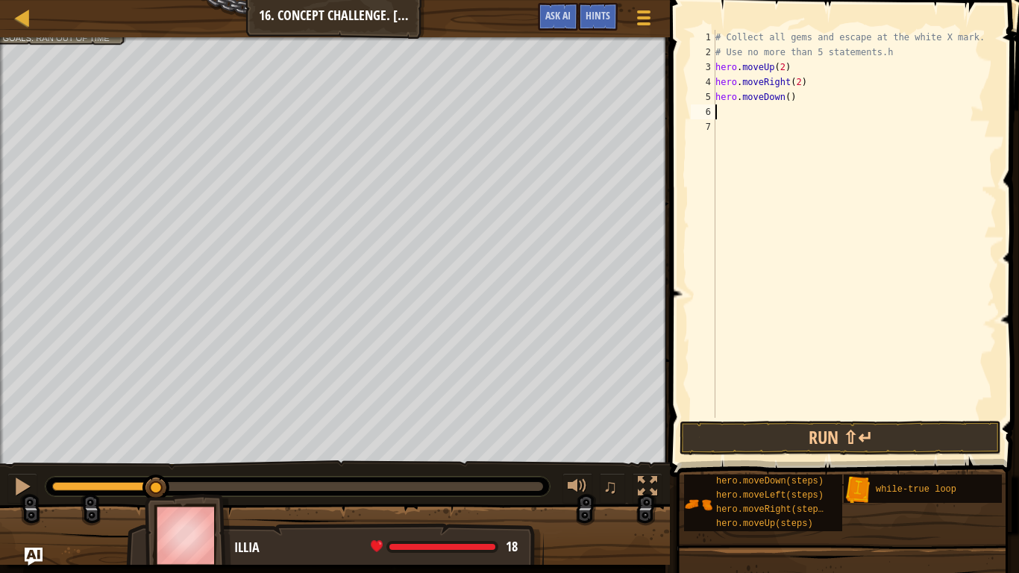
type textarea "l"
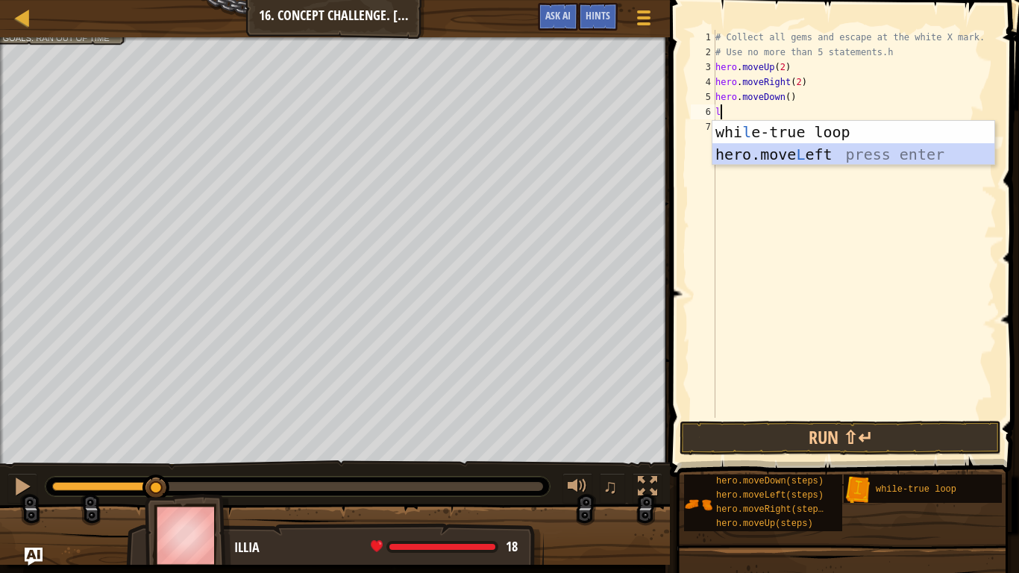
click at [755, 152] on div "whi l e-true loop press enter hero.move L eft press enter" at bounding box center [853, 165] width 282 height 89
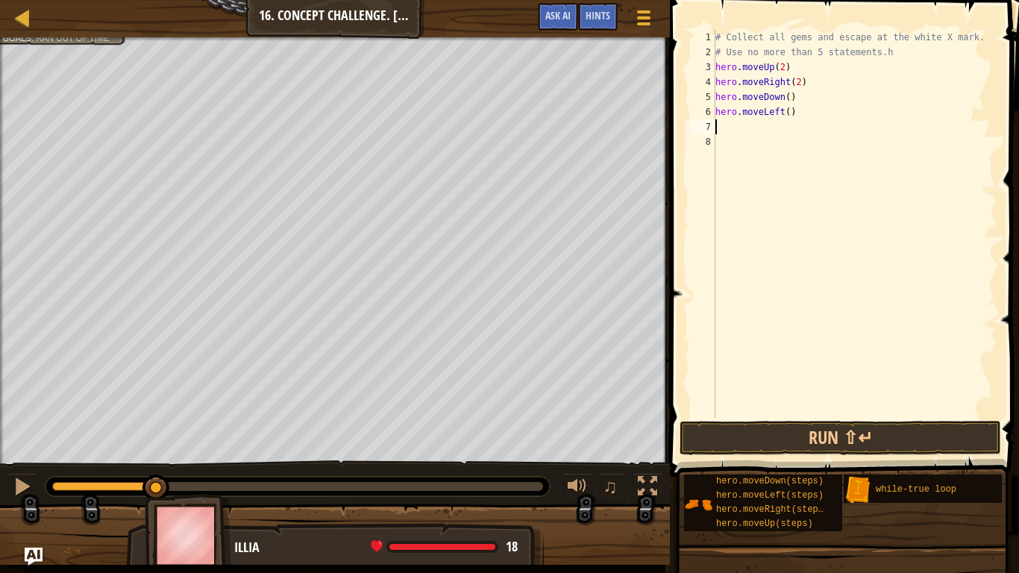
type textarea "u"
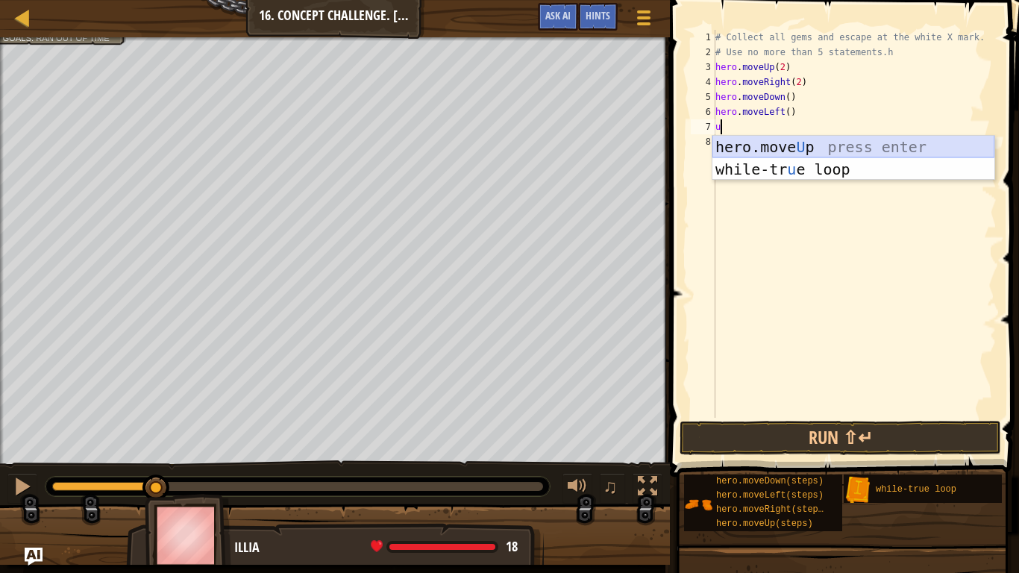
click at [754, 143] on div "hero.move U p press enter while-tr u e loop press enter" at bounding box center [853, 180] width 282 height 89
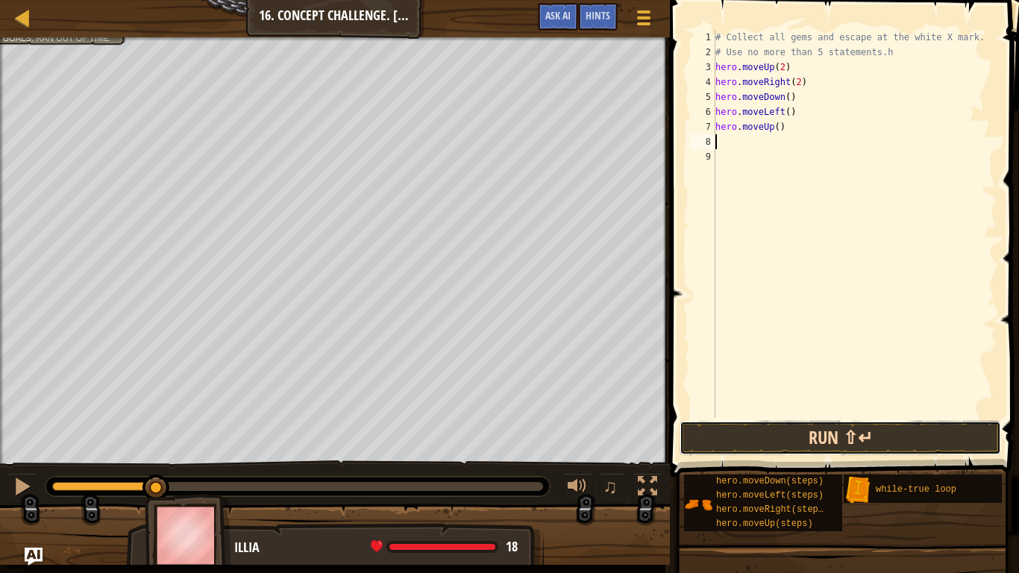
click at [760, 431] on button "Run ⇧↵" at bounding box center [839, 438] width 321 height 34
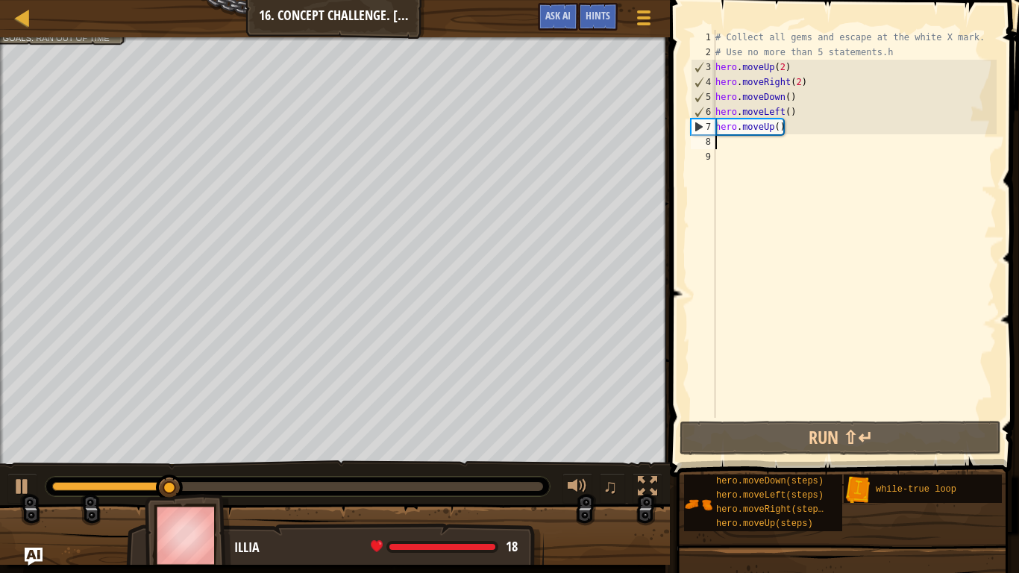
click at [778, 128] on div "# Collect all gems and escape at the white X mark. # Use no more than 5 stateme…" at bounding box center [854, 239] width 284 height 418
type textarea "hero.moveUp(2)"
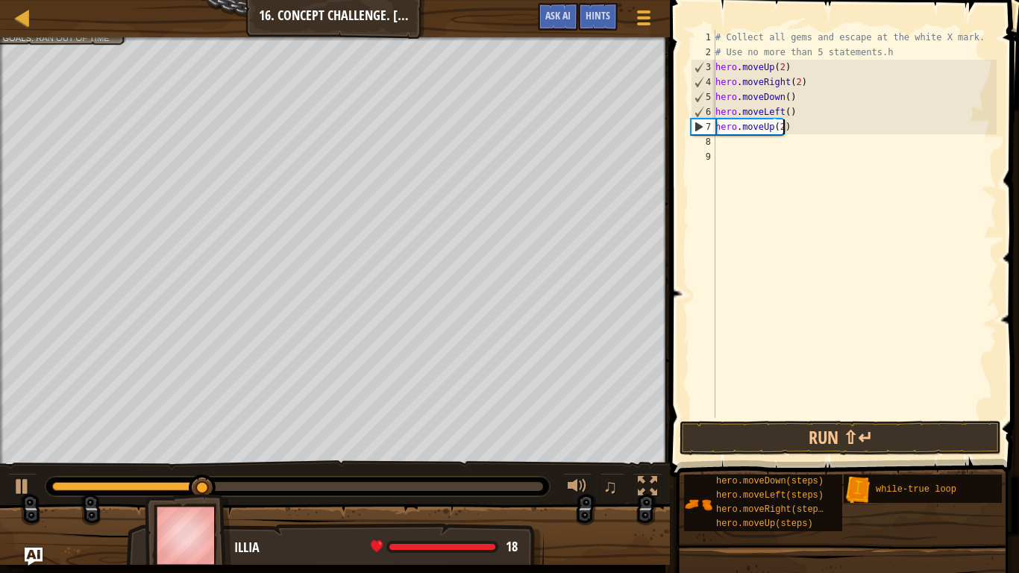
click at [713, 145] on div "8" at bounding box center [702, 141] width 25 height 15
type textarea "r"
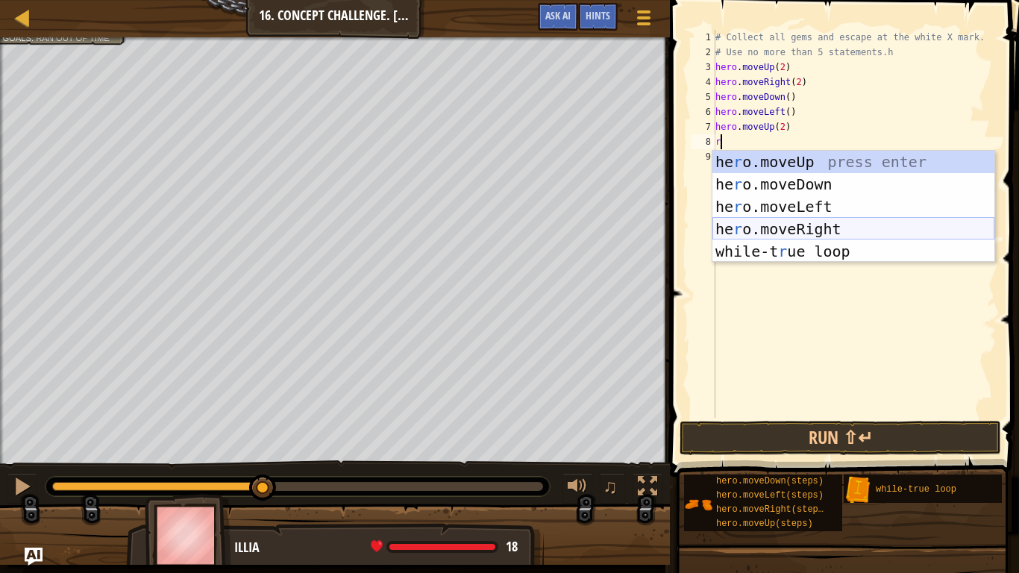
click at [759, 228] on div "he r o.moveUp press enter he r o.moveDown press enter he r o.moveLeft press ent…" at bounding box center [853, 229] width 282 height 157
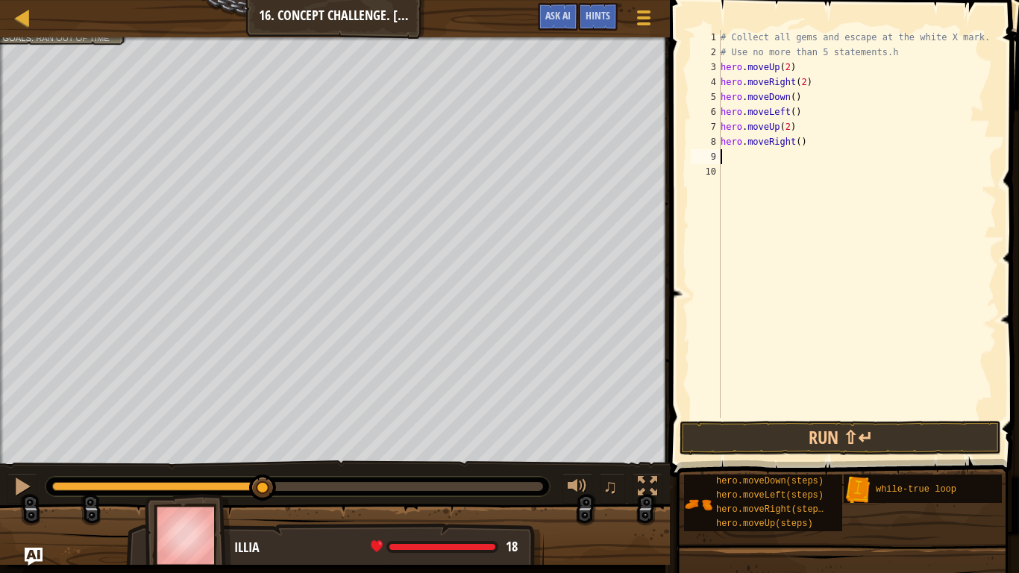
click at [797, 142] on div "# Collect all gems and escape at the white X mark. # Use no more than 5 stateme…" at bounding box center [856, 239] width 279 height 418
click at [841, 438] on button "Run ⇧↵" at bounding box center [839, 438] width 321 height 34
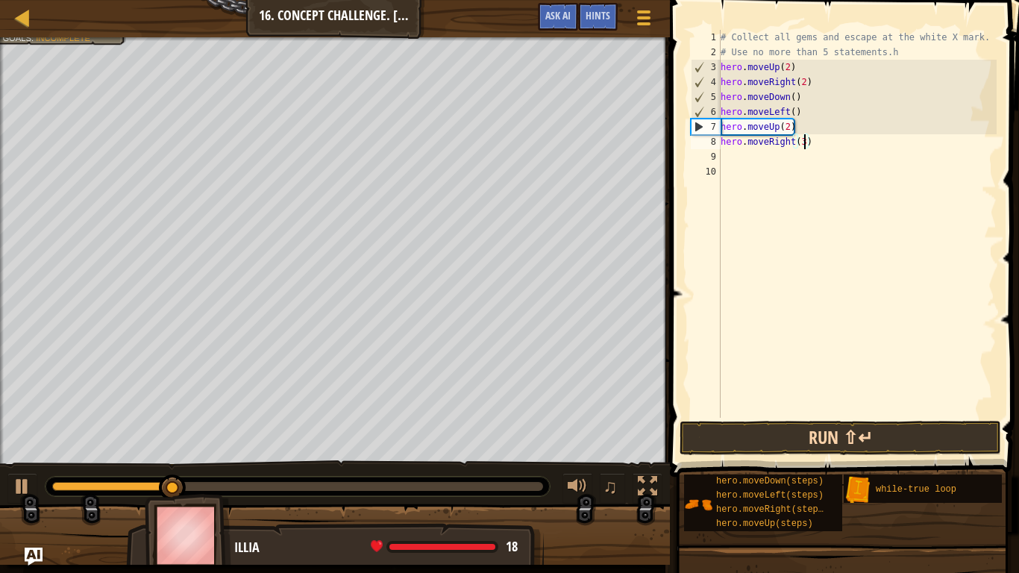
type textarea "hero.moveRight(3)"
click at [856, 442] on button "Run ⇧↵" at bounding box center [839, 438] width 321 height 34
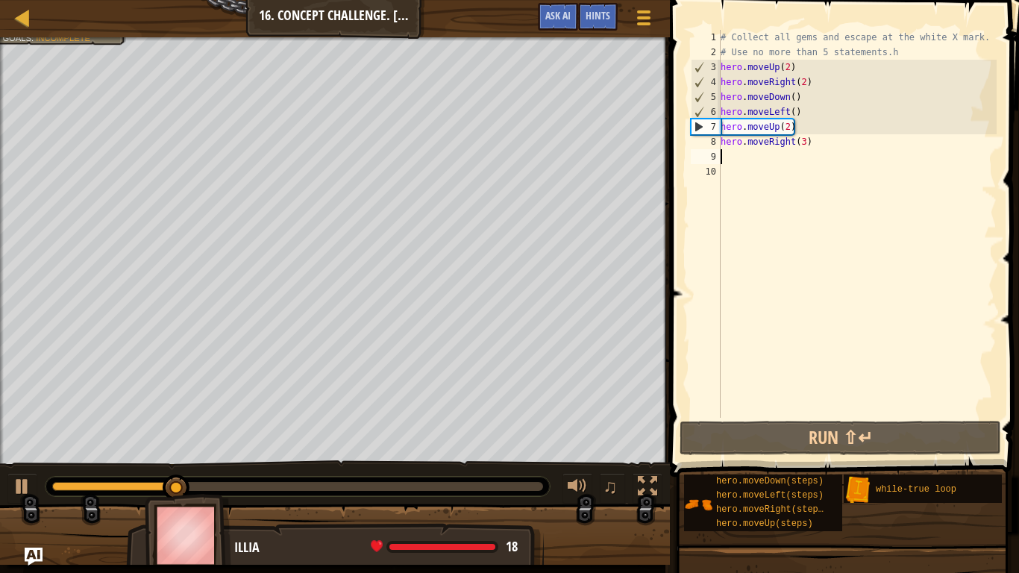
click at [722, 159] on div "# Collect all gems and escape at the white X mark. # Use no more than 5 stateme…" at bounding box center [856, 239] width 279 height 418
type textarea "u"
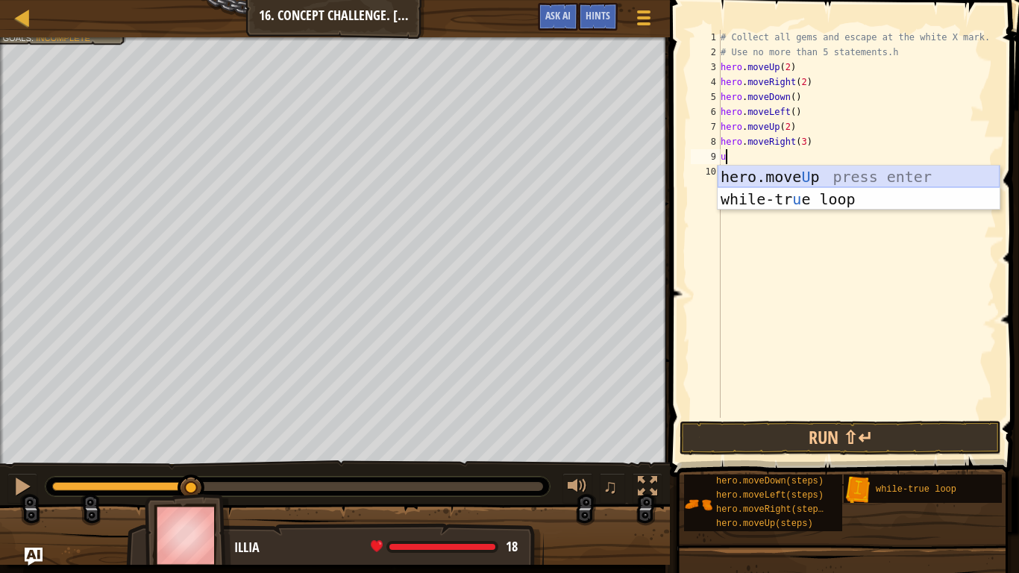
click at [728, 168] on div "hero.move U p press enter while-tr u e loop press enter" at bounding box center [858, 210] width 282 height 89
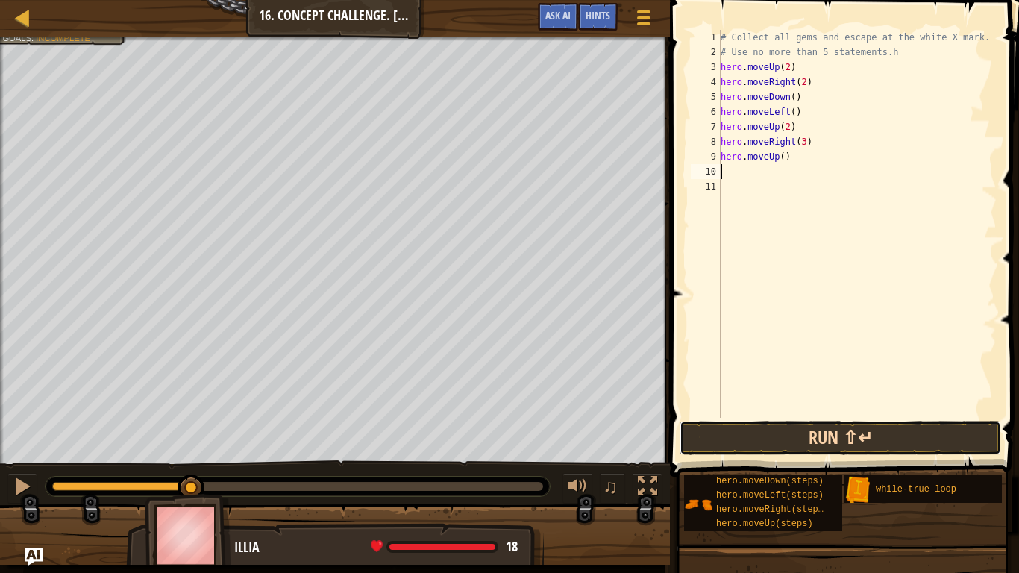
click at [769, 432] on button "Run ⇧↵" at bounding box center [839, 438] width 321 height 34
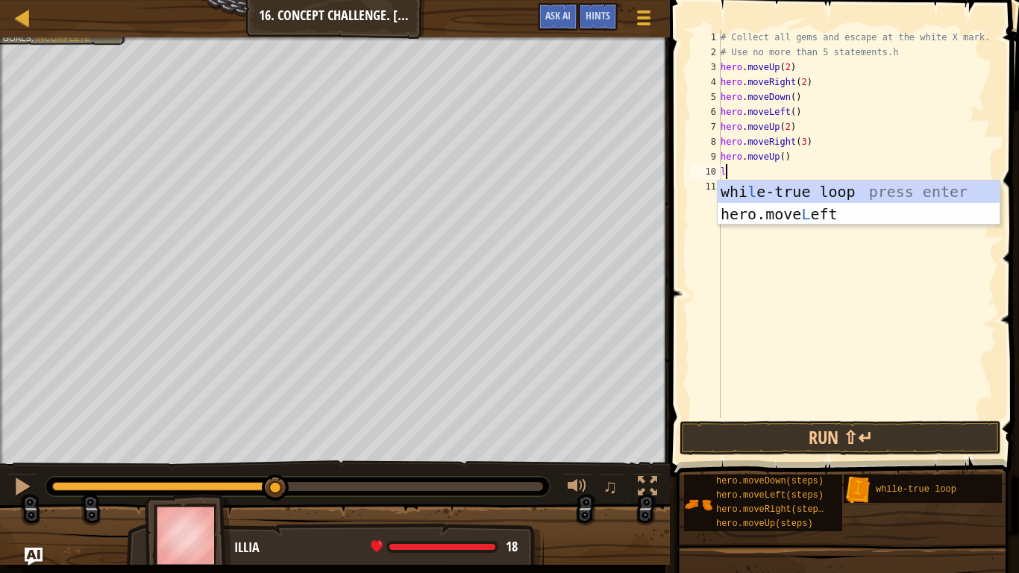
type textarea "le"
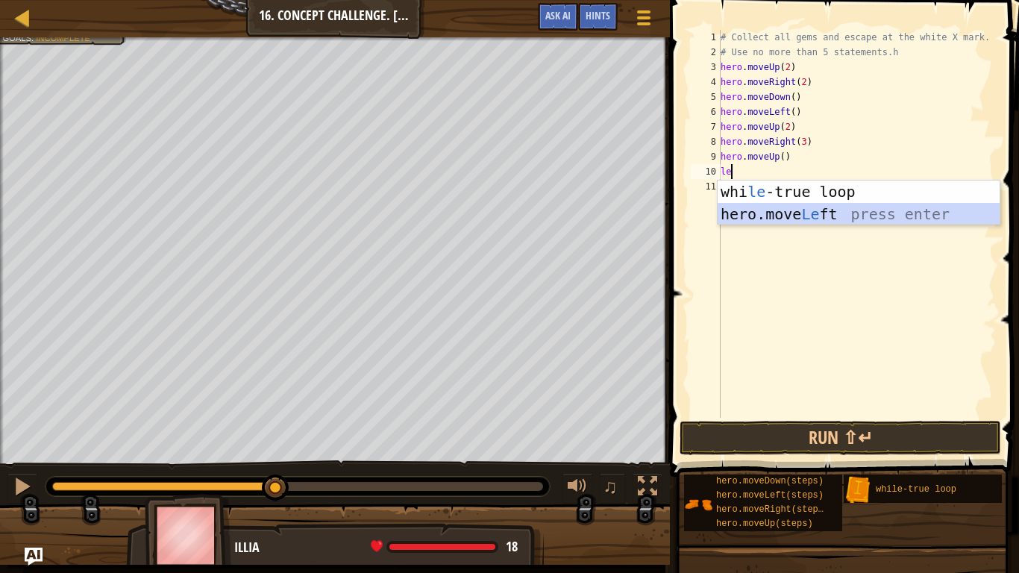
click at [755, 210] on div "whi le -true loop press enter hero.move Le ft press enter" at bounding box center [858, 224] width 282 height 89
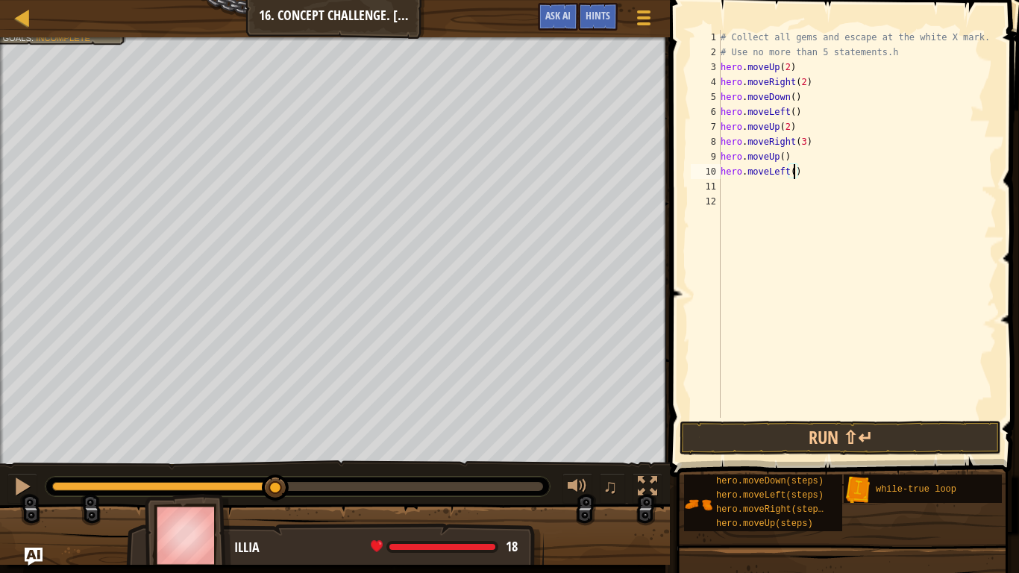
click at [794, 171] on div "# Collect all gems and escape at the white X mark. # Use no more than 5 stateme…" at bounding box center [856, 239] width 279 height 418
type textarea "hero.moveLeft(2)"
click at [725, 187] on div "# Collect all gems and escape at the white X mark. # Use no more than 5 stateme…" at bounding box center [856, 239] width 279 height 418
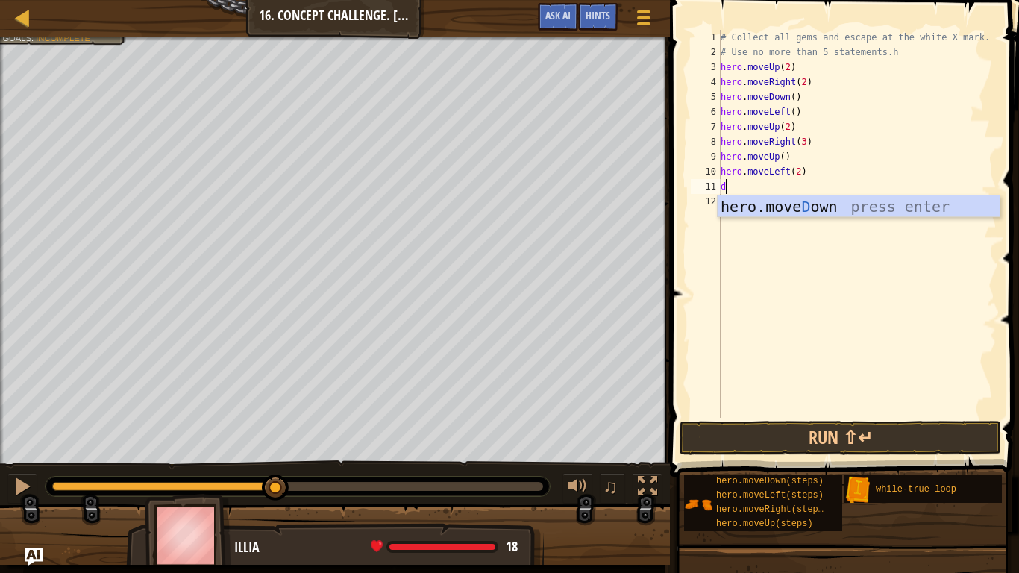
type textarea "do"
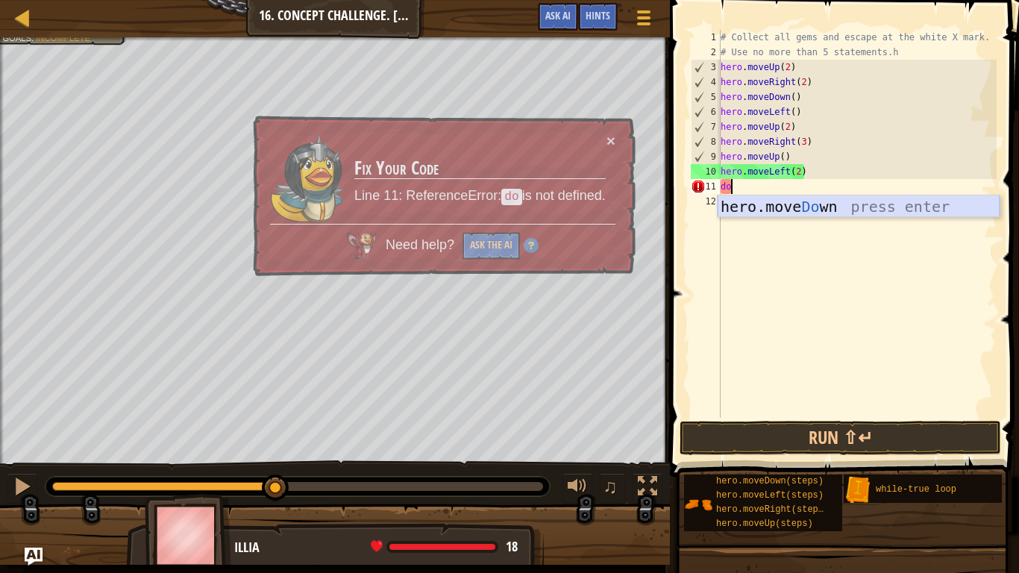
click at [757, 204] on div "hero.move Do wn press enter" at bounding box center [858, 228] width 282 height 67
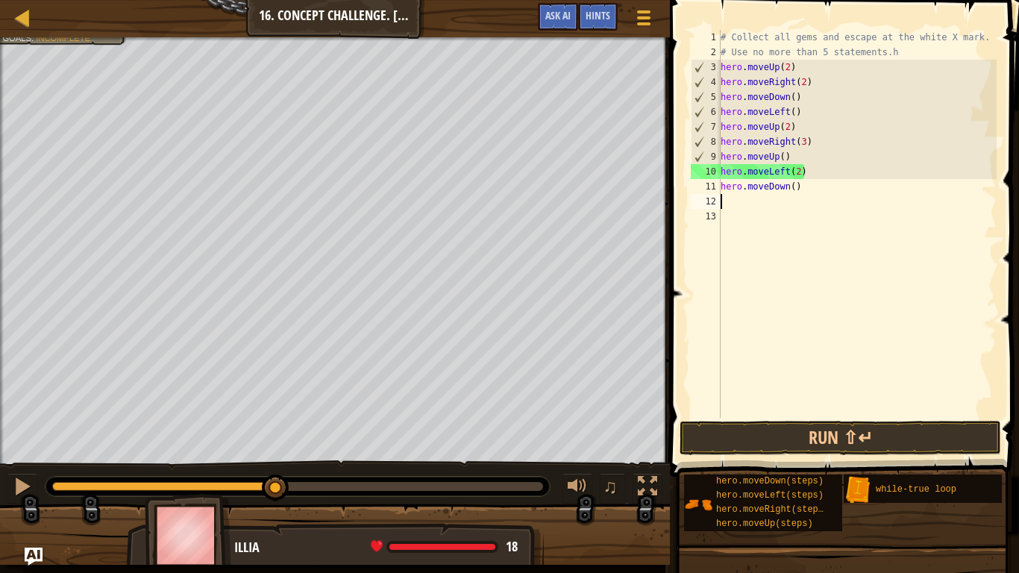
scroll to position [7, 0]
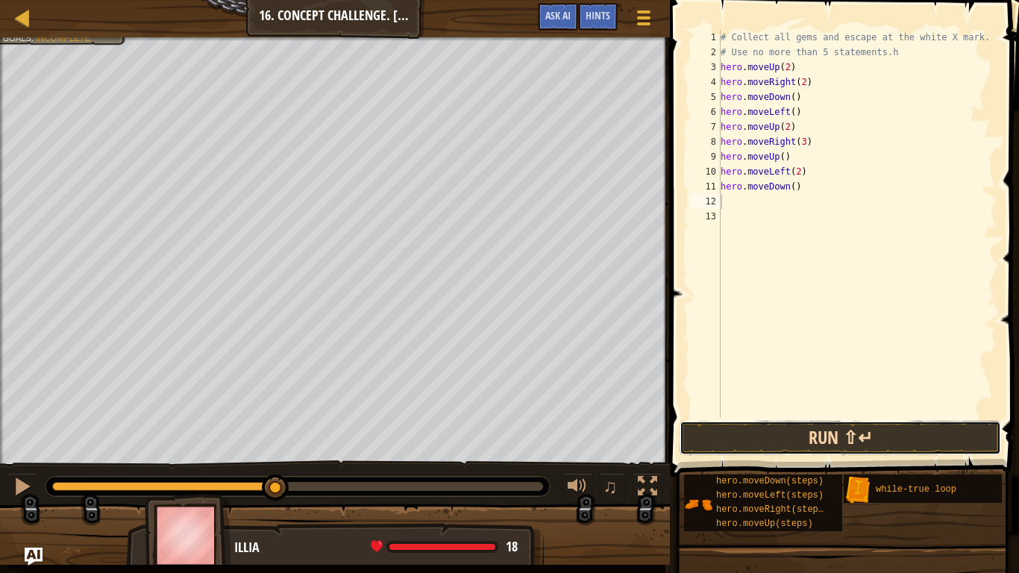
click at [810, 438] on button "Run ⇧↵" at bounding box center [839, 438] width 321 height 34
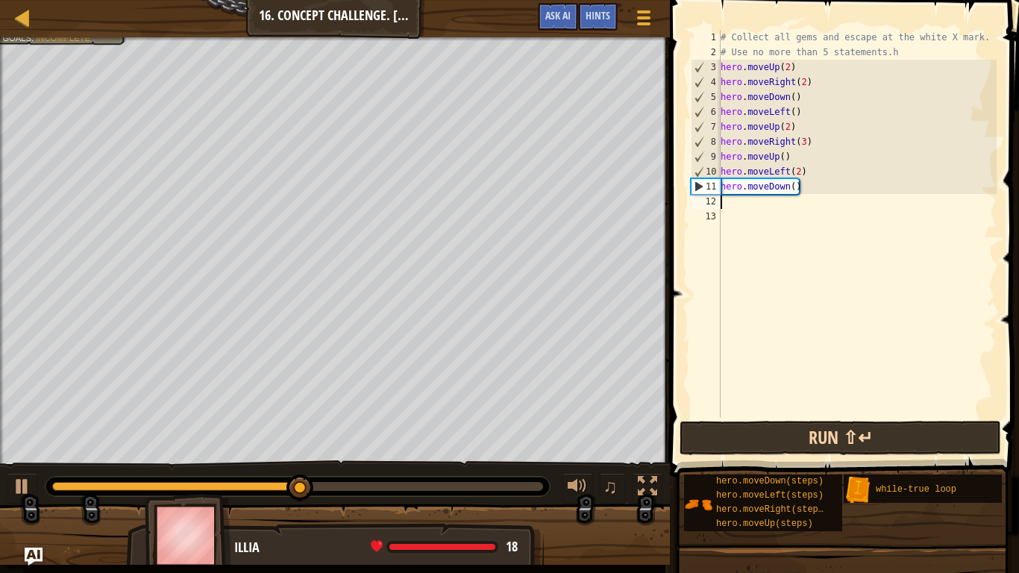
type textarea "u"
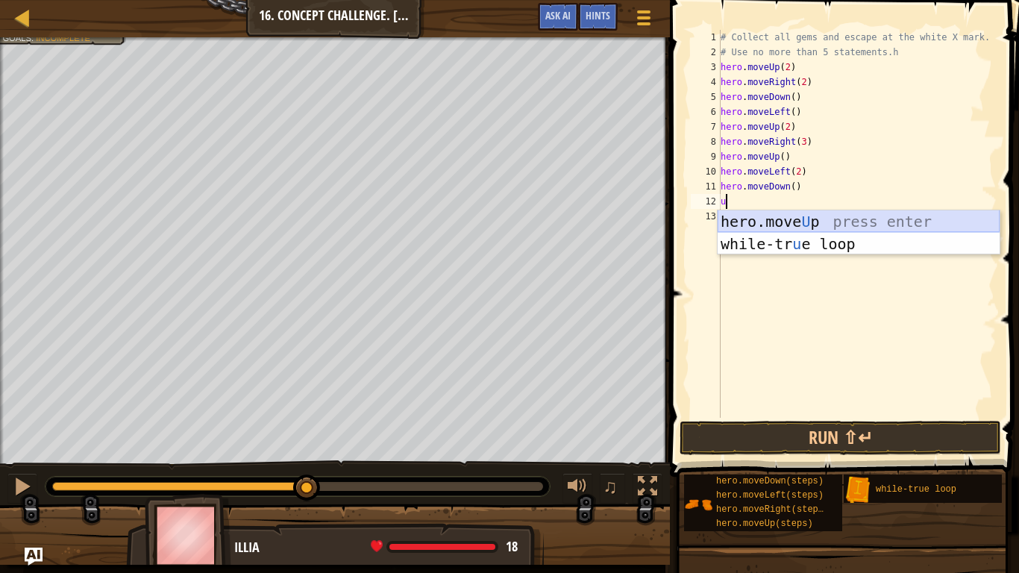
click at [802, 215] on div "hero.move U p press enter while-tr u e loop press enter" at bounding box center [858, 254] width 282 height 89
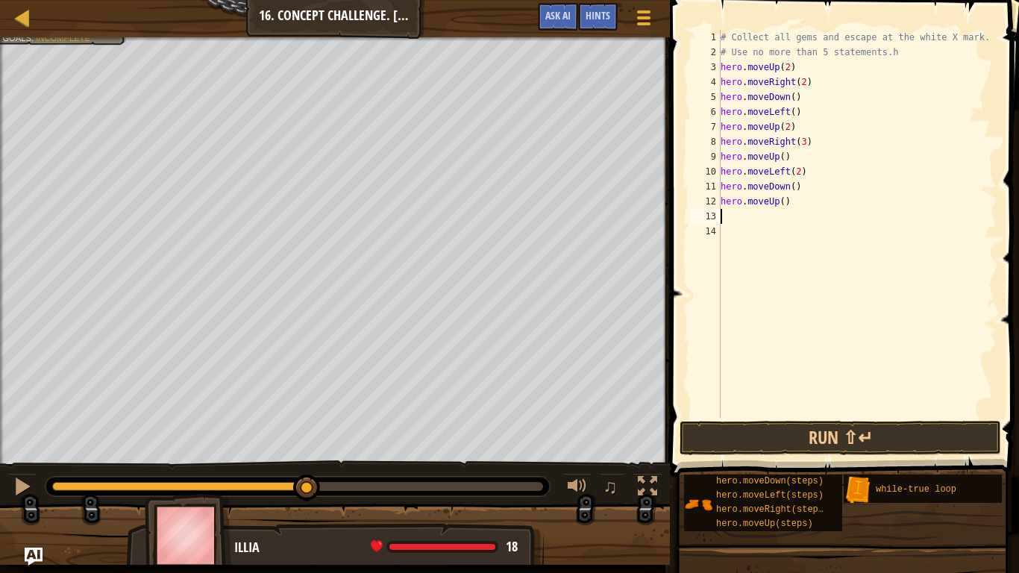
type textarea "r"
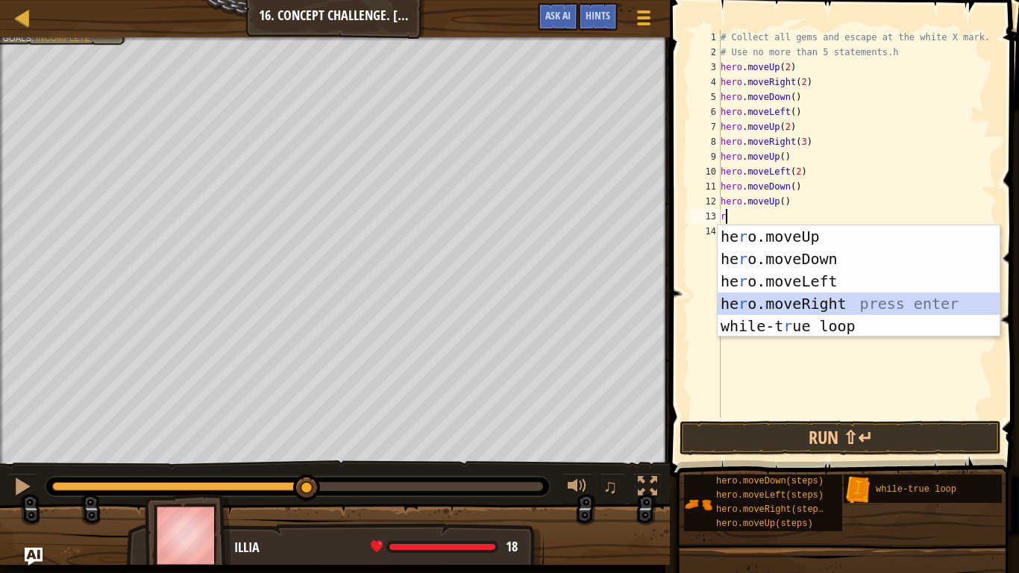
click at [805, 305] on div "he r o.moveUp press enter he r o.moveDown press enter he r o.moveLeft press ent…" at bounding box center [858, 303] width 282 height 157
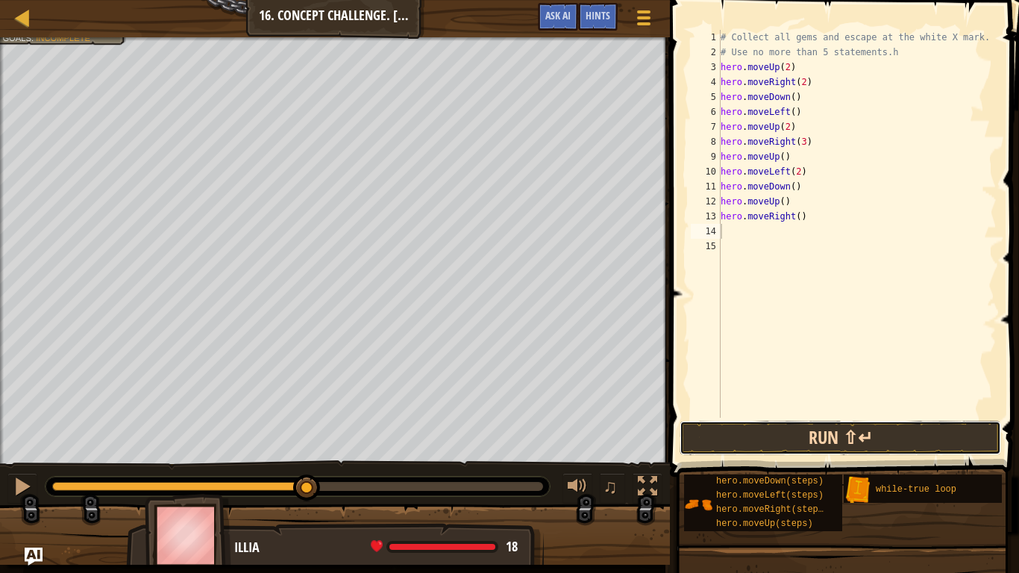
click at [781, 437] on button "Run ⇧↵" at bounding box center [839, 438] width 321 height 34
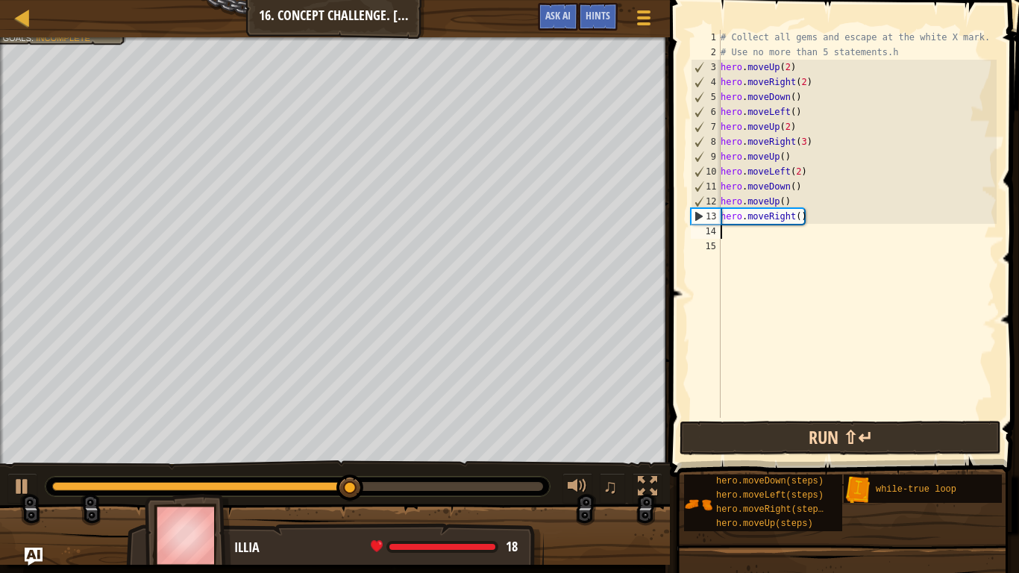
type textarea "u"
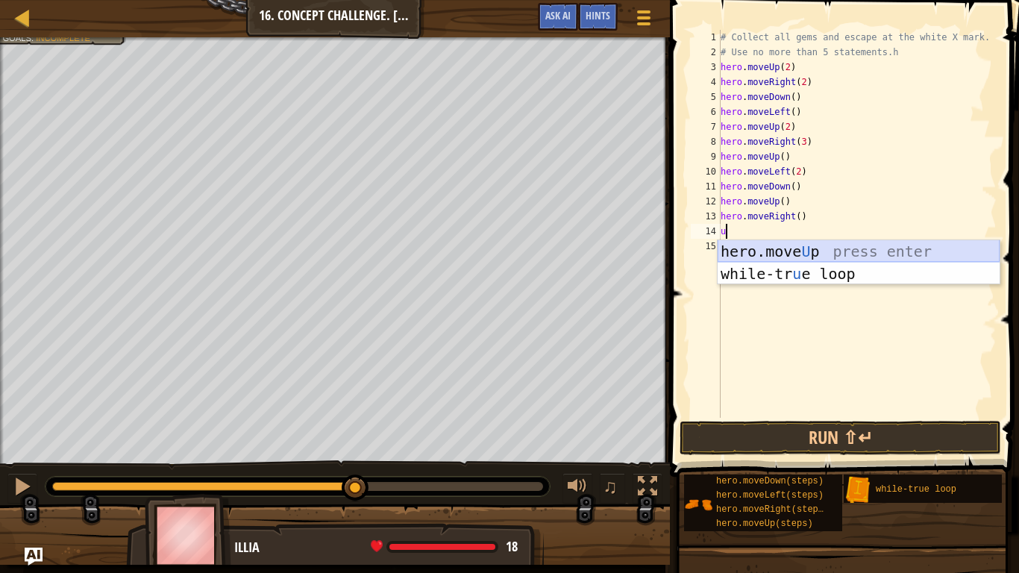
click at [784, 253] on div "hero.move U p press enter while-tr u e loop press enter" at bounding box center [858, 284] width 282 height 89
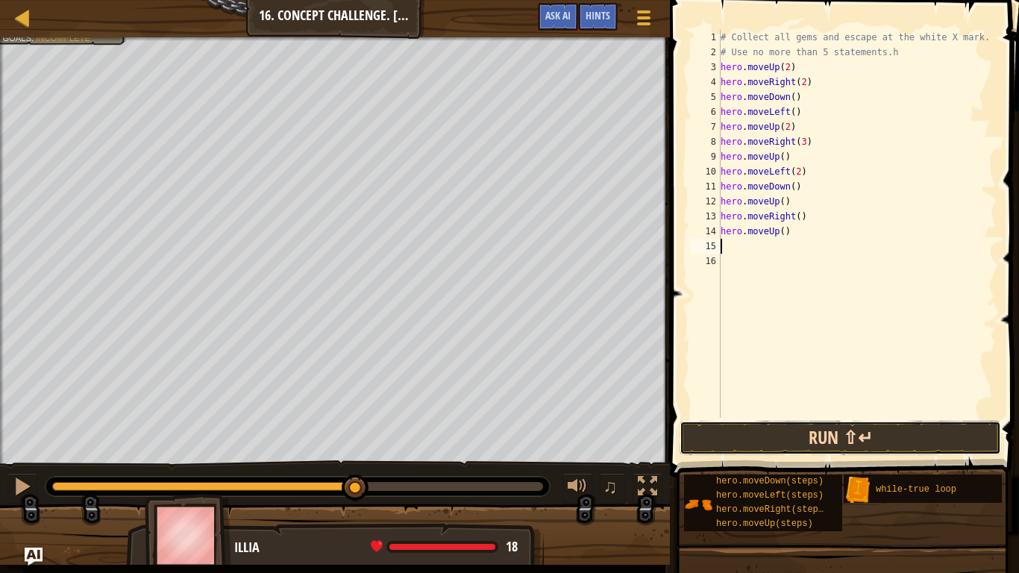
click at [739, 424] on button "Run ⇧↵" at bounding box center [839, 438] width 321 height 34
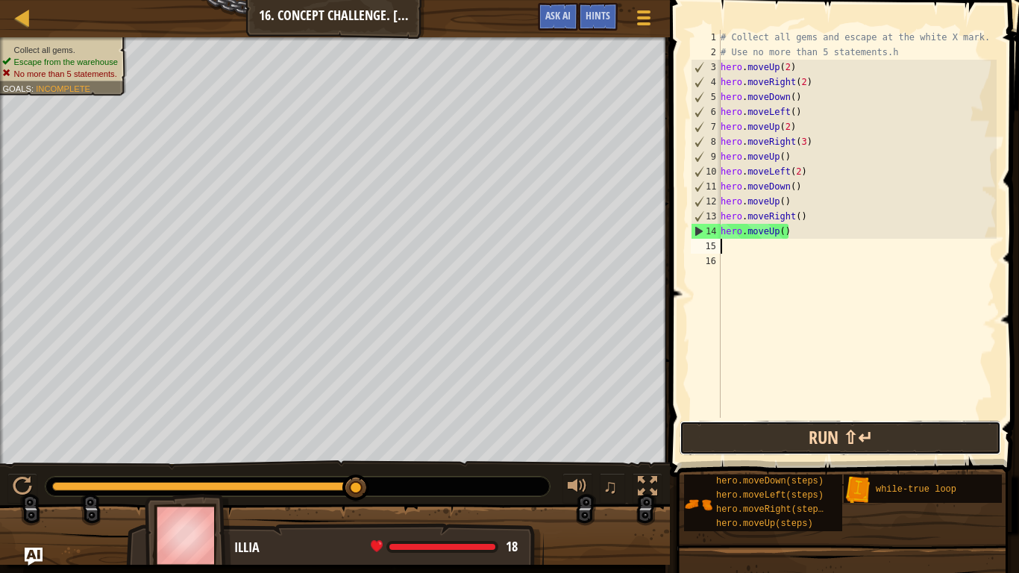
click at [939, 443] on button "Run ⇧↵" at bounding box center [839, 438] width 321 height 34
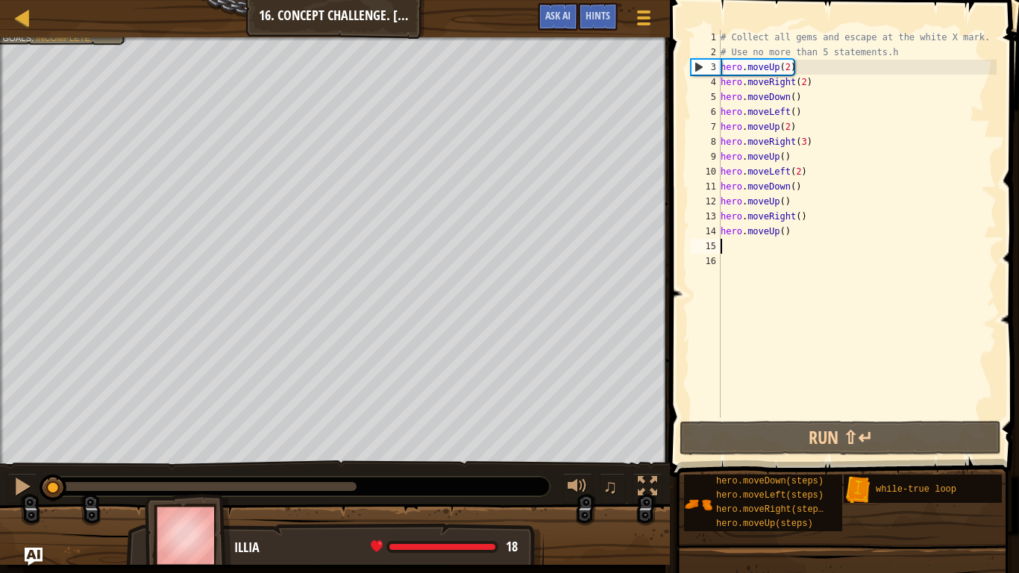
drag, startPoint x: 346, startPoint y: 494, endPoint x: 0, endPoint y: 482, distance: 346.2
click at [0, 446] on div "♫" at bounding box center [335, 482] width 670 height 45
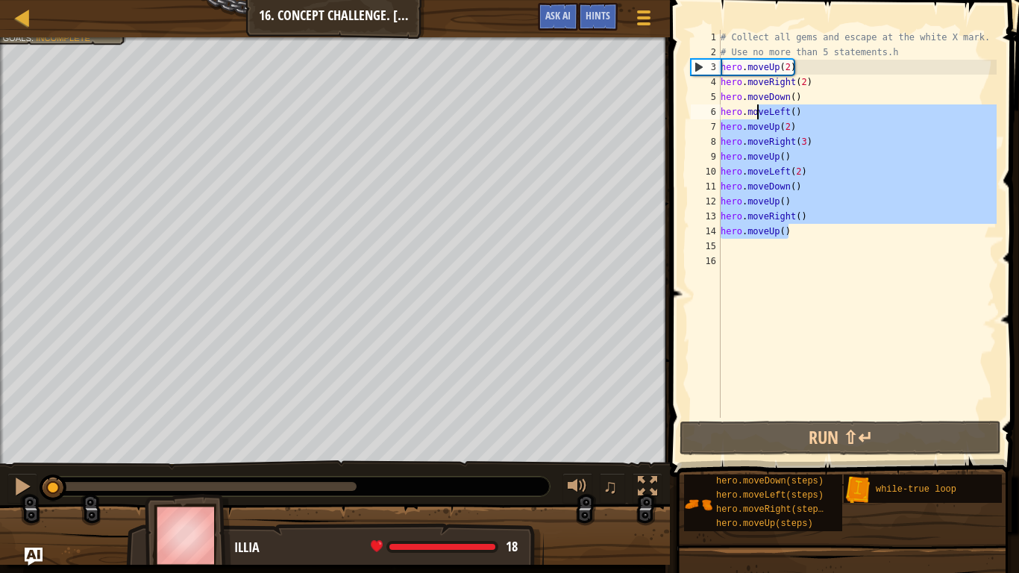
drag, startPoint x: 790, startPoint y: 232, endPoint x: 672, endPoint y: 16, distance: 245.9
click at [672, 16] on div "1 2 3 4 5 6 7 8 9 10 11 12 13 14 15 16 # Collect all gems and escape at the whi…" at bounding box center [841, 267] width 353 height 520
type textarea "# Collect all gems and escape at the white X mark. # Use no more than 5 stateme…"
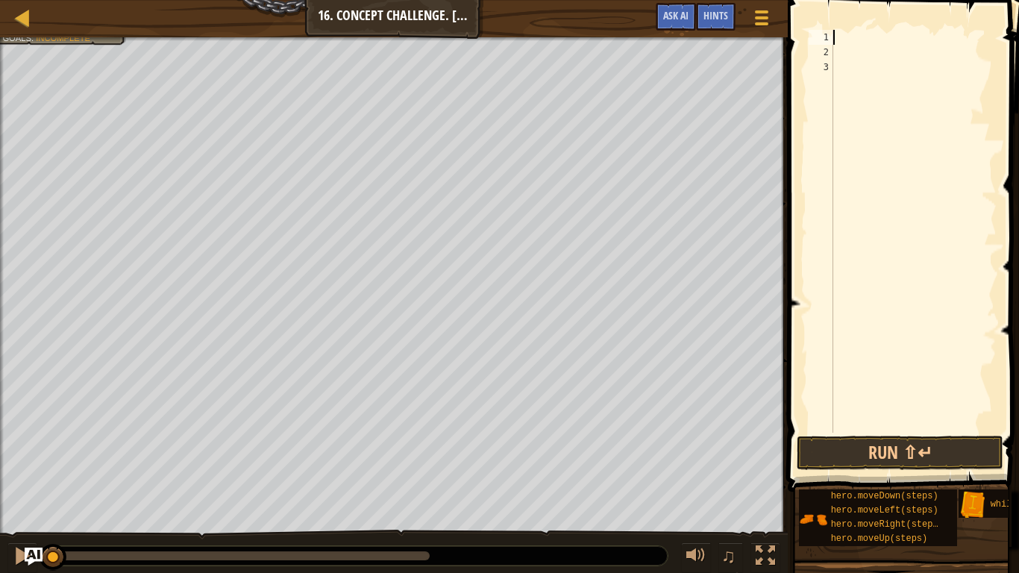
type textarea "u"
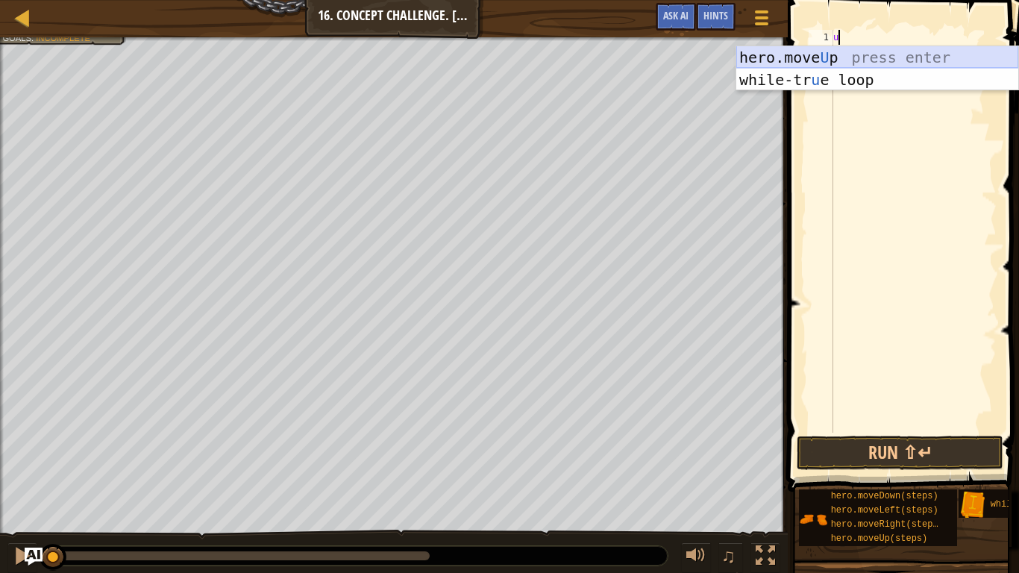
click at [756, 51] on div "hero.move U p press enter while-tr u e loop press enter" at bounding box center [877, 90] width 282 height 89
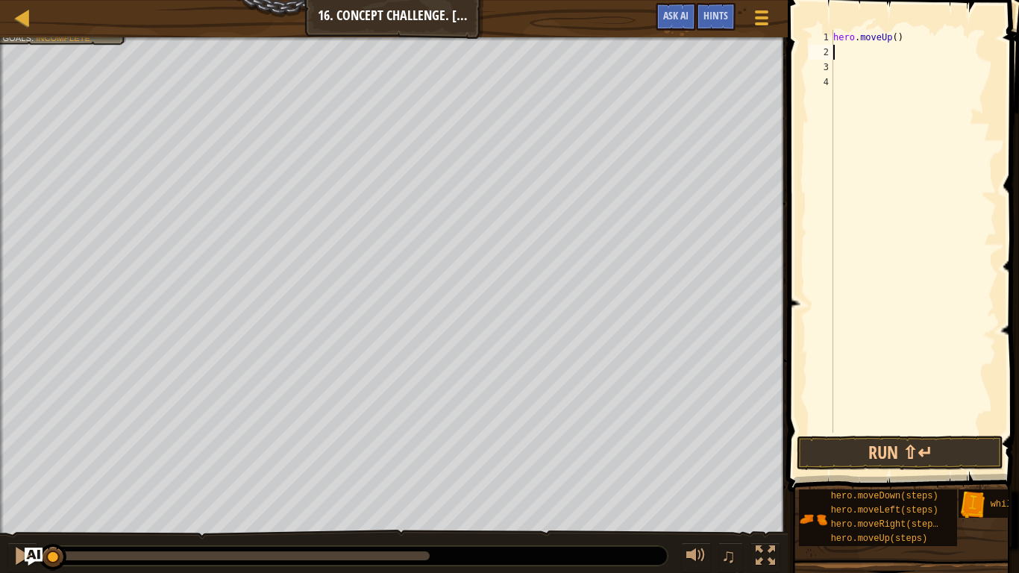
click at [896, 38] on div "hero . moveUp ( )" at bounding box center [913, 246] width 166 height 432
type textarea "hero.moveUp(2)"
click at [835, 51] on div "hero . moveUp ( 2 )" at bounding box center [913, 246] width 166 height 432
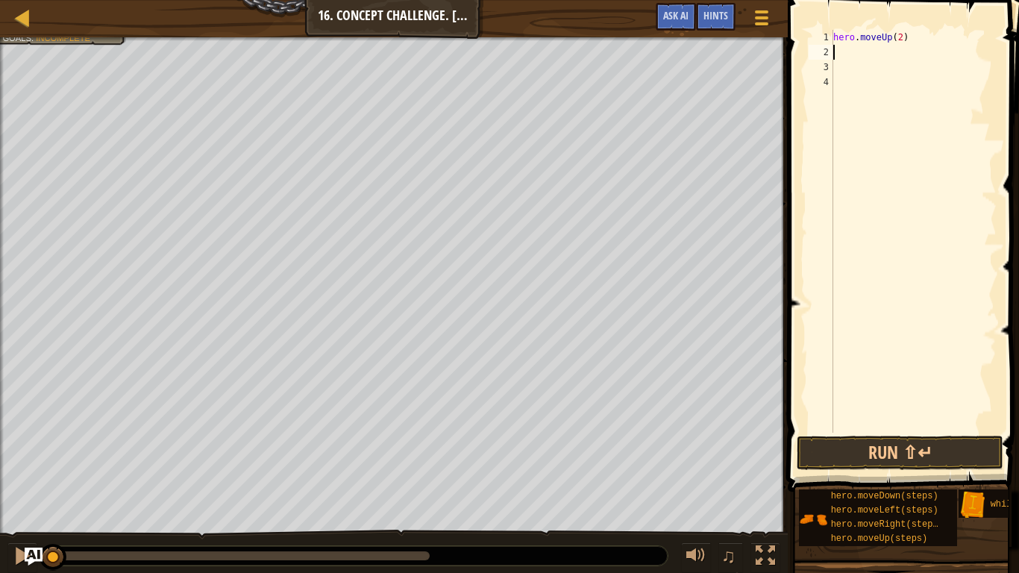
type textarea "r"
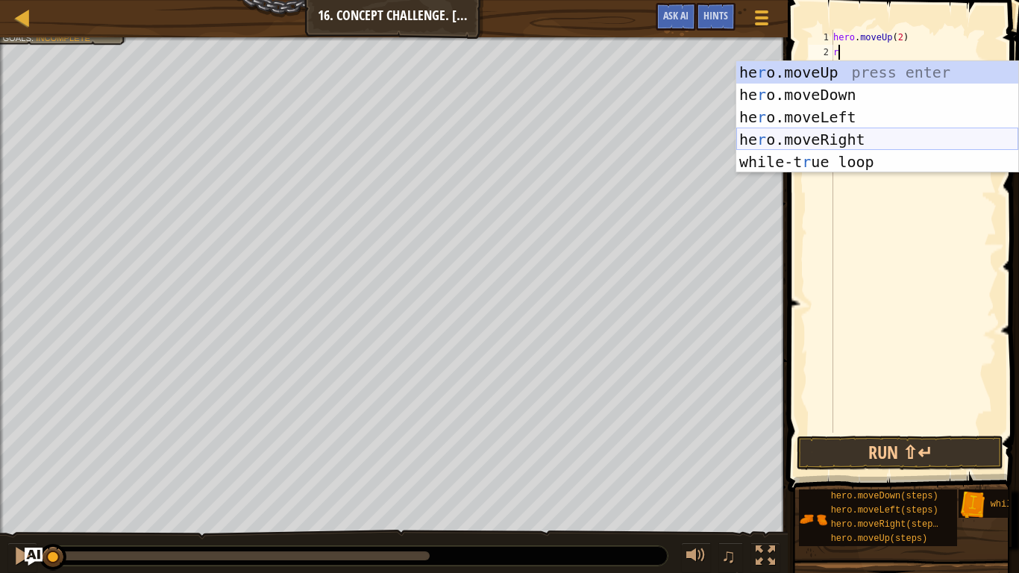
click at [925, 133] on div "he r o.moveUp press enter he r o.moveDown press enter he r o.moveLeft press ent…" at bounding box center [877, 139] width 282 height 157
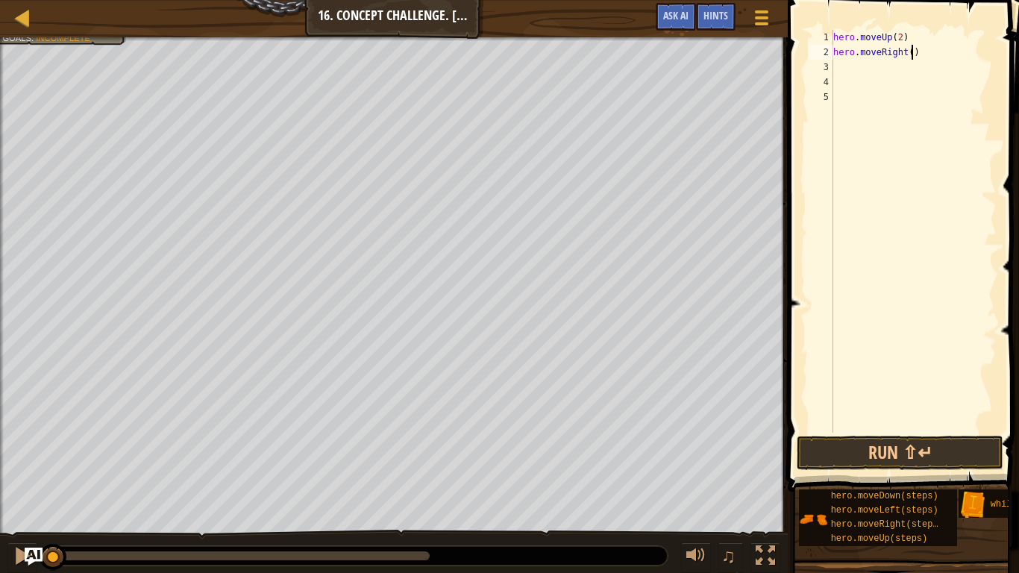
click at [911, 55] on div "hero . moveUp ( 2 ) hero . moveRight ( )" at bounding box center [913, 246] width 166 height 432
type textarea "hero.moveRight(3)"
click at [837, 69] on div "hero . moveUp ( 2 ) hero . moveRight ( 3 )" at bounding box center [913, 246] width 166 height 432
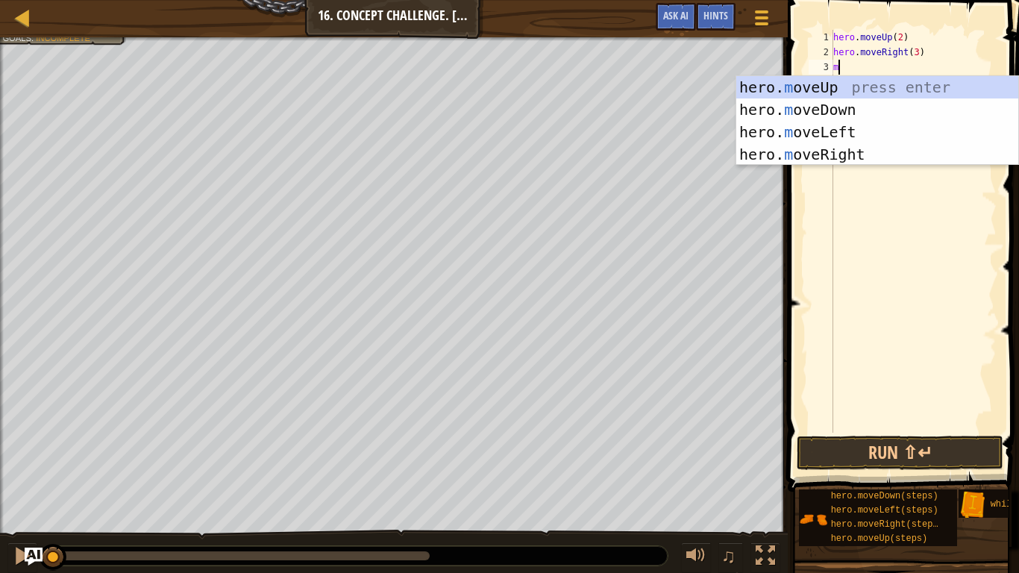
type textarea "mo"
click at [841, 84] on div "hero. mo veUp press enter hero. mo veDown press enter hero. mo veLeft press ent…" at bounding box center [877, 143] width 282 height 134
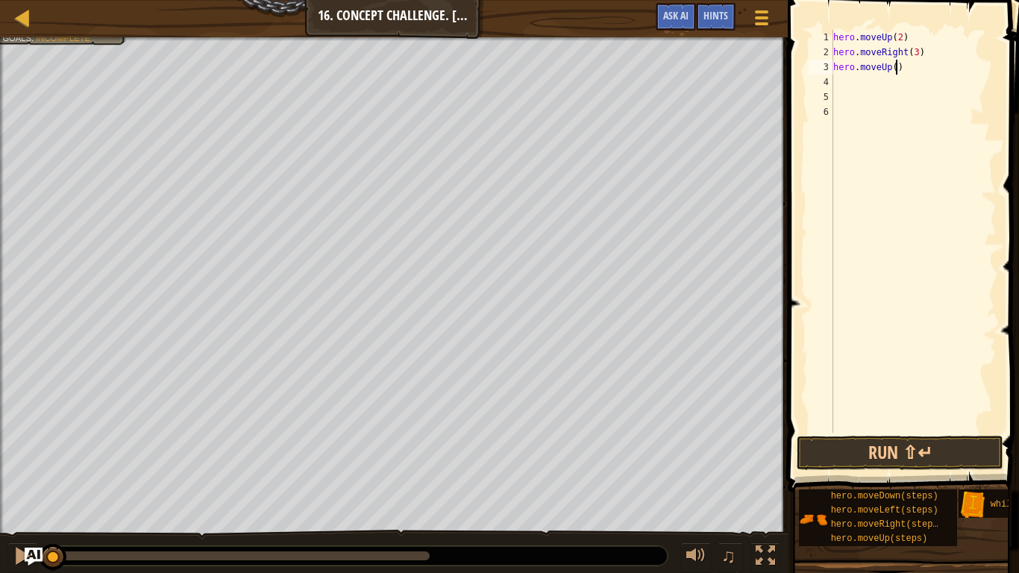
click at [895, 69] on div "hero . moveUp ( 2 ) hero . moveRight ( 3 ) hero . moveUp ( )" at bounding box center [913, 246] width 166 height 432
type textarea "hero.moveUp(3)"
click at [833, 78] on div "hero . moveUp ( 2 ) hero . moveRight ( 3 ) hero . moveUp ( 3 )" at bounding box center [913, 246] width 166 height 432
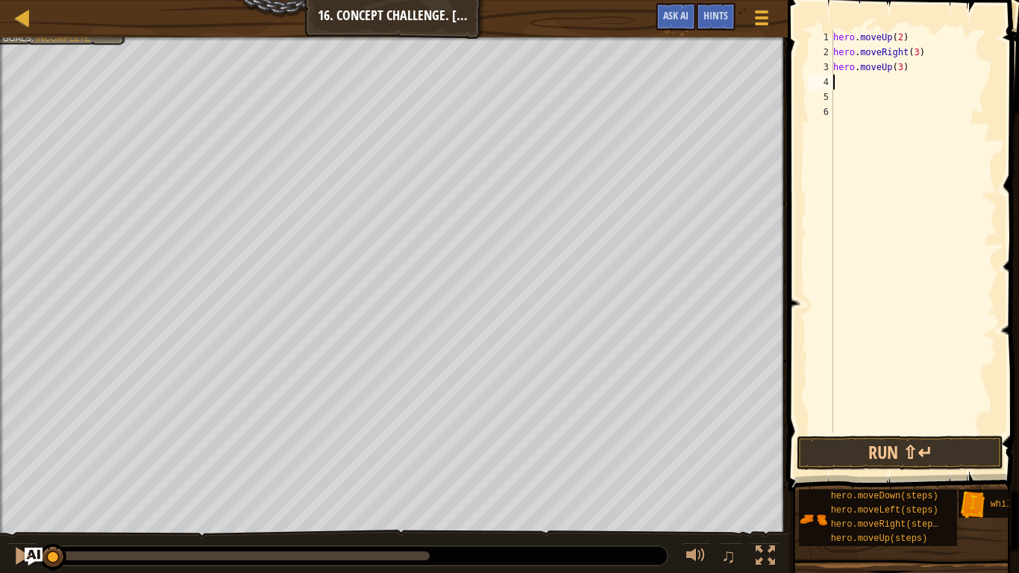
type textarea "m"
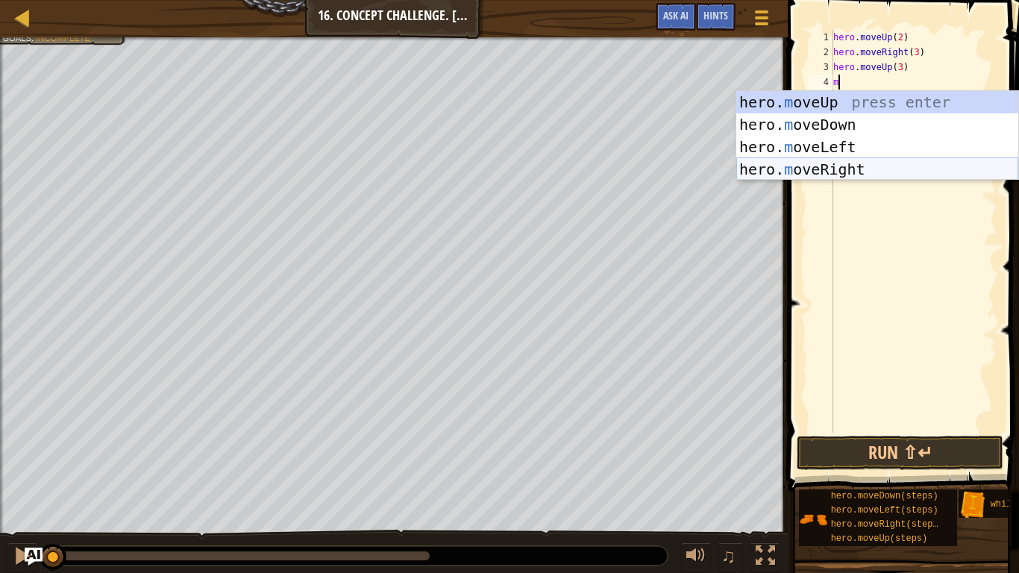
click at [850, 166] on div "hero. m oveUp press enter hero. m oveDown press enter hero. m oveLeft press ent…" at bounding box center [877, 158] width 282 height 134
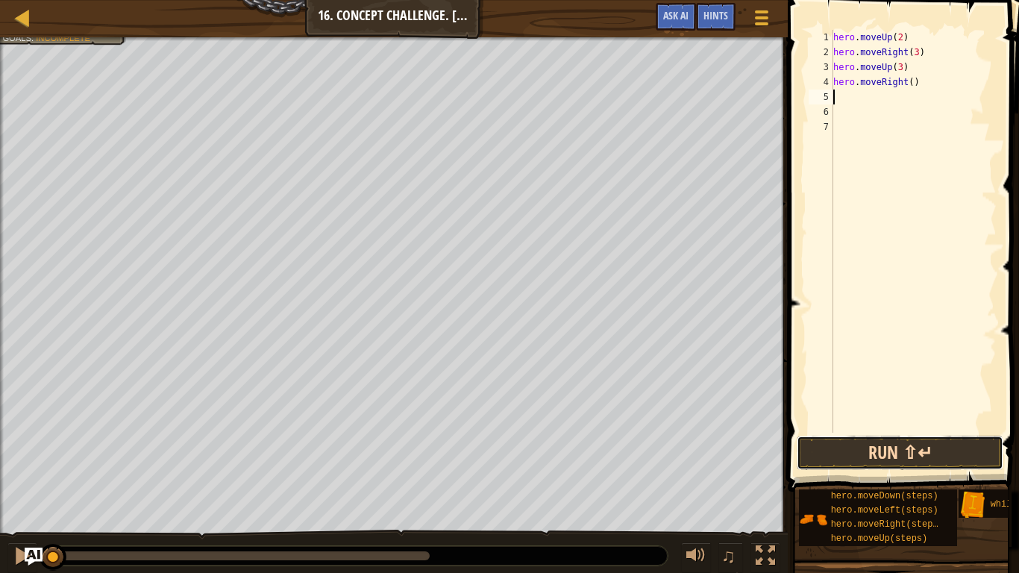
click at [866, 446] on button "Run ⇧↵" at bounding box center [899, 452] width 207 height 34
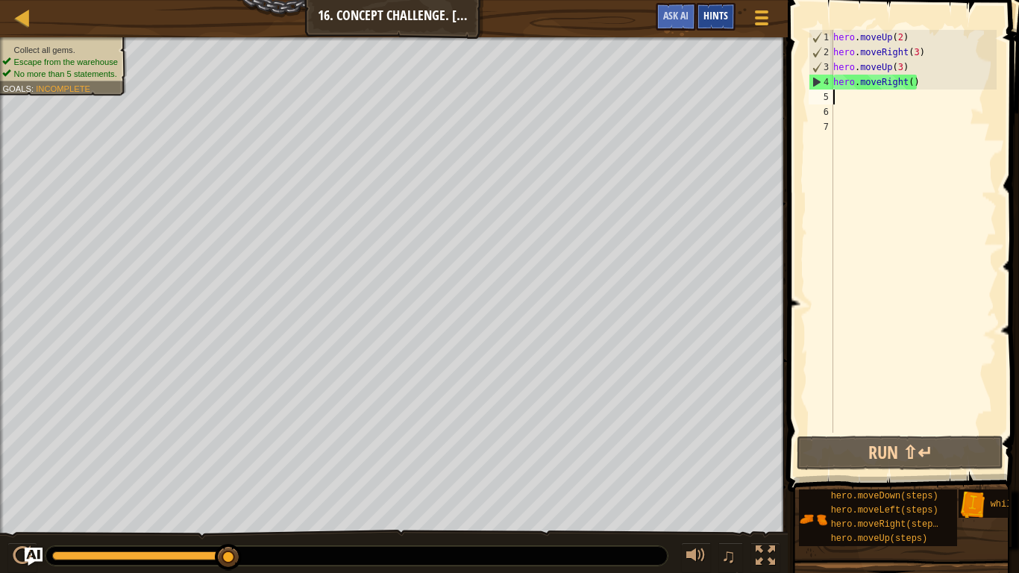
click at [720, 19] on span "Hints" at bounding box center [715, 15] width 25 height 14
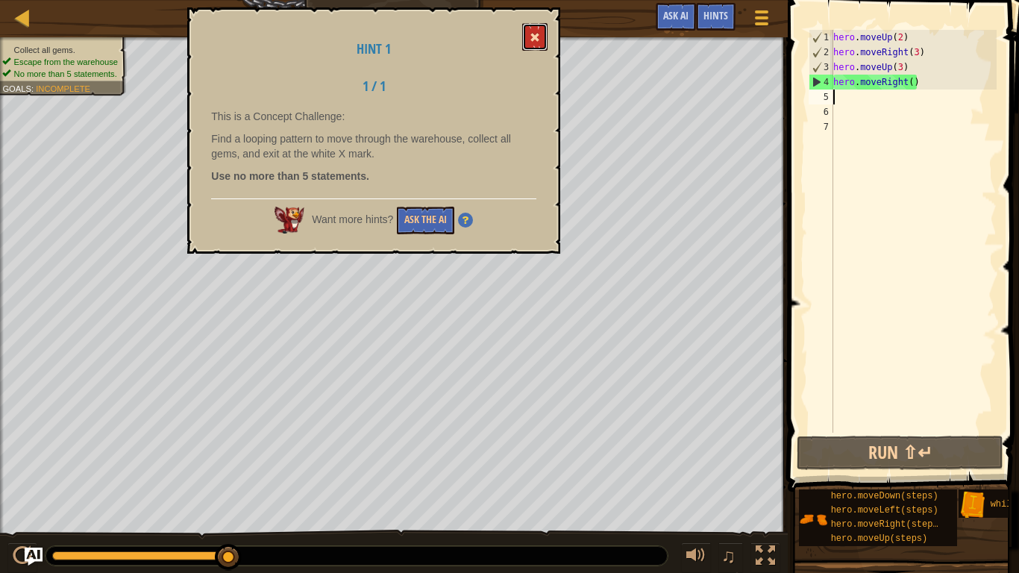
click at [532, 31] on button at bounding box center [534, 37] width 25 height 28
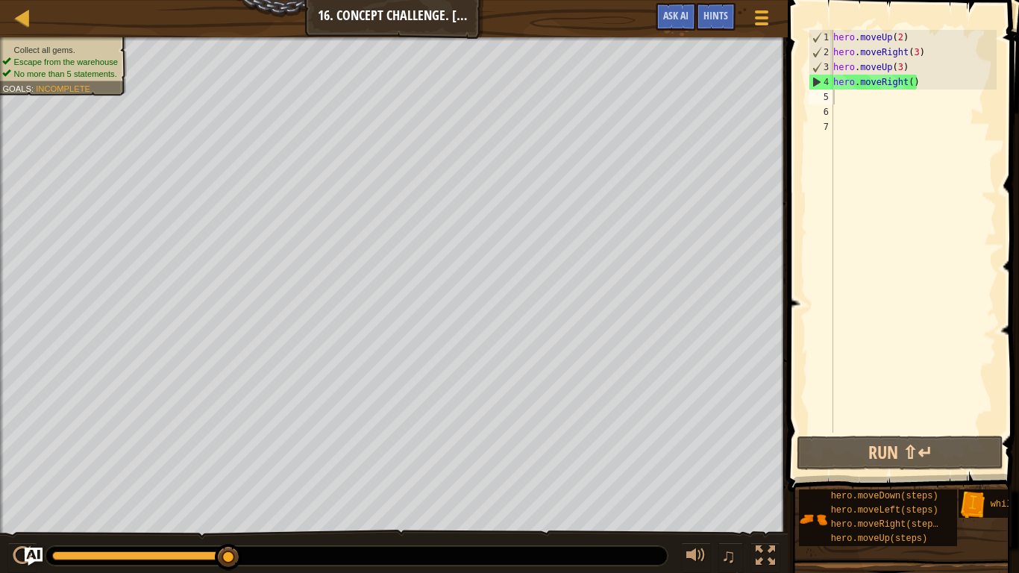
click at [532, 31] on div "Map Introduction to Computer Science 16. Concept Challenge. Loop Warehouse Game…" at bounding box center [393, 18] width 787 height 37
drag, startPoint x: 909, startPoint y: 71, endPoint x: 828, endPoint y: 66, distance: 80.7
click at [828, 66] on div "1 2 3 4 5 6 7 hero . moveUp ( 2 ) hero . moveRight ( 3 ) hero . moveUp ( 3 ) he…" at bounding box center [900, 231] width 191 height 403
type textarea "hero.moveUp(3)"
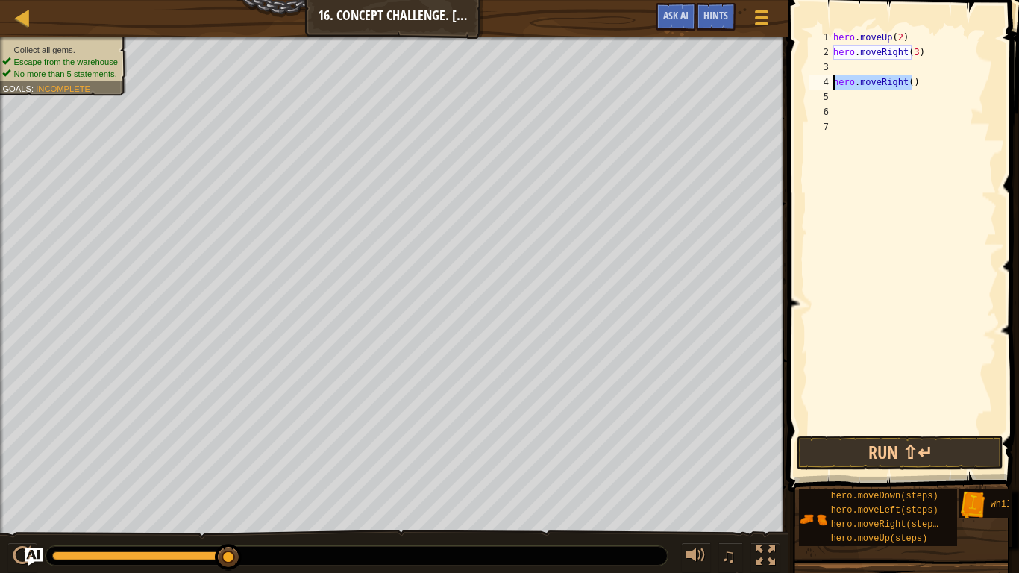
drag, startPoint x: 913, startPoint y: 84, endPoint x: 819, endPoint y: 86, distance: 93.3
click at [819, 86] on div "1 2 3 4 5 6 7 hero . moveUp ( 2 ) hero . moveRight ( 3 ) hero . moveRight ( ) ה…" at bounding box center [900, 231] width 191 height 403
type textarea ")"
click at [838, 80] on div "hero . moveUp ( 2 ) hero . moveRight ( 3 ) )" at bounding box center [913, 246] width 166 height 432
click at [837, 63] on div "hero . moveUp ( 2 ) hero . moveRight ( 3 )" at bounding box center [913, 246] width 166 height 432
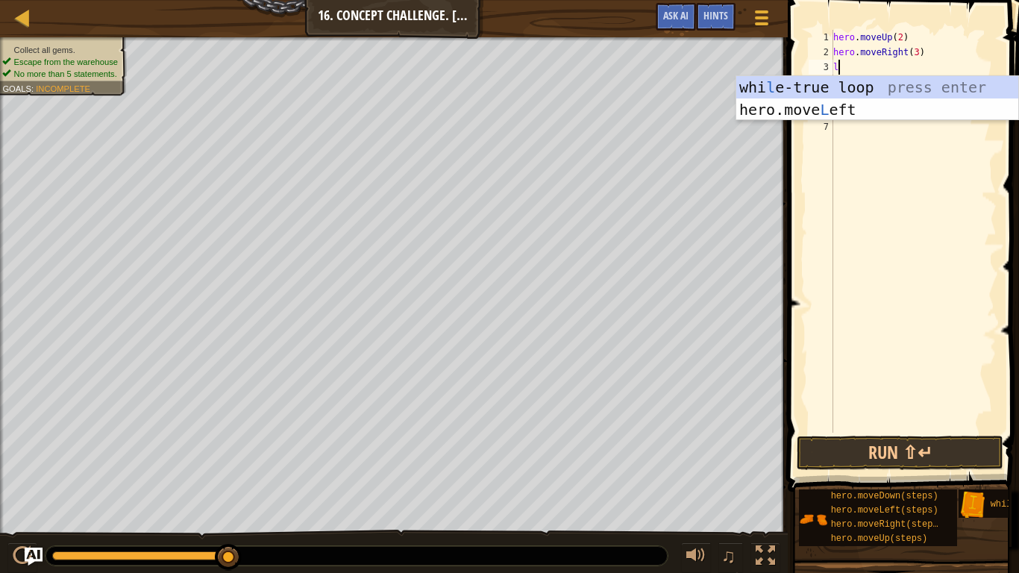
type textarea "lo"
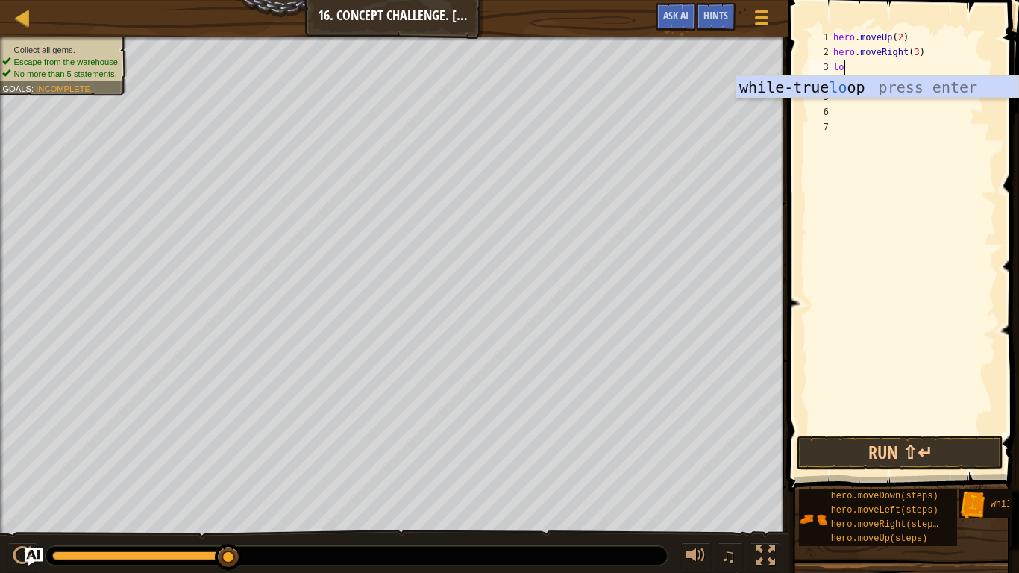
scroll to position [7, 1]
click at [835, 84] on div "while-true lo op press enter" at bounding box center [877, 109] width 282 height 67
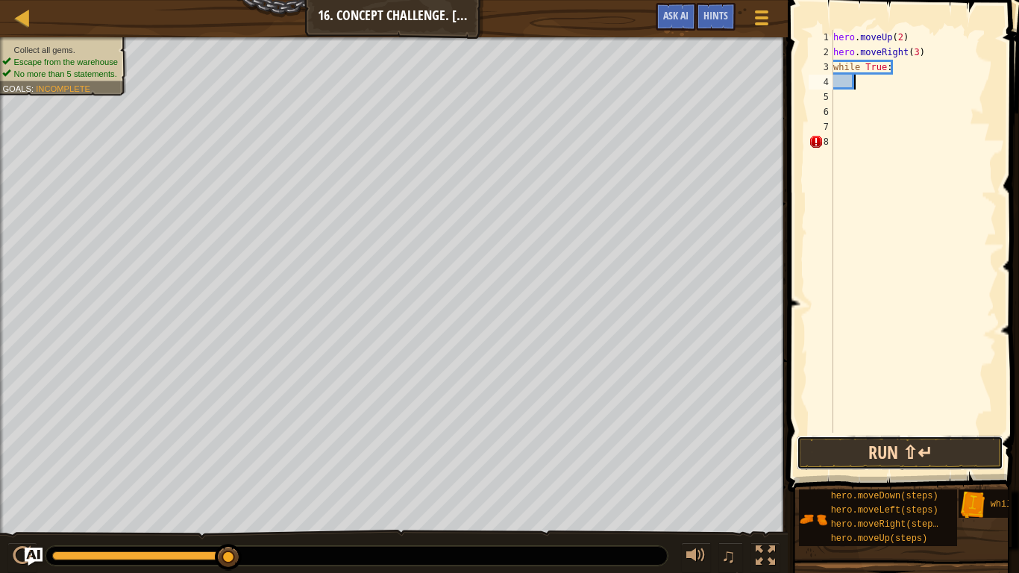
click at [843, 446] on button "Run ⇧↵" at bounding box center [899, 452] width 207 height 34
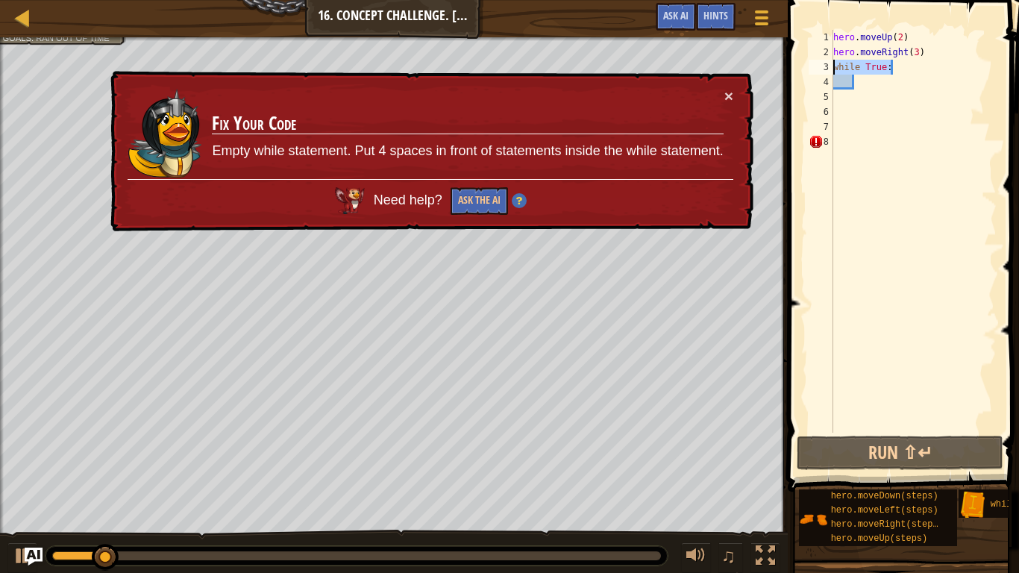
drag, startPoint x: 893, startPoint y: 69, endPoint x: 816, endPoint y: 63, distance: 77.8
click at [816, 63] on div "1 2 3 4 5 6 7 8 hero . moveUp ( 2 ) hero . moveRight ( 3 ) while True : ההההההה…" at bounding box center [900, 231] width 191 height 403
type textarea "while True:"
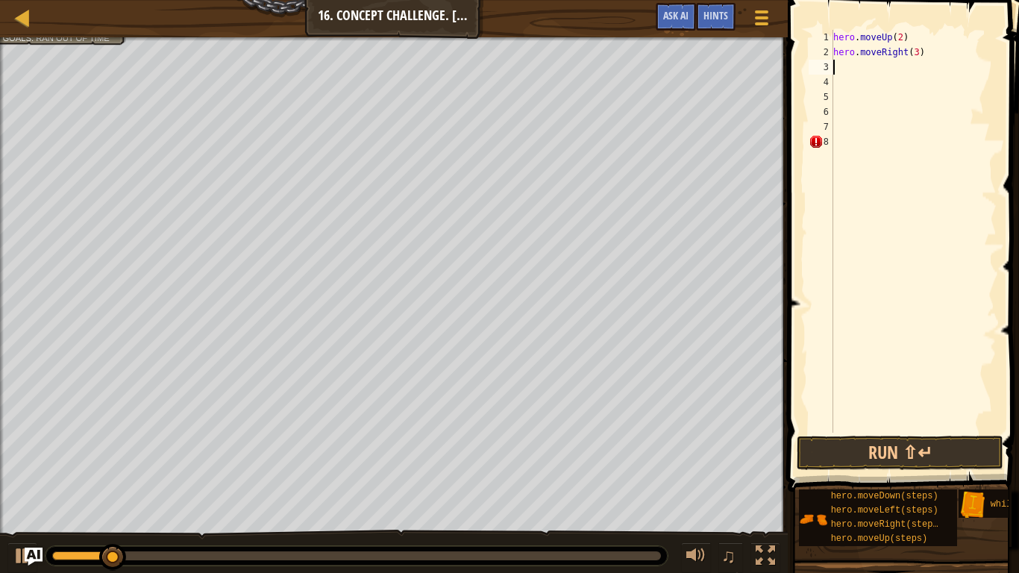
scroll to position [7, 0]
type textarea "l"
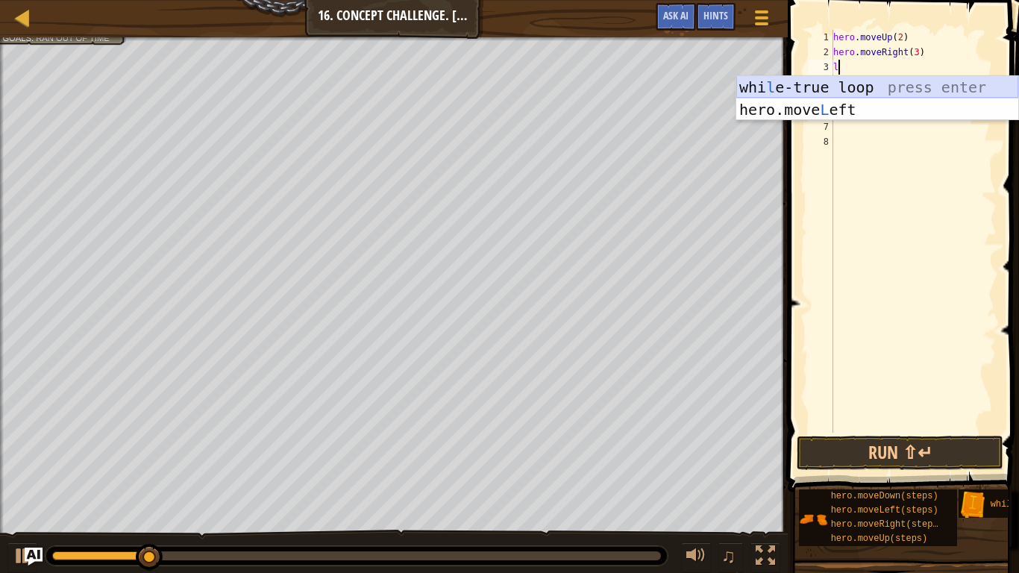
click at [837, 83] on div "whi l e-true loop press enter hero.move L eft press enter" at bounding box center [877, 120] width 282 height 89
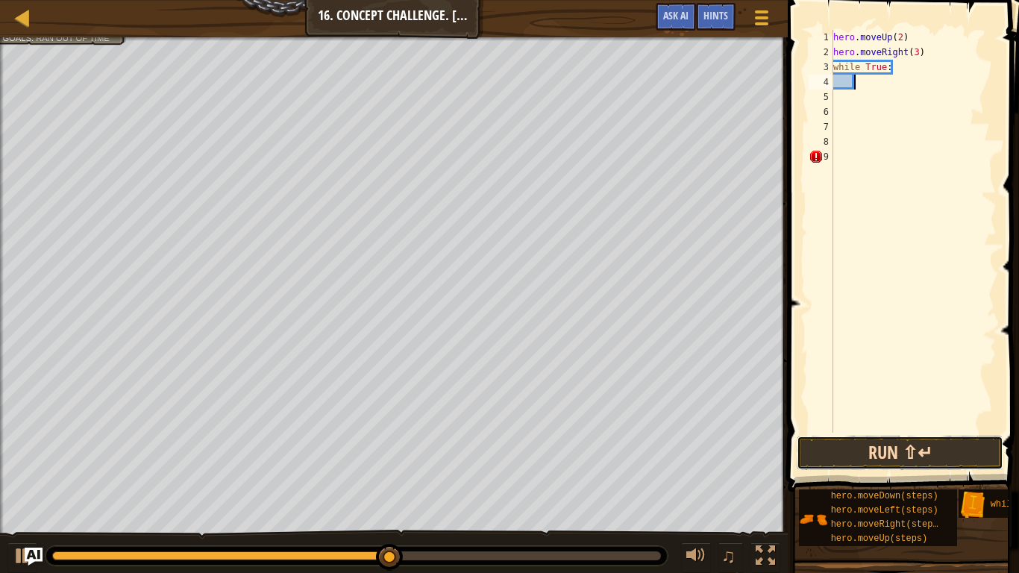
click at [908, 446] on button "Run ⇧↵" at bounding box center [899, 452] width 207 height 34
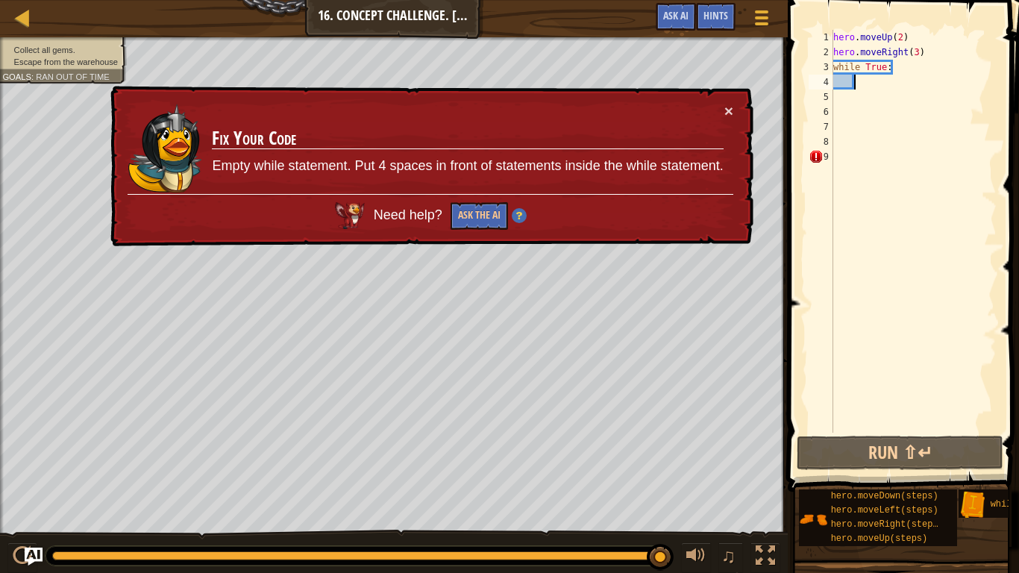
click at [898, 67] on div "hero . moveUp ( 2 ) hero . moveRight ( 3 ) while True :" at bounding box center [913, 246] width 166 height 432
type textarea "while True:"
click at [728, 110] on button "×" at bounding box center [728, 111] width 9 height 16
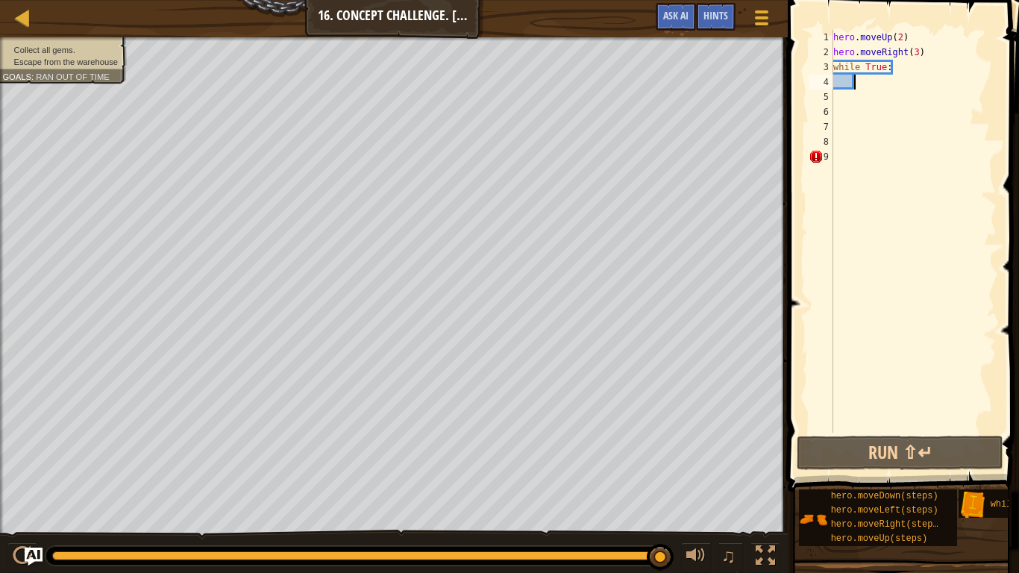
click at [890, 84] on div "hero . moveUp ( 2 ) hero . moveRight ( 3 ) while True :" at bounding box center [913, 246] width 166 height 432
type textarea "u"
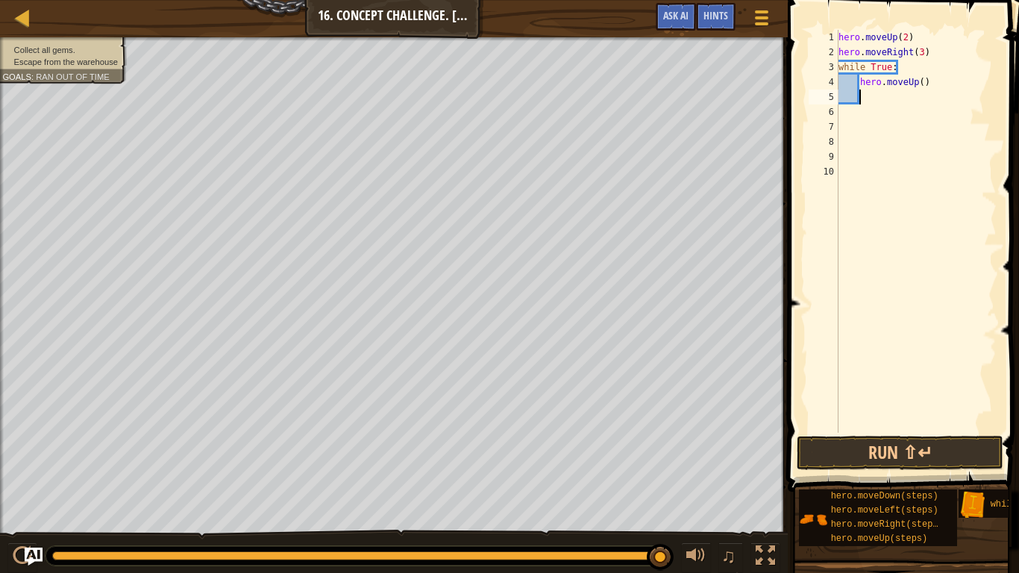
scroll to position [7, 2]
type textarea "g"
type textarea "d"
type textarea "l"
type textarea "u"
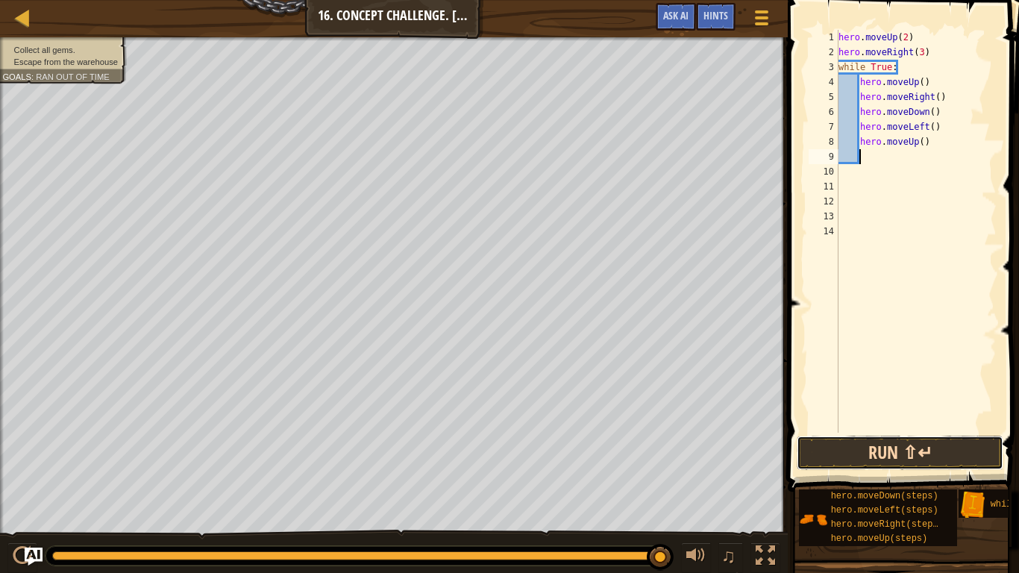
click at [873, 446] on button "Run ⇧↵" at bounding box center [899, 452] width 207 height 34
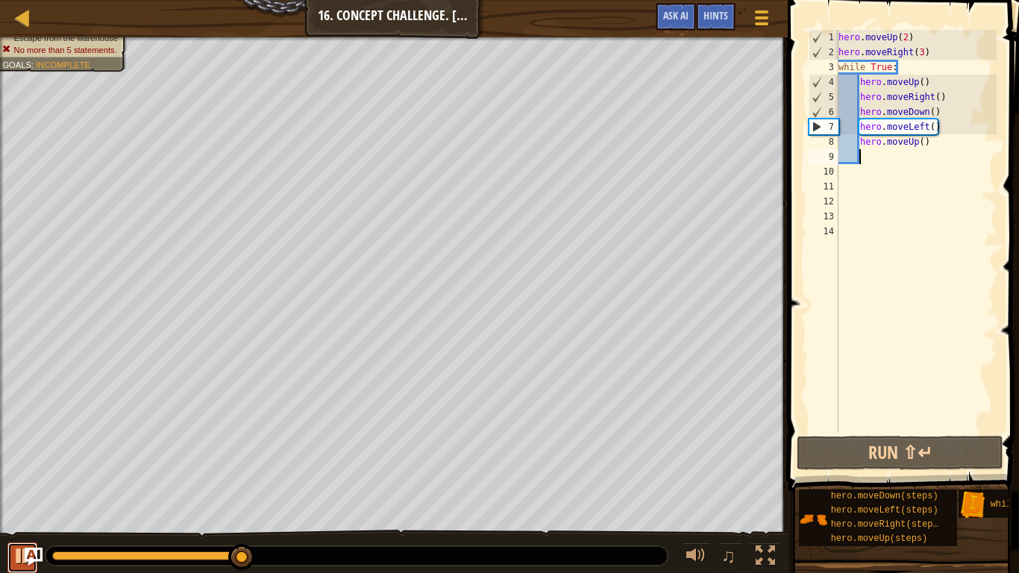
click at [22, 446] on div at bounding box center [22, 555] width 19 height 19
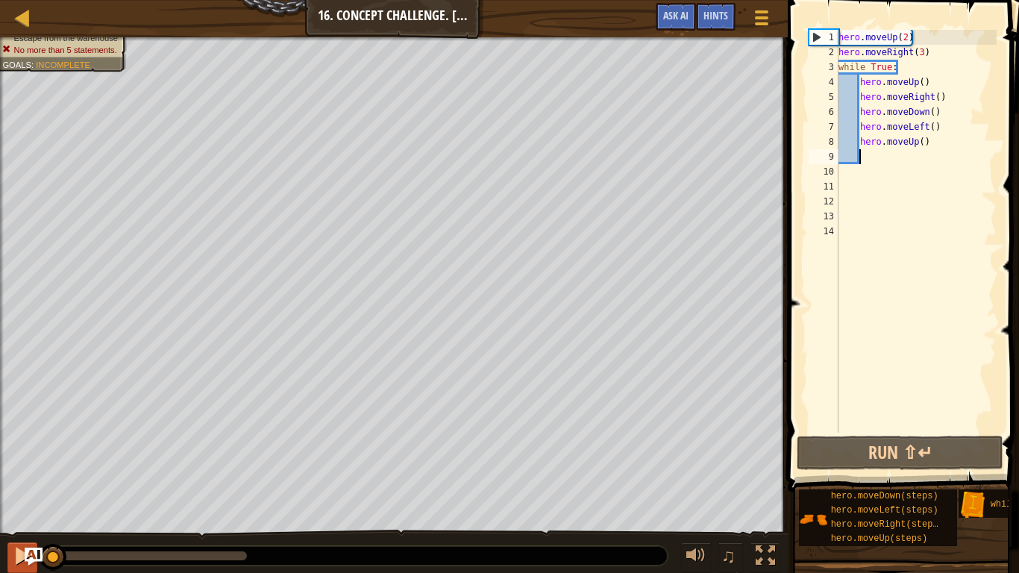
drag, startPoint x: 143, startPoint y: 555, endPoint x: 10, endPoint y: 564, distance: 133.0
click at [10, 446] on div "♫" at bounding box center [393, 551] width 787 height 45
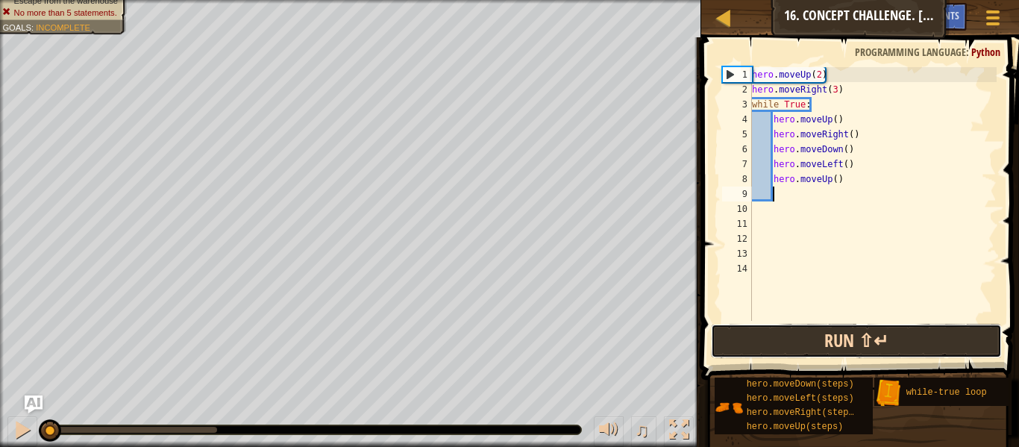
click at [787, 328] on button "Run ⇧↵" at bounding box center [856, 341] width 291 height 34
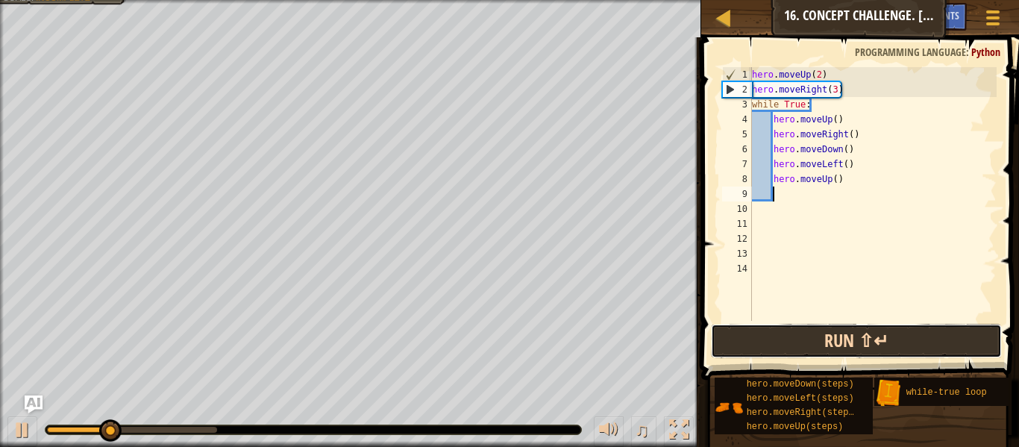
click at [766, 342] on button "Run ⇧↵" at bounding box center [856, 341] width 291 height 34
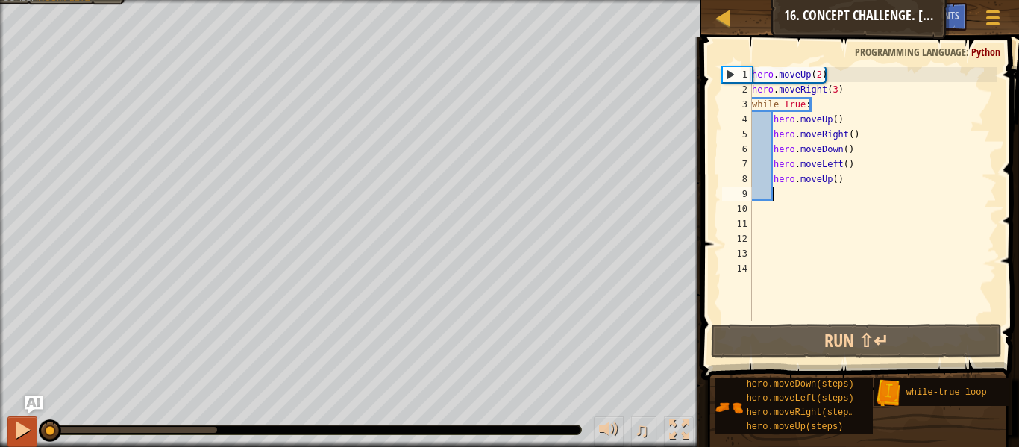
drag, startPoint x: 116, startPoint y: 431, endPoint x: 16, endPoint y: 424, distance: 100.2
click at [16, 424] on div "♫" at bounding box center [350, 425] width 701 height 45
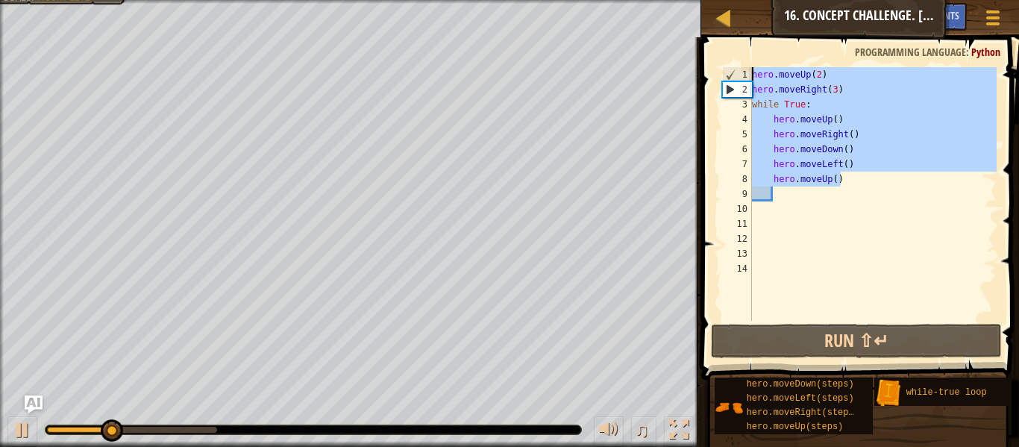
drag, startPoint x: 839, startPoint y: 174, endPoint x: 758, endPoint y: 55, distance: 143.3
click at [758, 55] on div "1 2 3 4 5 6 7 8 9 10 11 12 13 14 hero . moveUp ( 2 ) hero . moveRight ( 3 ) whi…" at bounding box center [857, 238] width 322 height 386
type textarea "hero.moveUp(2) hero.moveRight(3)"
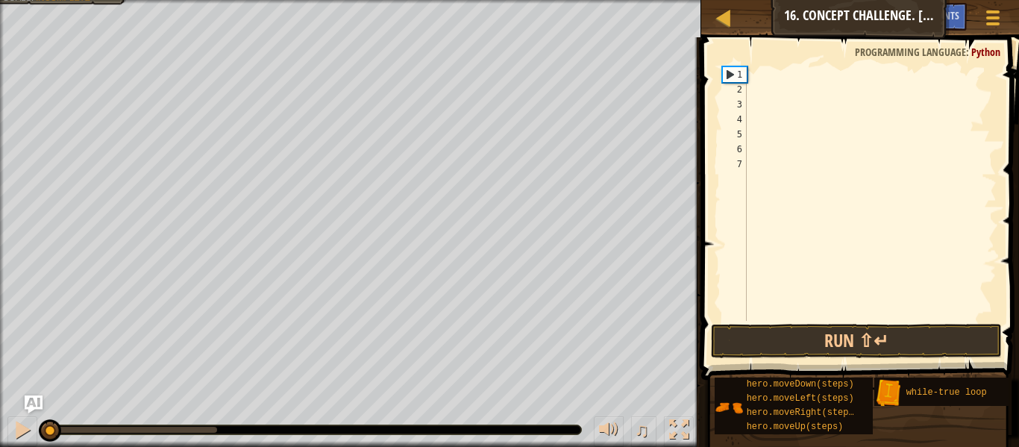
drag, startPoint x: 151, startPoint y: 430, endPoint x: 0, endPoint y: 422, distance: 151.6
click at [0, 422] on div "♫" at bounding box center [350, 425] width 701 height 45
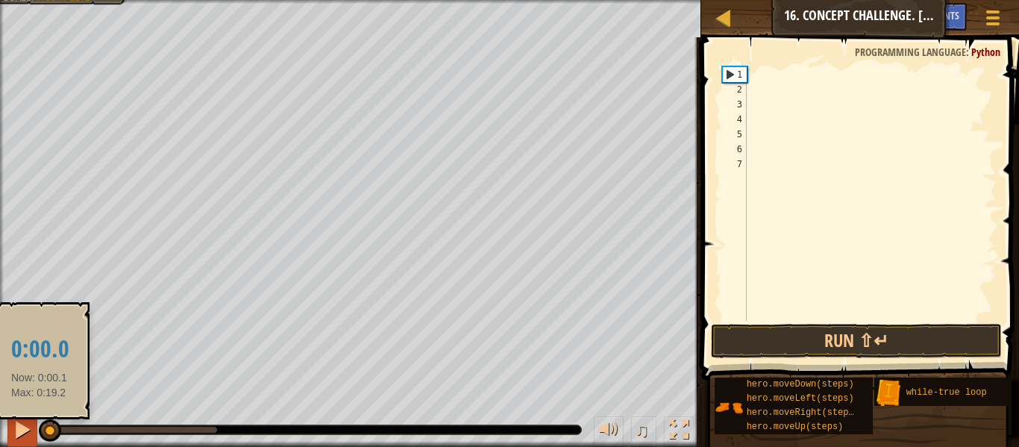
drag, startPoint x: 57, startPoint y: 429, endPoint x: 23, endPoint y: 431, distance: 33.6
click at [23, 431] on div "♫" at bounding box center [350, 425] width 701 height 45
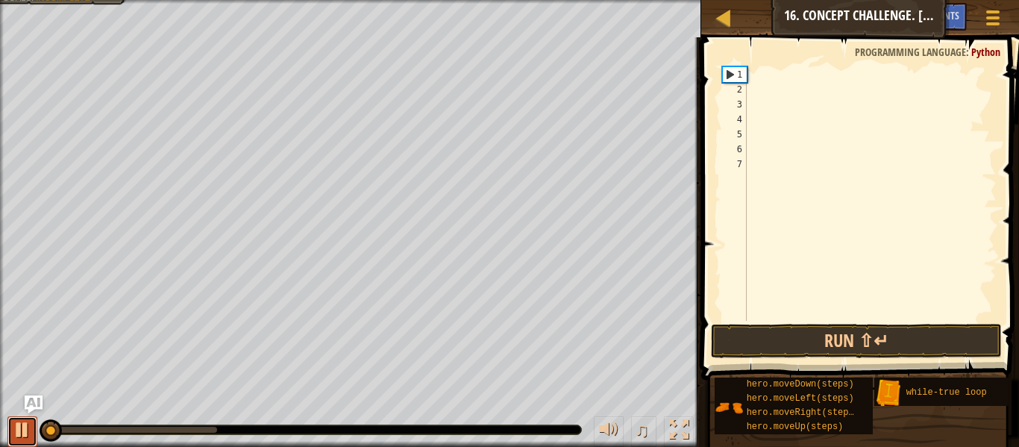
click at [23, 431] on div at bounding box center [22, 429] width 19 height 19
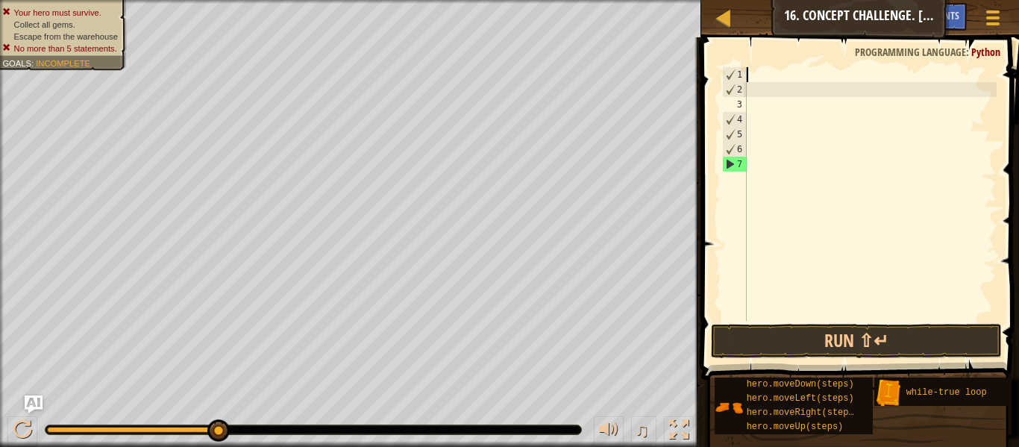
drag, startPoint x: 51, startPoint y: 433, endPoint x: 501, endPoint y: 470, distance: 451.9
click at [501, 0] on html "Map Introduction to Computer Science 16. Concept Challenge. Loop Warehouse Game…" at bounding box center [509, 0] width 1019 height 0
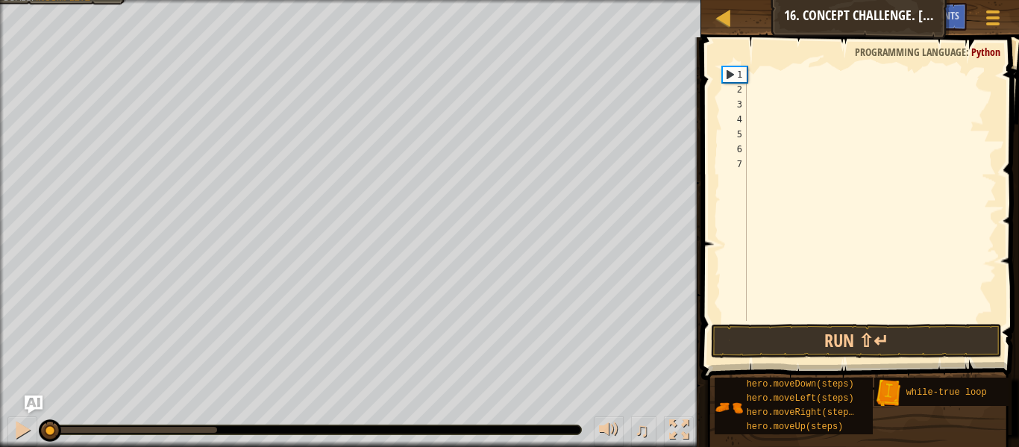
drag, startPoint x: 218, startPoint y: 424, endPoint x: 0, endPoint y: 402, distance: 219.5
click at [0, 402] on div "Your hero must survive. Collect all gems. Escape from the warehouse No more tha…" at bounding box center [509, 223] width 1019 height 447
click at [24, 426] on div at bounding box center [22, 429] width 19 height 19
click at [23, 423] on div at bounding box center [22, 429] width 19 height 19
type textarea "m"
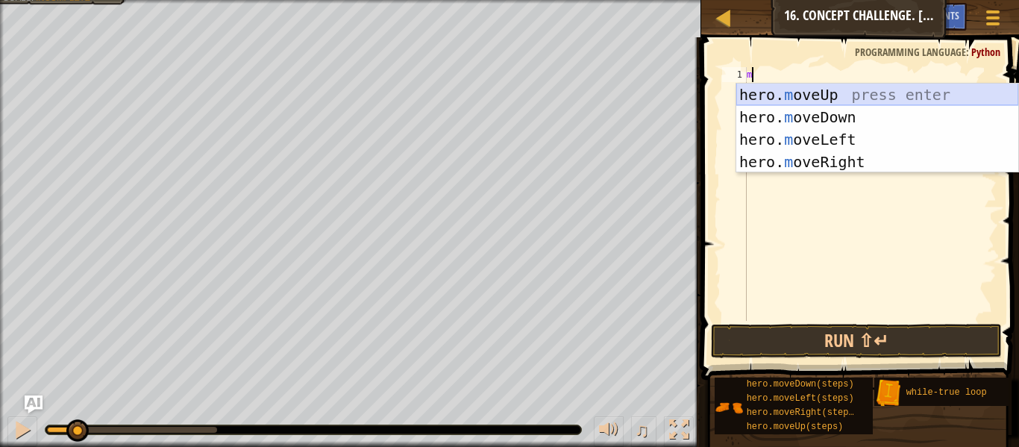
click at [817, 94] on div "hero. m oveUp press enter hero. m oveDown press enter hero. m oveLeft press ent…" at bounding box center [877, 151] width 282 height 134
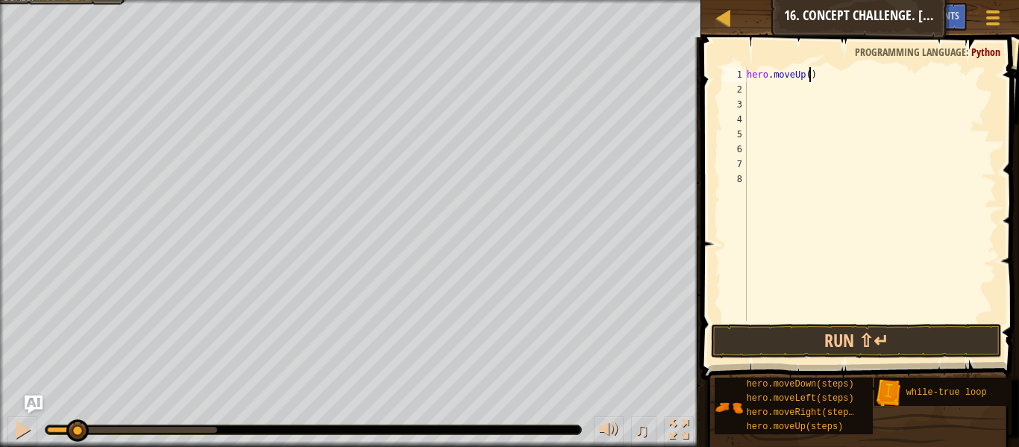
click at [810, 78] on div "hero . moveUp ( )" at bounding box center [869, 208] width 253 height 283
type textarea "hero.moveUp(2)"
click at [894, 350] on button "Run ⇧↵" at bounding box center [856, 341] width 291 height 34
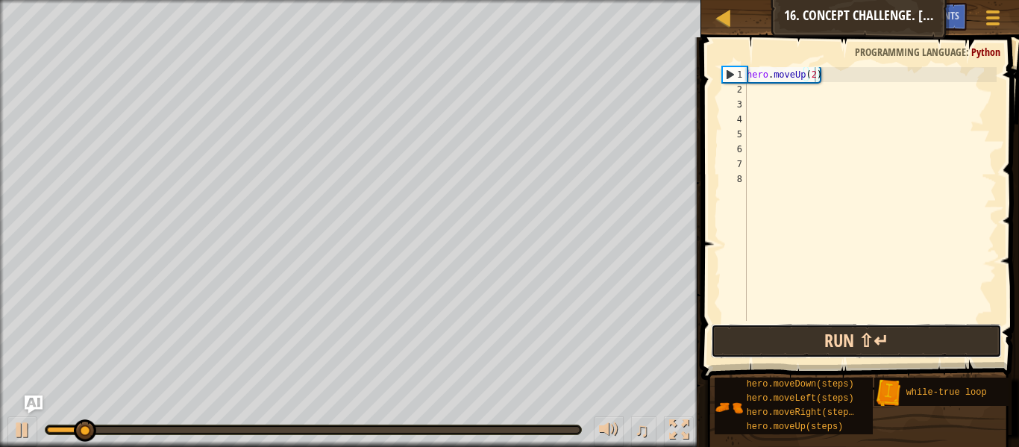
click at [810, 353] on button "Run ⇧↵" at bounding box center [856, 341] width 291 height 34
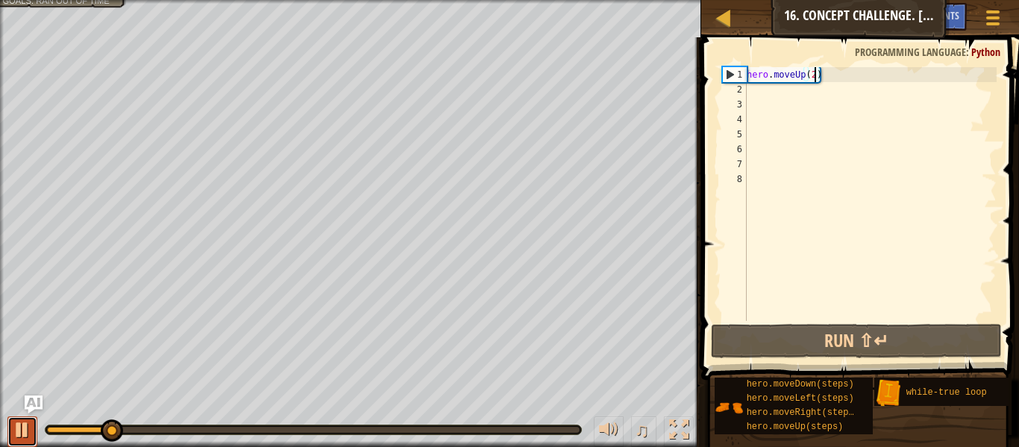
click at [13, 426] on div at bounding box center [22, 429] width 19 height 19
click at [746, 89] on div "hero . moveUp ( 2 )" at bounding box center [869, 208] width 253 height 283
type textarea "m"
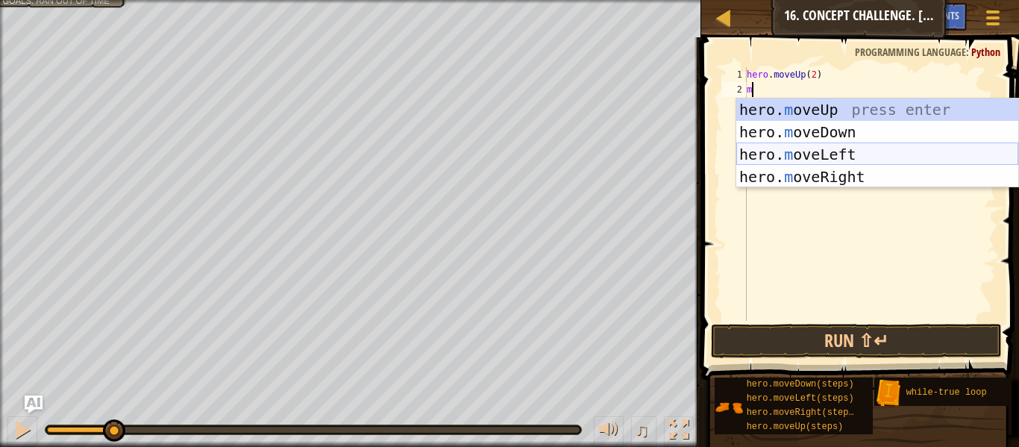
click at [775, 164] on div "hero. m oveUp press enter hero. m oveDown press enter hero. m oveLeft press ent…" at bounding box center [877, 165] width 282 height 134
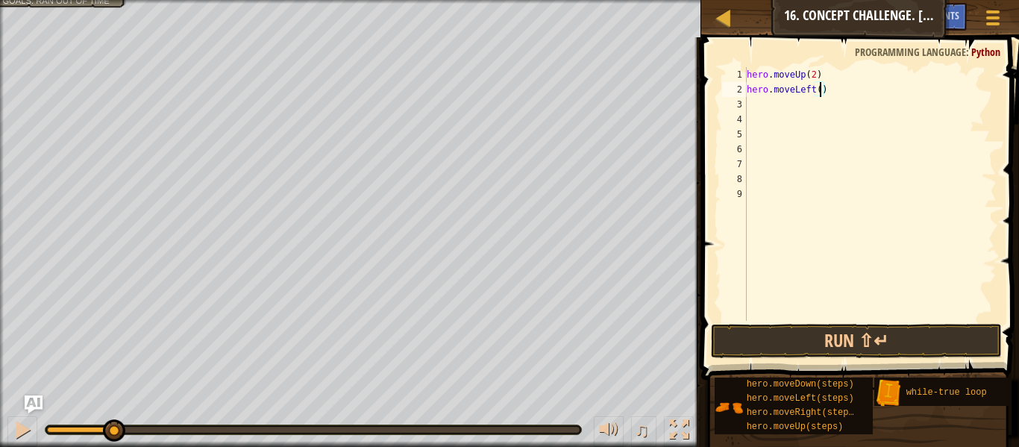
click at [819, 89] on div "hero . moveUp ( 2 ) hero . moveLeft ( )" at bounding box center [869, 208] width 253 height 283
type textarea "hero.moveLeft(3)"
click at [746, 99] on div "hero . moveUp ( 2 ) hero . moveLeft ( 3 )" at bounding box center [869, 208] width 253 height 283
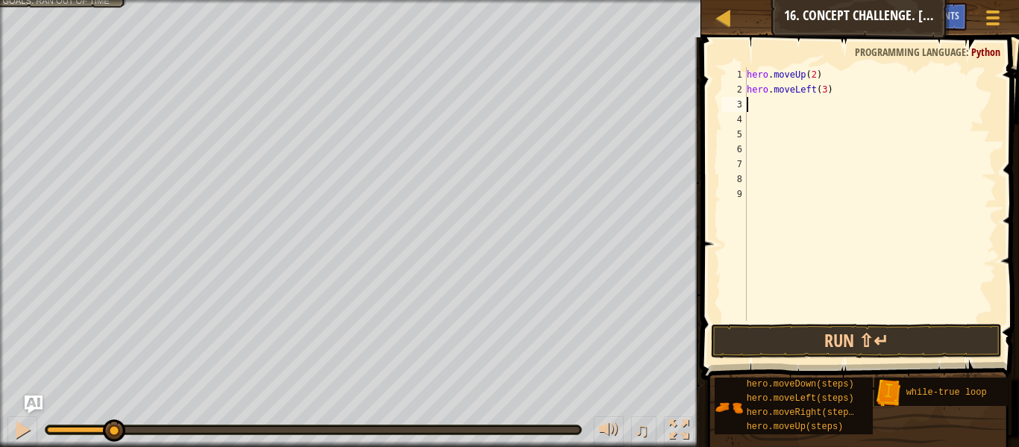
type textarea "d"
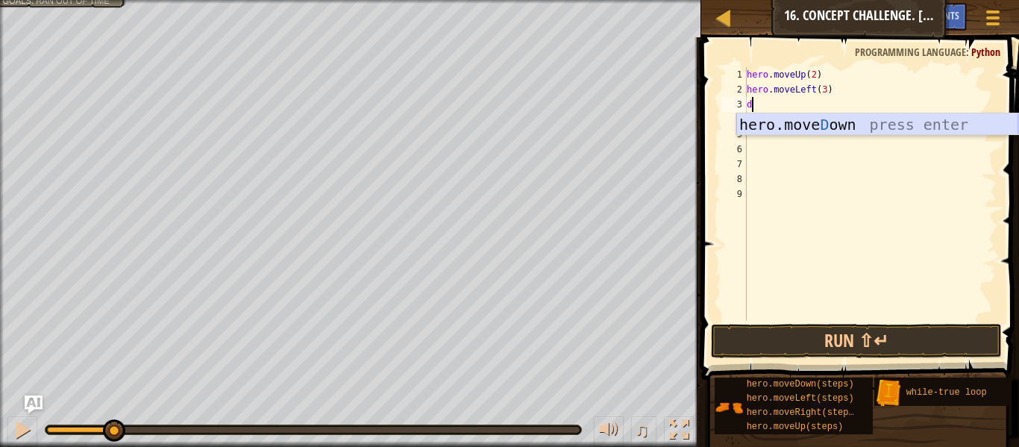
click at [790, 122] on div "hero.[PERSON_NAME] own press enter" at bounding box center [877, 146] width 282 height 67
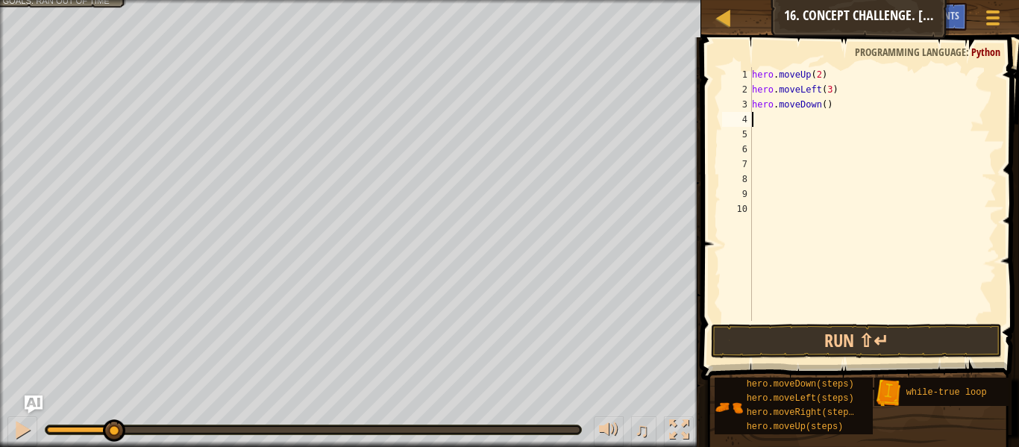
type textarea "l"
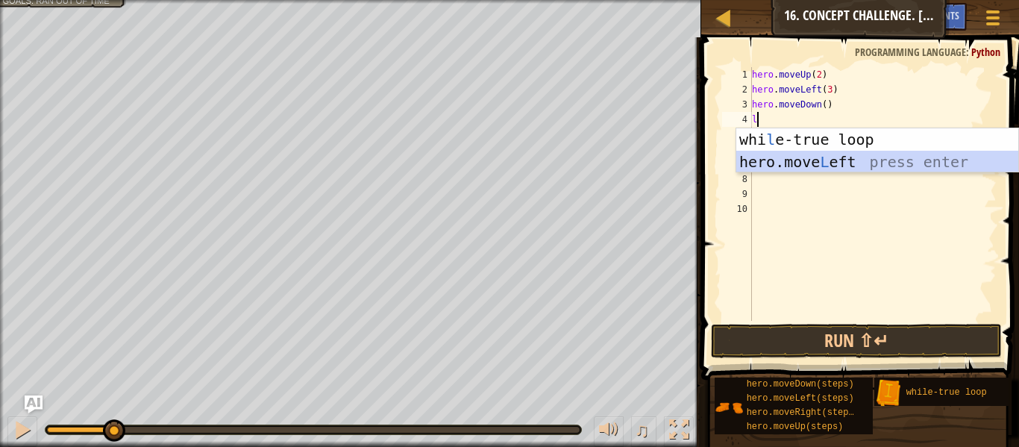
click at [799, 164] on div "whi l e-true loop press enter hero.move L eft press enter" at bounding box center [877, 172] width 282 height 89
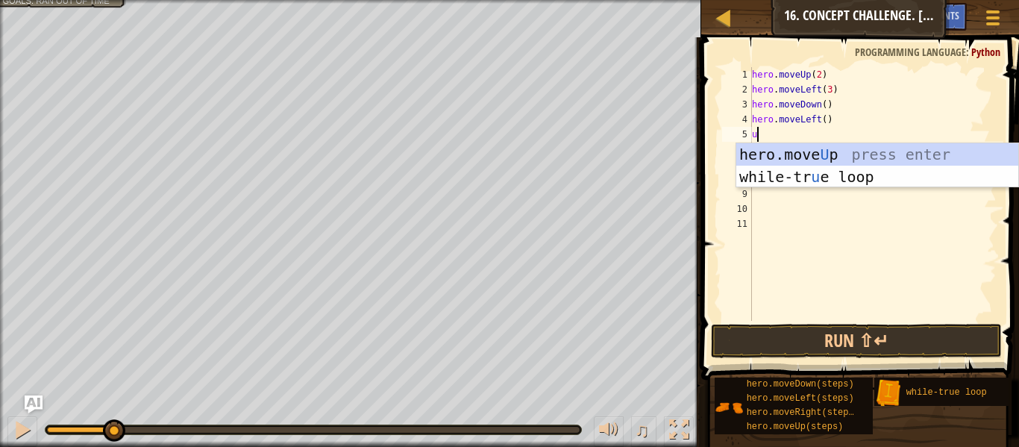
type textarea "up"
click at [812, 152] on div "hero.move Up press enter while-tr u e loo p press enter" at bounding box center [877, 187] width 282 height 89
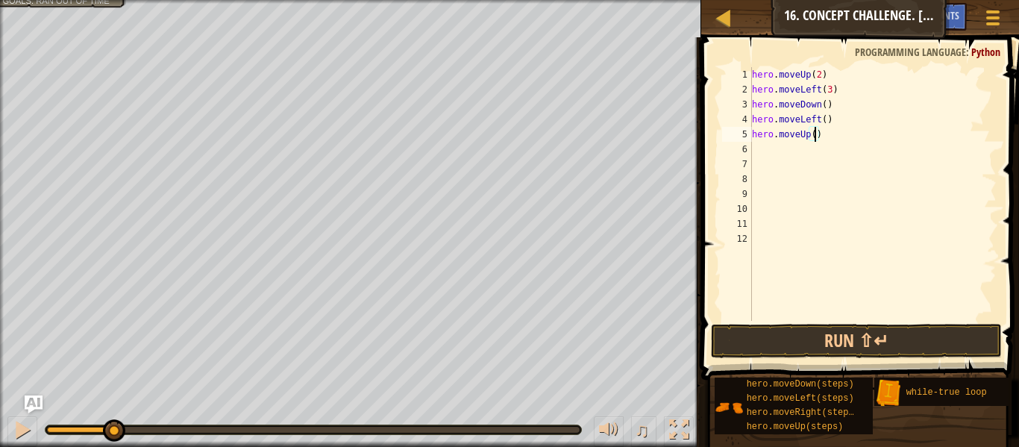
click at [813, 135] on div "hero . moveUp ( 2 ) hero . moveLeft ( 3 ) hero . moveDown ( ) hero . moveLeft (…" at bounding box center [873, 208] width 248 height 283
click at [898, 335] on button "Run ⇧↵" at bounding box center [856, 341] width 291 height 34
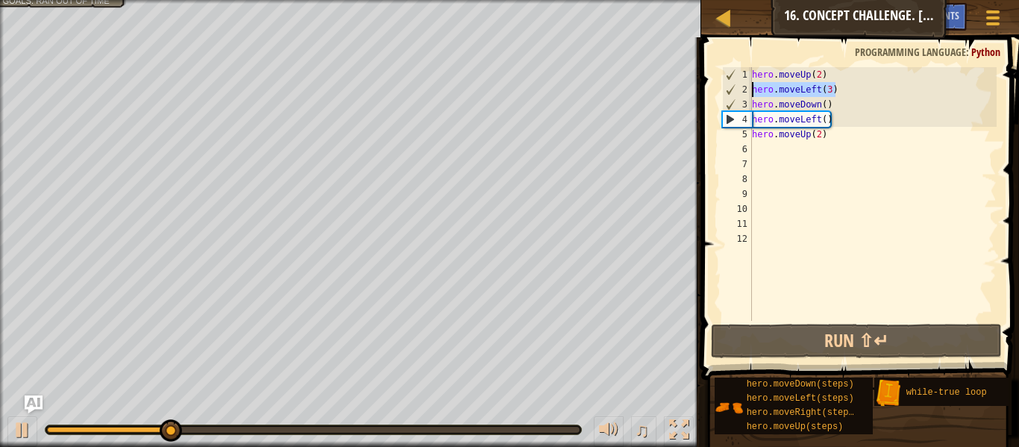
drag, startPoint x: 836, startPoint y: 91, endPoint x: 735, endPoint y: 89, distance: 100.7
click at [735, 89] on div "hero.moveUp(2) 1 2 3 4 5 6 7 8 9 10 11 12 hero . moveUp ( 2 ) hero . moveLeft (…" at bounding box center [857, 194] width 277 height 254
type textarea "hero.moveLeft(3)"
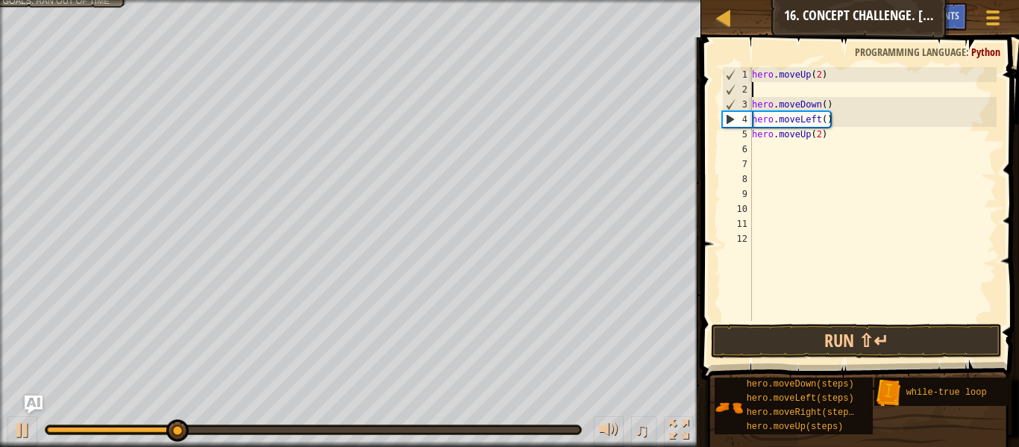
scroll to position [7, 0]
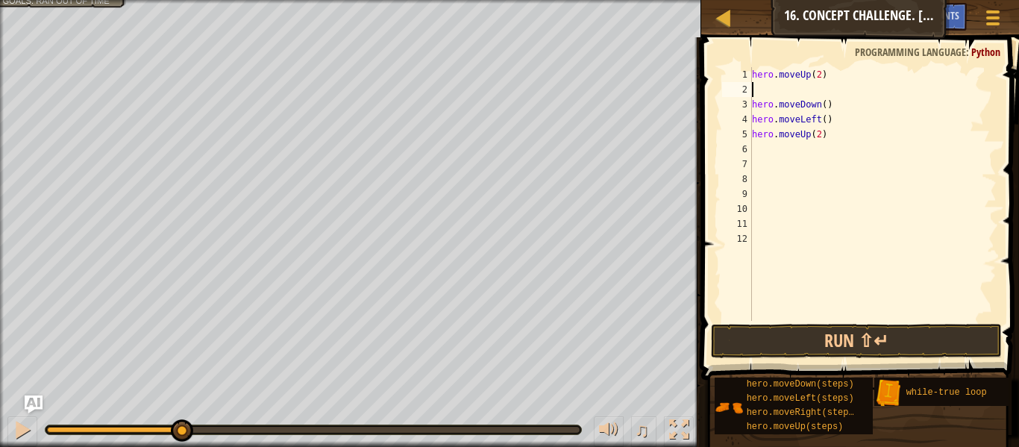
type textarea "r"
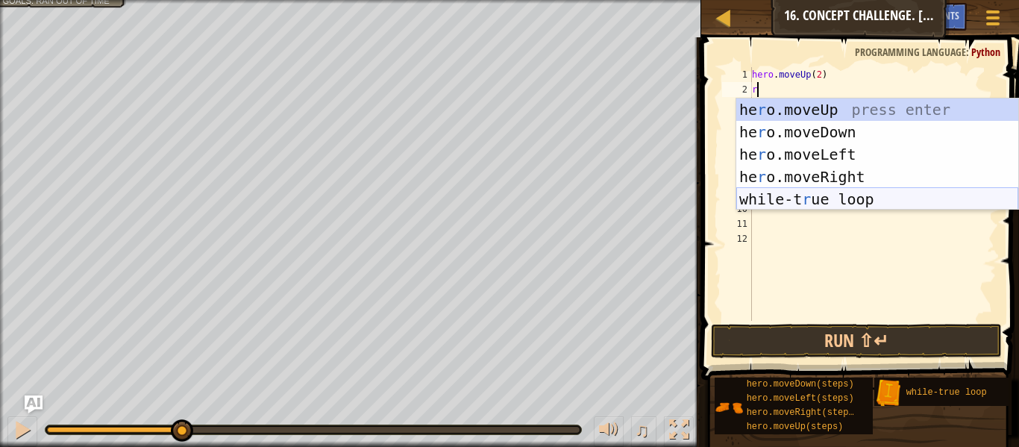
click at [815, 198] on div "he r o.moveUp press enter he r o.moveDown press enter he r o.moveLeft press ent…" at bounding box center [877, 176] width 282 height 157
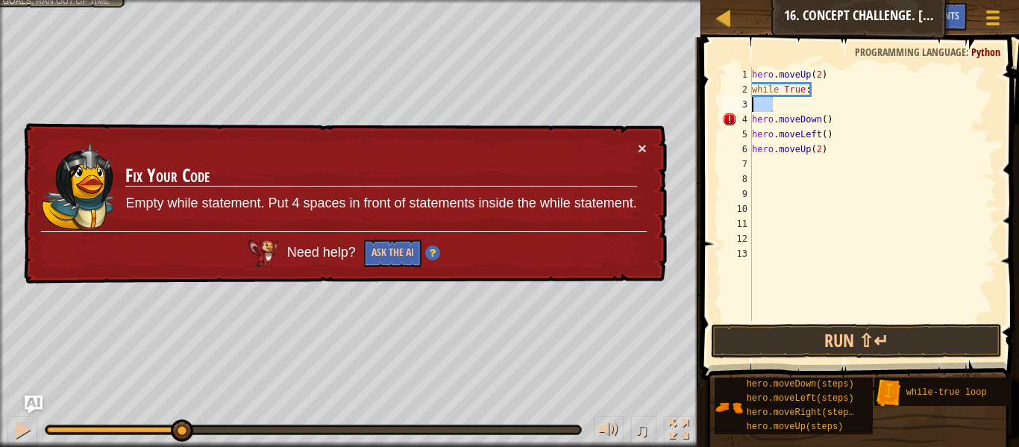
drag, startPoint x: 778, startPoint y: 108, endPoint x: 744, endPoint y: 111, distance: 33.7
click at [744, 111] on div "1 2 3 4 5 6 7 8 9 10 11 12 13 hero . moveUp ( 2 ) while True : hero . moveDown …" at bounding box center [857, 194] width 277 height 254
